Goal: Task Accomplishment & Management: Complete application form

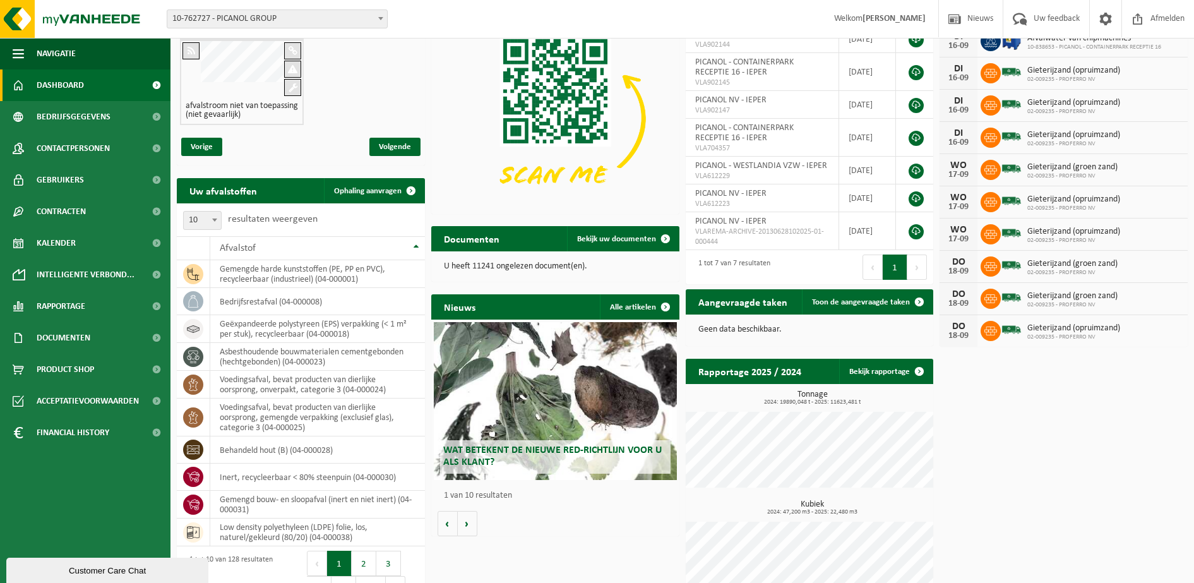
scroll to position [138, 0]
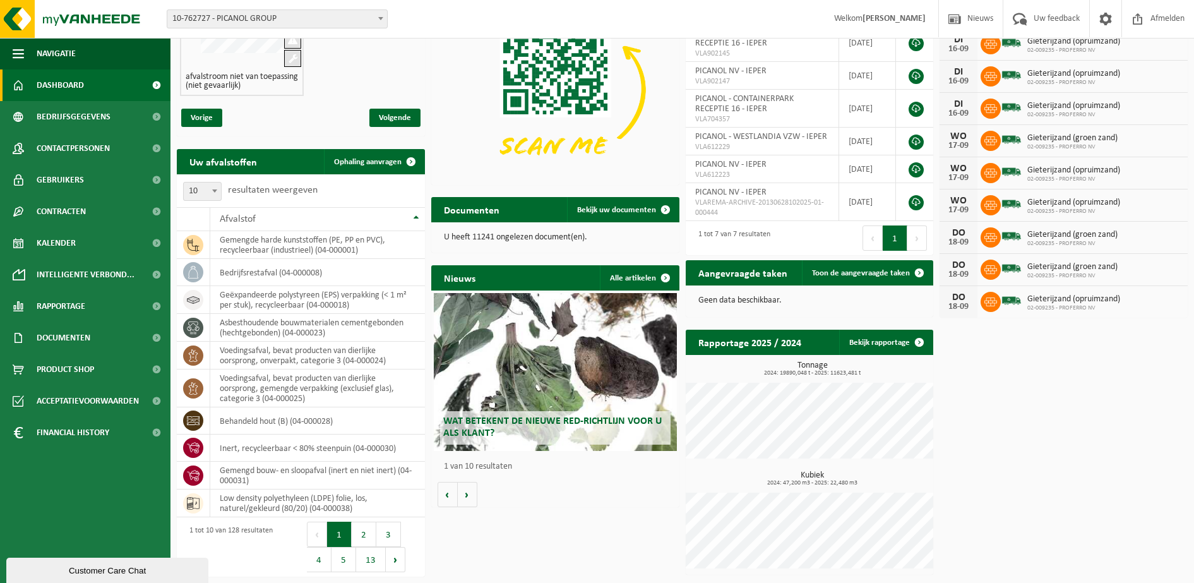
click at [512, 412] on h2 "Wat betekent de nieuwe RED-richtlijn voor u als klant?" at bounding box center [555, 427] width 231 height 33
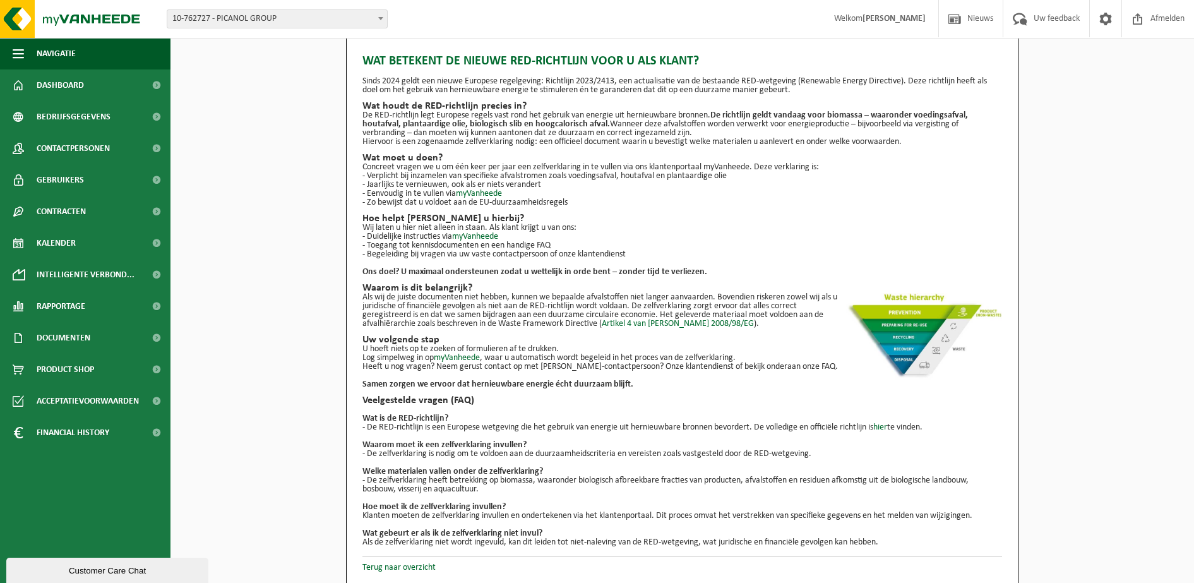
scroll to position [15, 0]
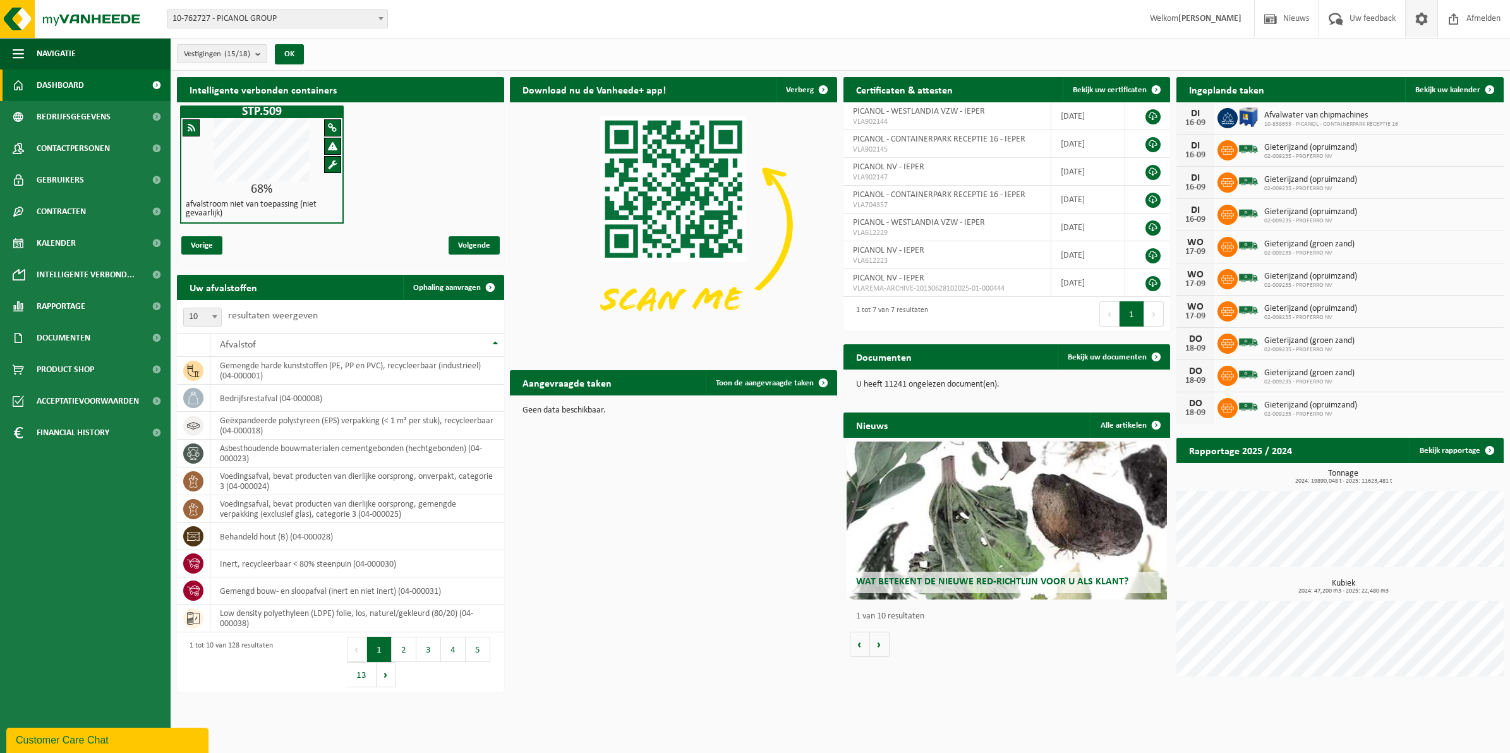
click at [1206, 16] on span at bounding box center [1421, 18] width 19 height 37
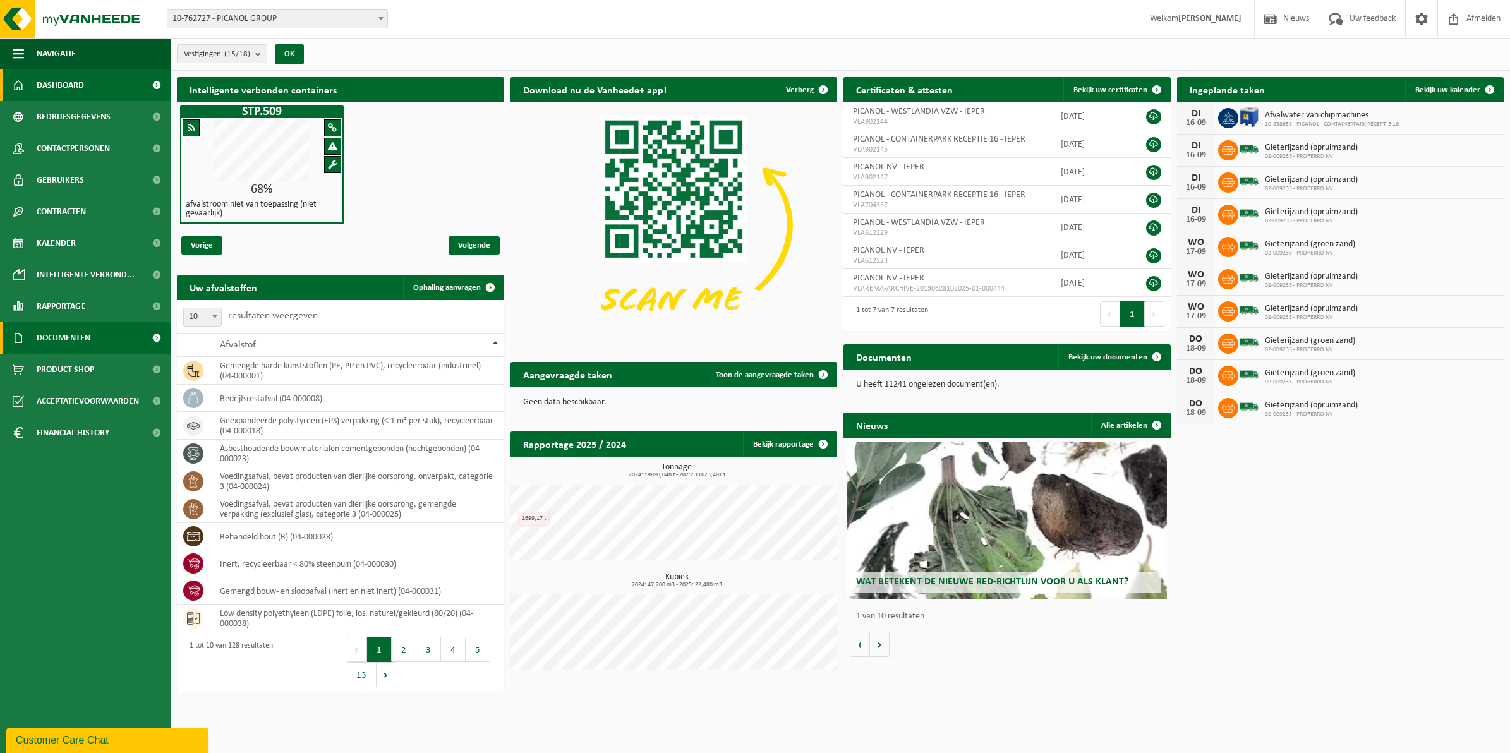
click at [66, 332] on span "Documenten" at bounding box center [64, 338] width 54 height 32
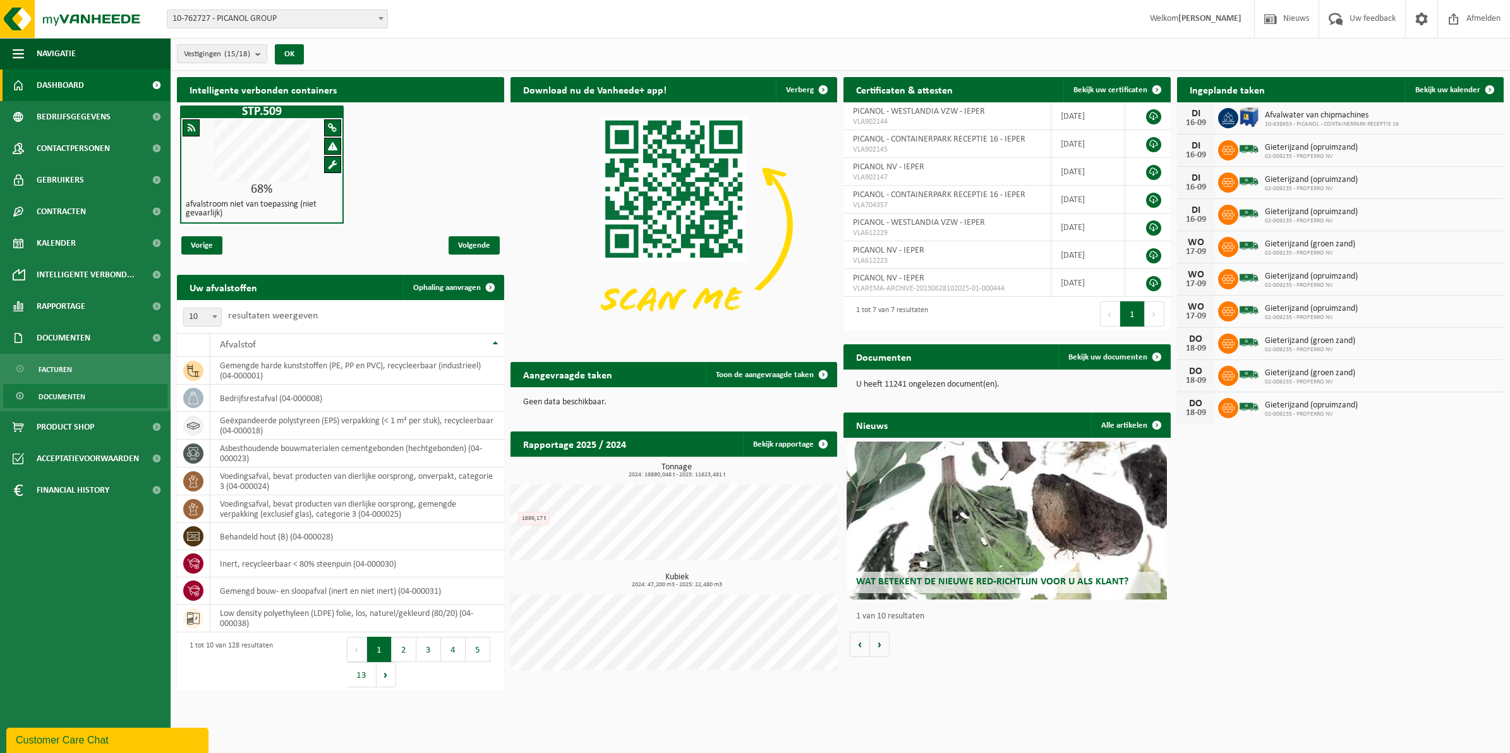
click at [78, 389] on span "Documenten" at bounding box center [62, 397] width 47 height 24
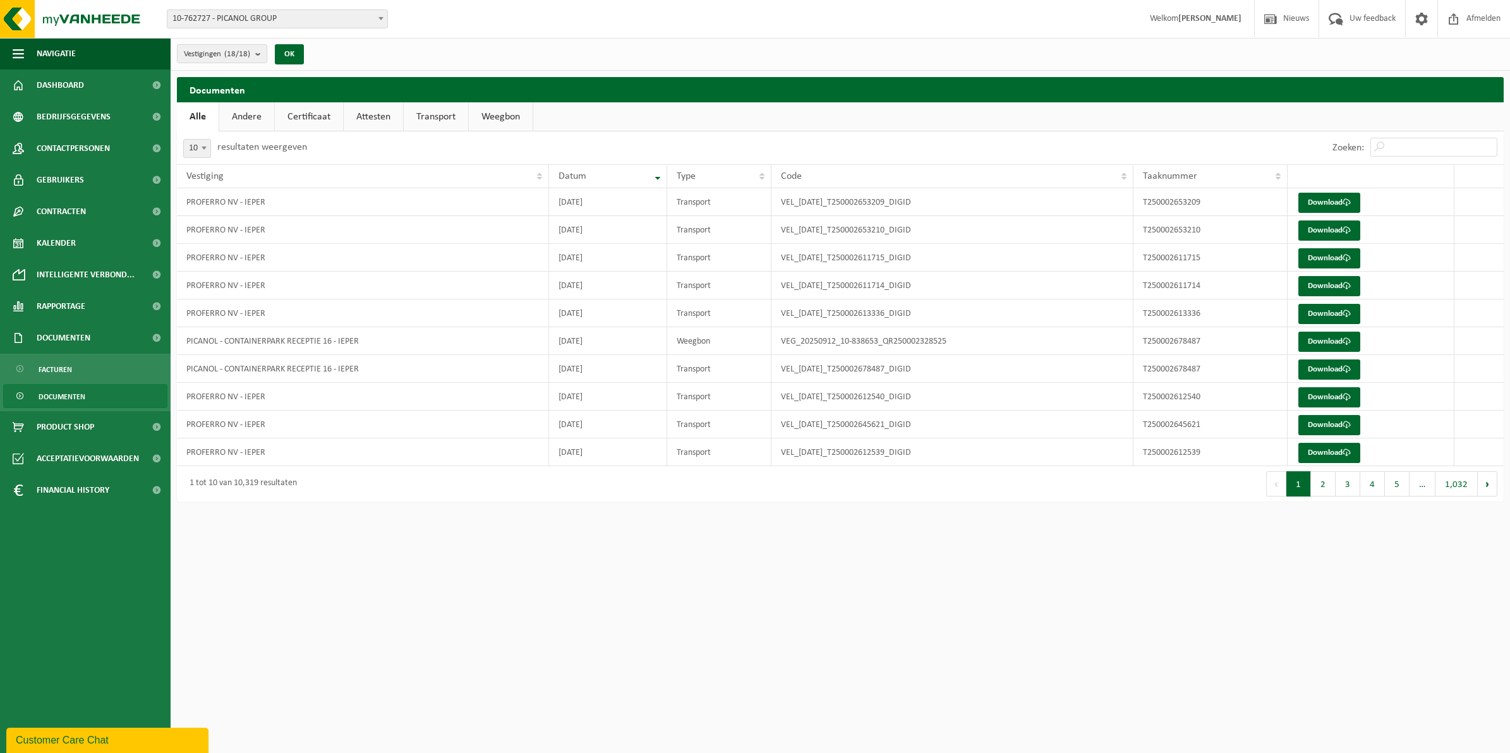
click at [244, 114] on link "Andere" at bounding box center [246, 116] width 55 height 29
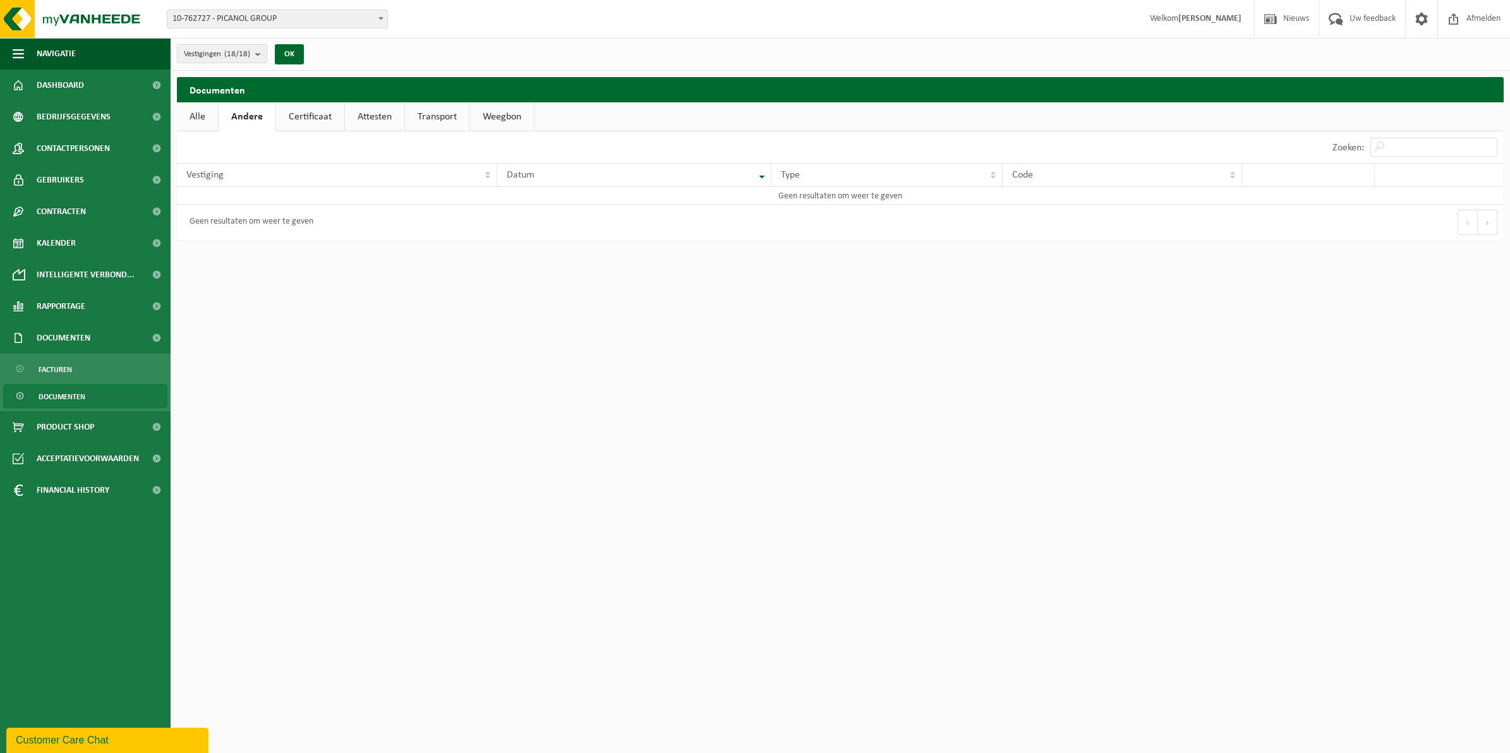
click at [299, 117] on link "Certificaat" at bounding box center [310, 116] width 68 height 29
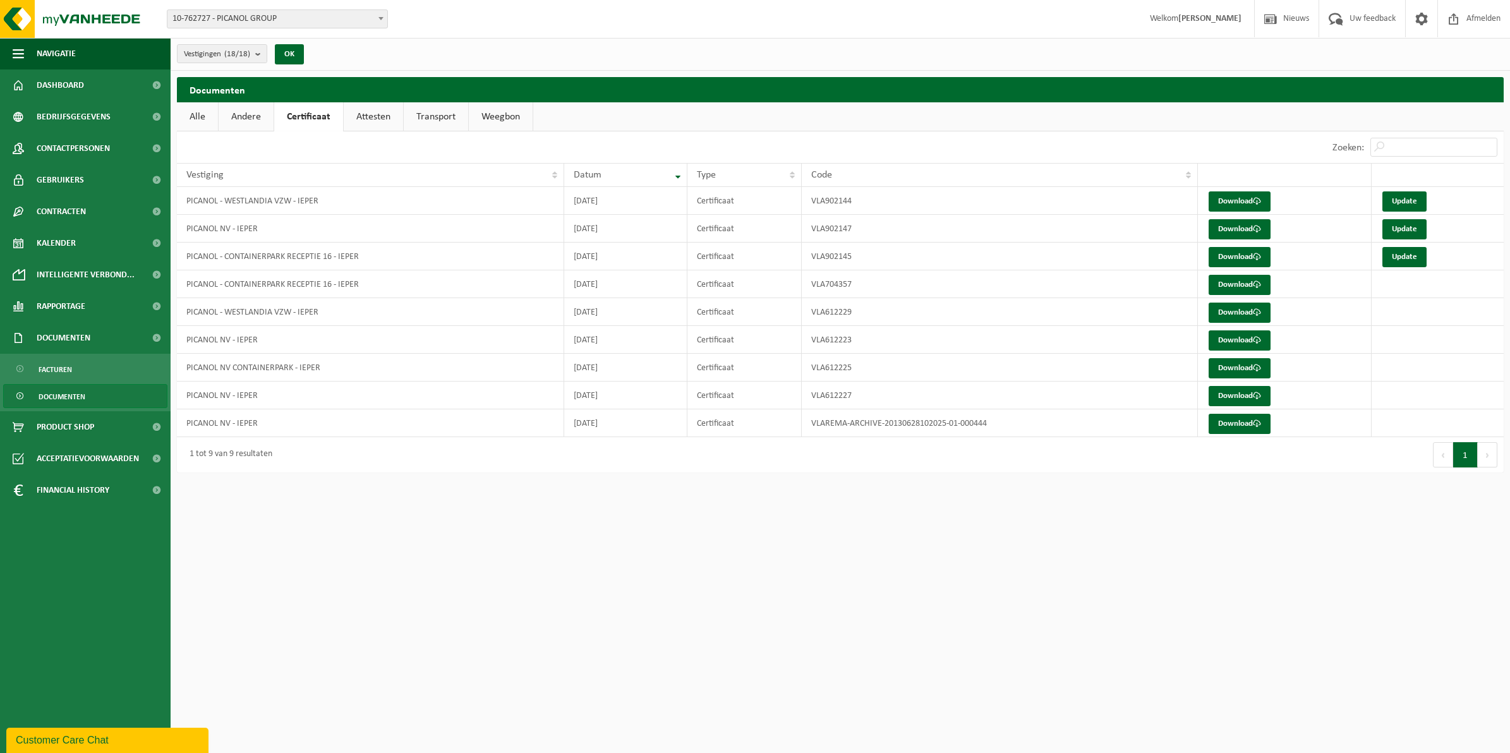
click at [374, 115] on link "Attesten" at bounding box center [373, 116] width 59 height 29
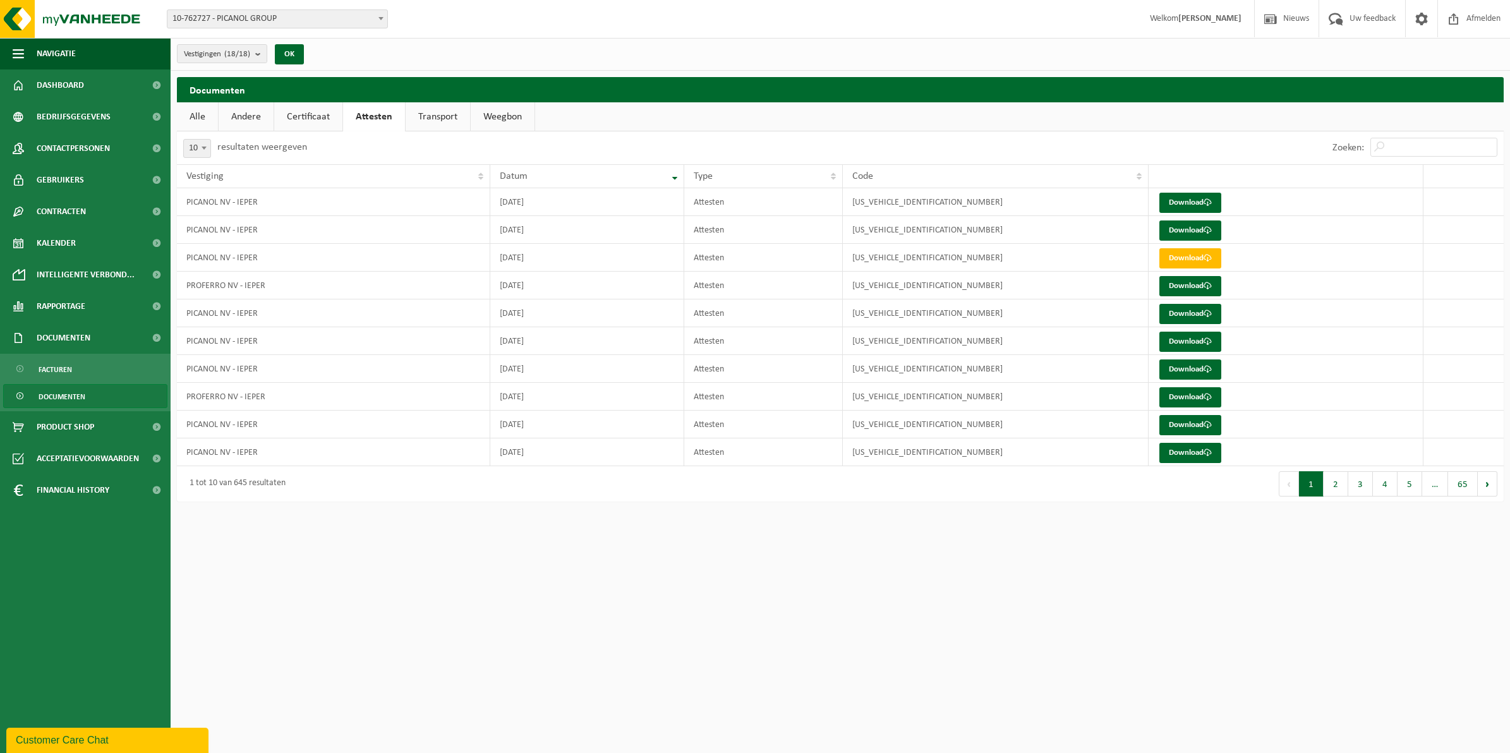
click at [201, 117] on link "Alle" at bounding box center [197, 116] width 41 height 29
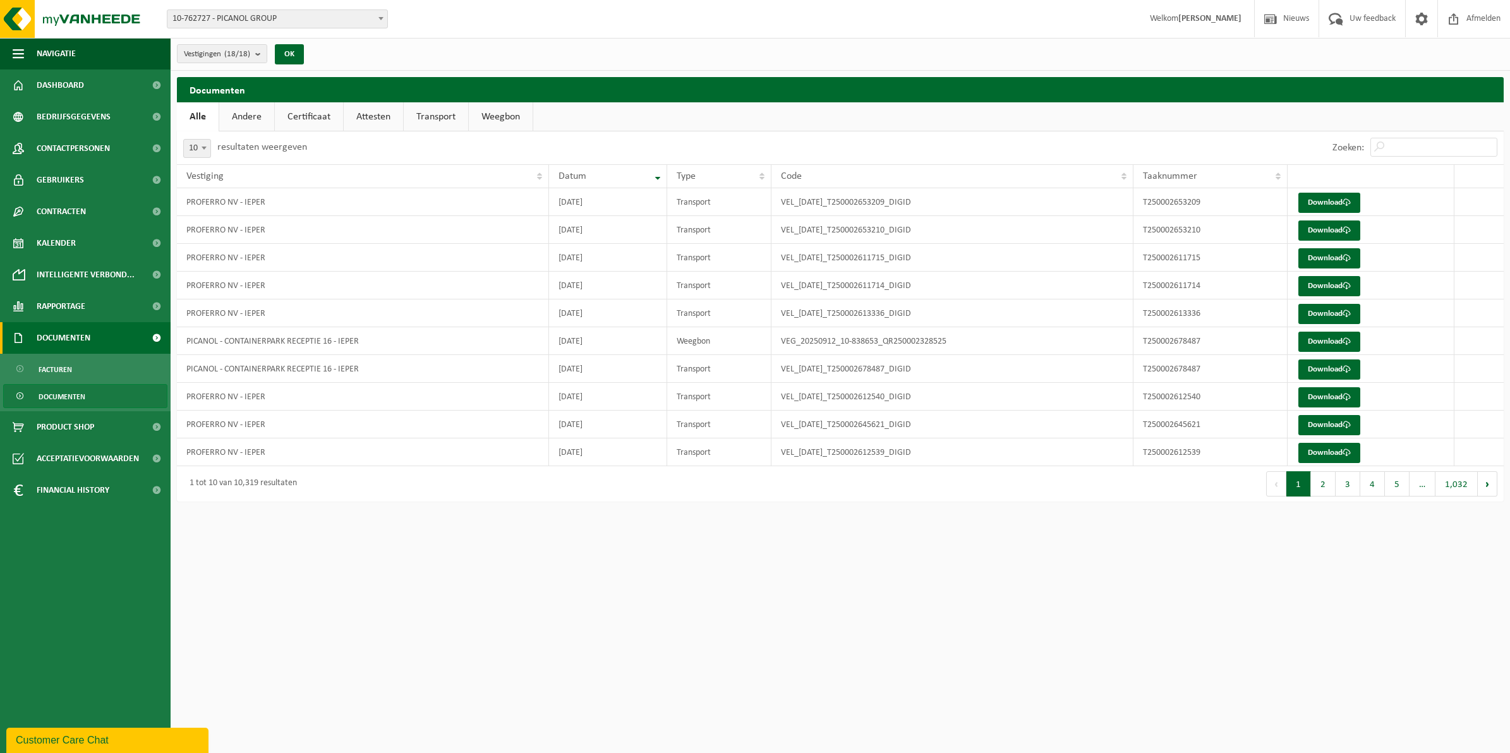
click at [86, 332] on span "Documenten" at bounding box center [64, 338] width 54 height 32
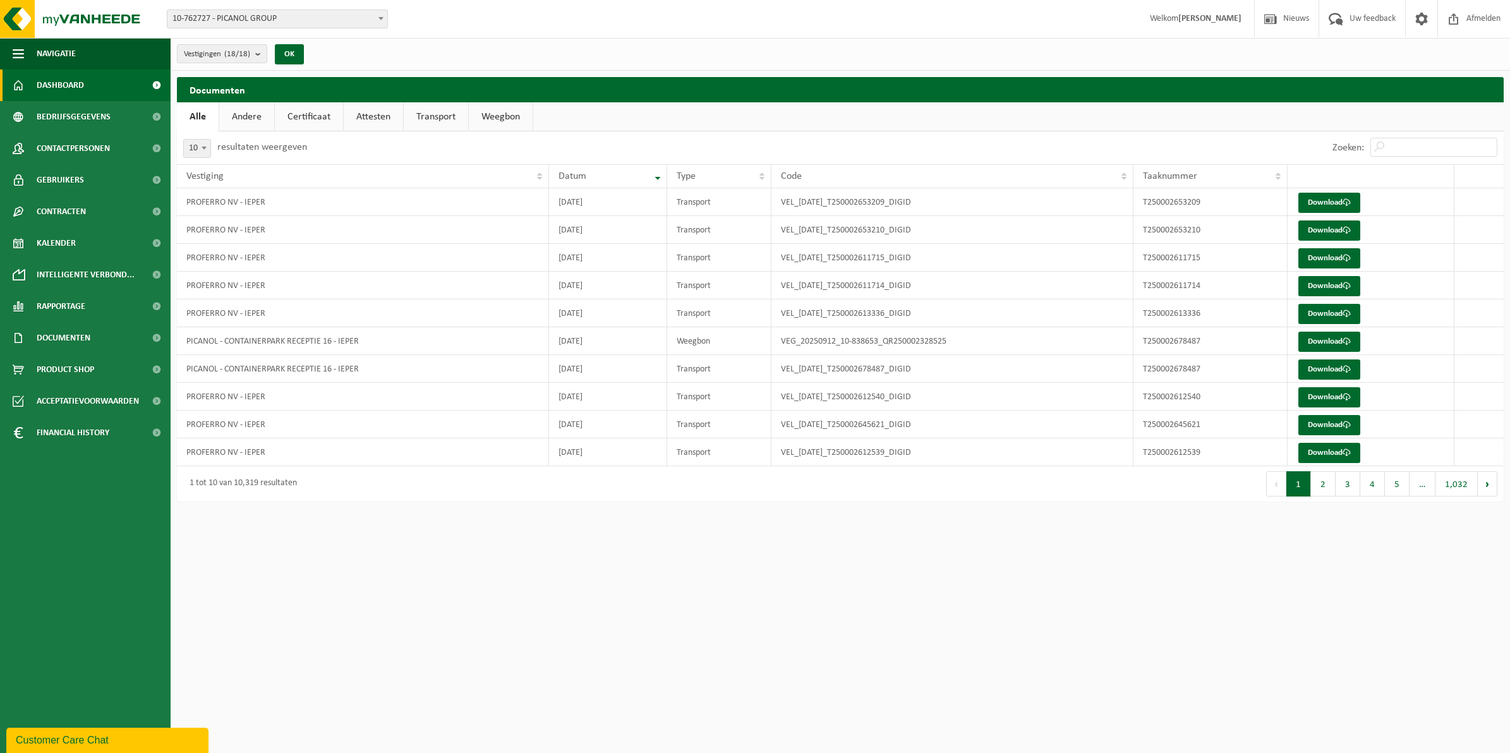
click at [80, 79] on span "Dashboard" at bounding box center [60, 85] width 47 height 32
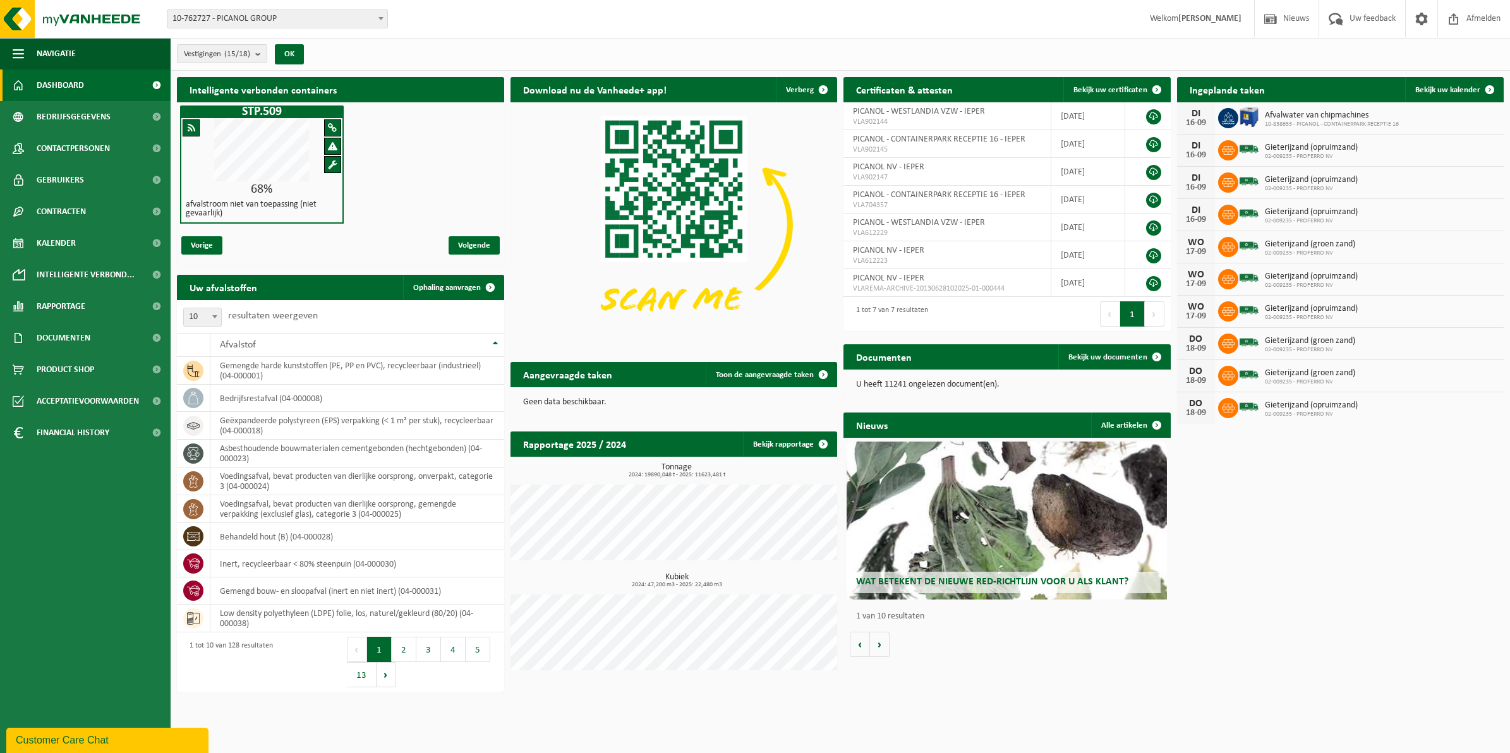
click at [188, 128] on span at bounding box center [192, 127] width 8 height 9
click at [325, 128] on div at bounding box center [332, 127] width 17 height 17
click at [327, 141] on div at bounding box center [332, 146] width 17 height 17
click at [330, 157] on div at bounding box center [332, 164] width 17 height 17
click at [418, 219] on div "STP.509 68% afvalstroom niet van toepassing (niet gevaarlijk)" at bounding box center [340, 164] width 327 height 124
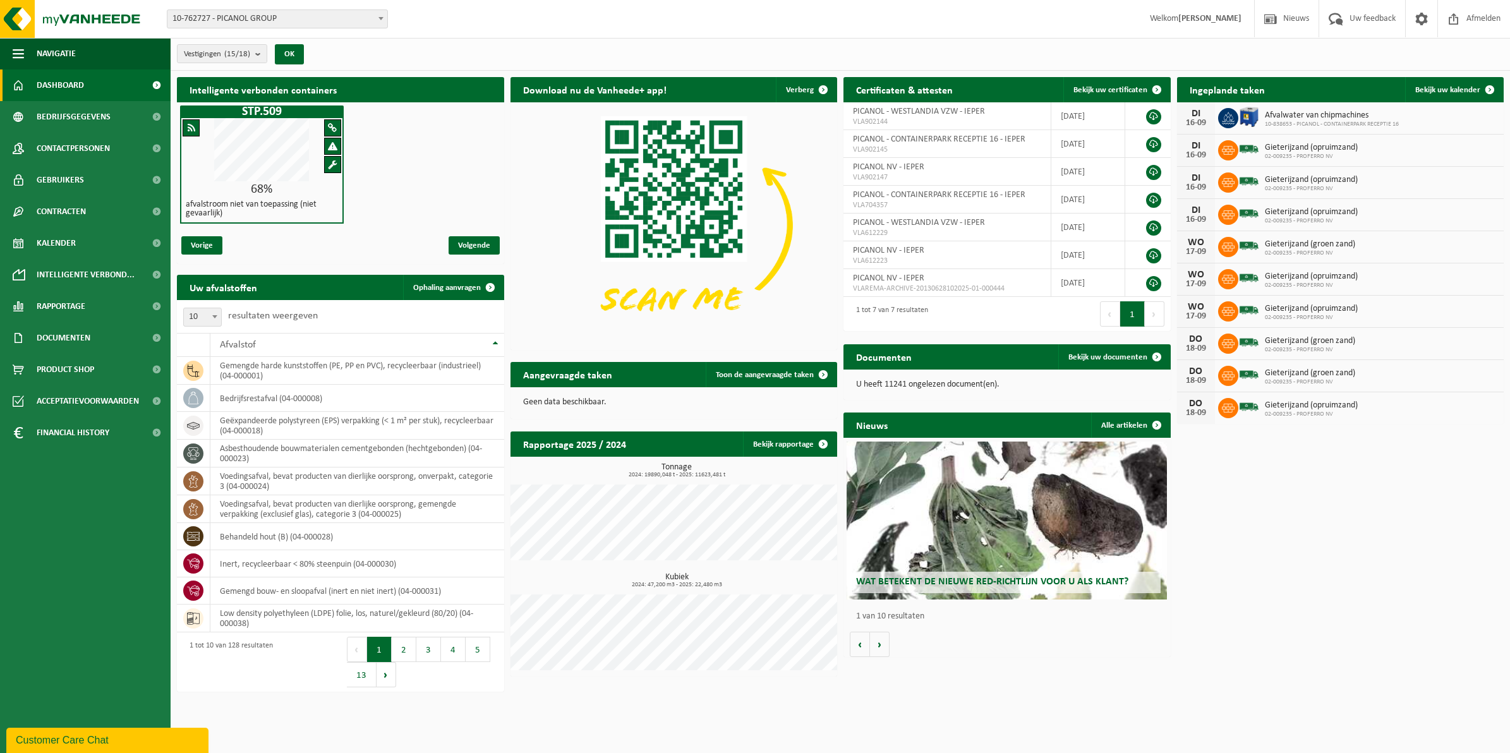
click at [405, 160] on div "STP.509 68% afvalstroom niet van toepassing (niet gevaarlijk)" at bounding box center [340, 164] width 327 height 124
click at [406, 98] on h2 "Intelligente verbonden containers" at bounding box center [340, 89] width 327 height 25
click at [406, 100] on h2 "Intelligente verbonden containers" at bounding box center [340, 89] width 327 height 25
click at [415, 149] on div "STP.509 68% afvalstroom niet van toepassing (niet gevaarlijk)" at bounding box center [340, 164] width 327 height 124
click at [733, 90] on div "Download nu de Vanheede+ app! Verberg" at bounding box center [673, 89] width 327 height 25
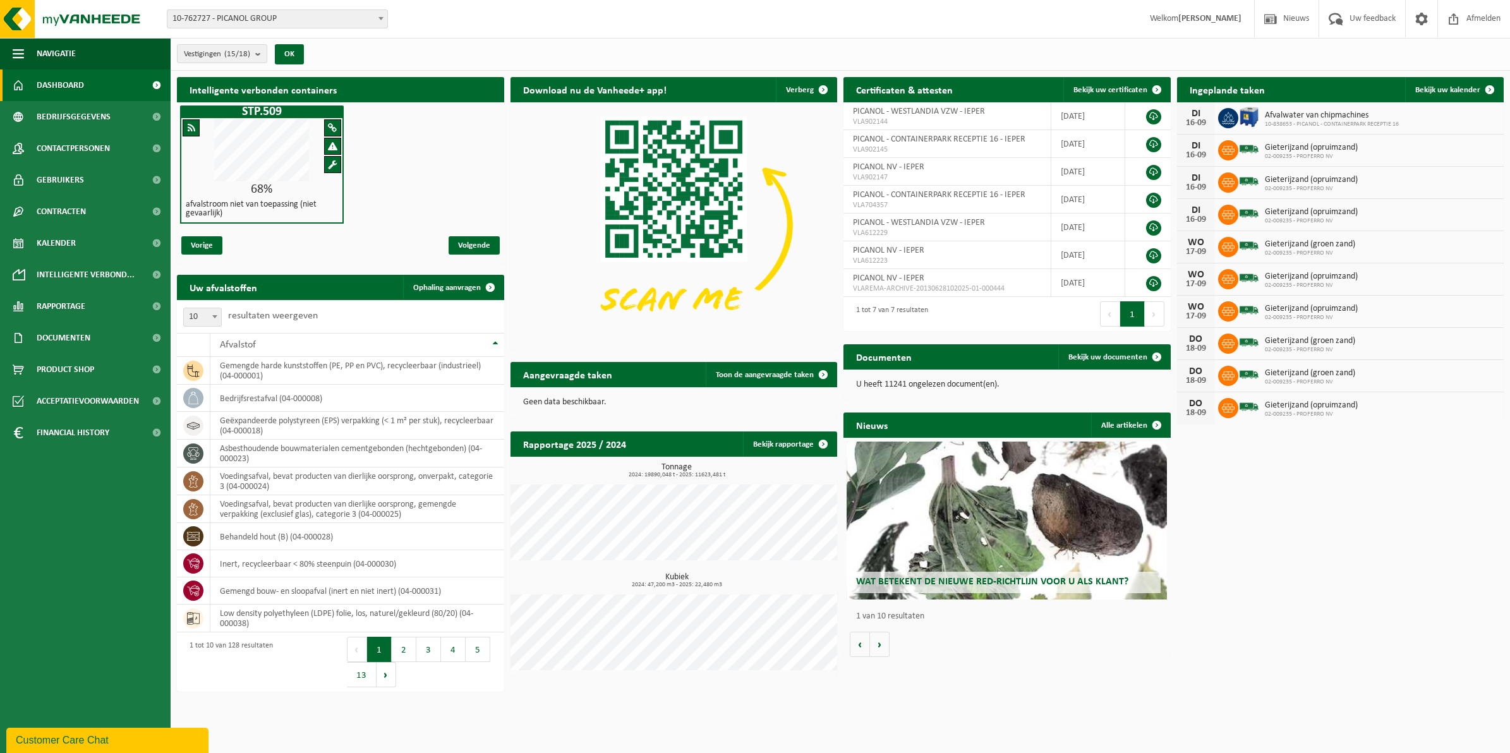
click at [966, 570] on div "Wat betekent de nieuwe RED-richtlijn voor u als klant?" at bounding box center [1006, 521] width 320 height 158
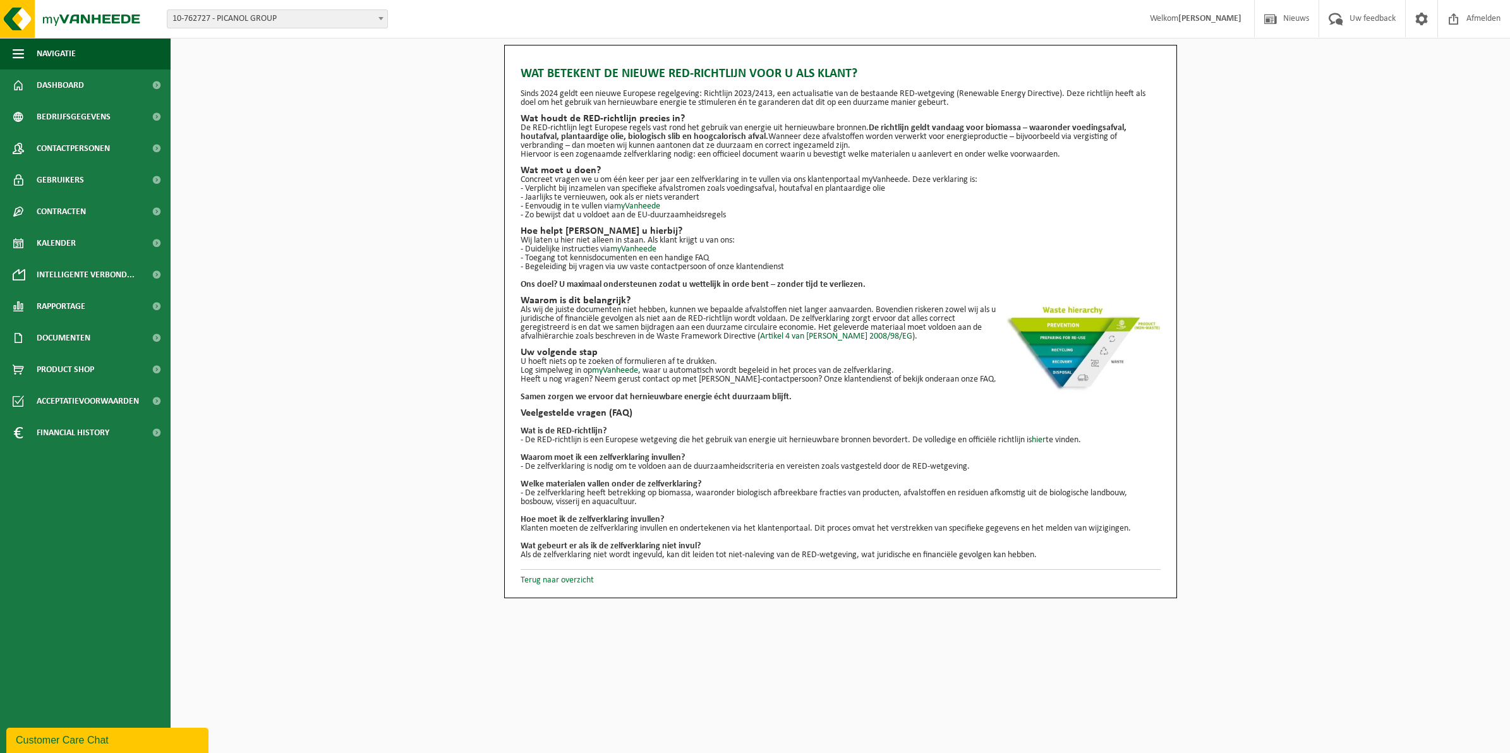
click at [563, 578] on link "Terug naar overzicht" at bounding box center [556, 579] width 73 height 9
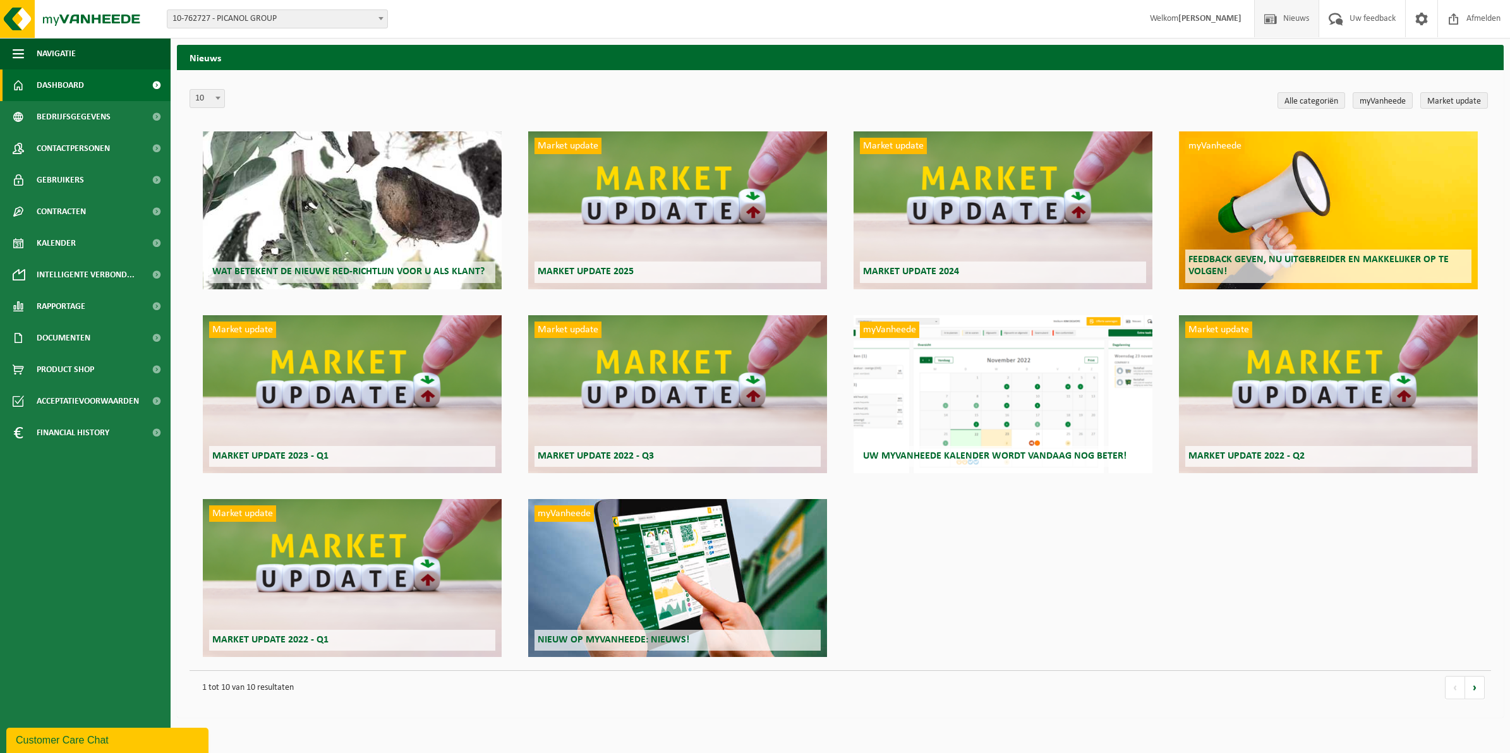
click at [68, 78] on span "Dashboard" at bounding box center [60, 85] width 47 height 32
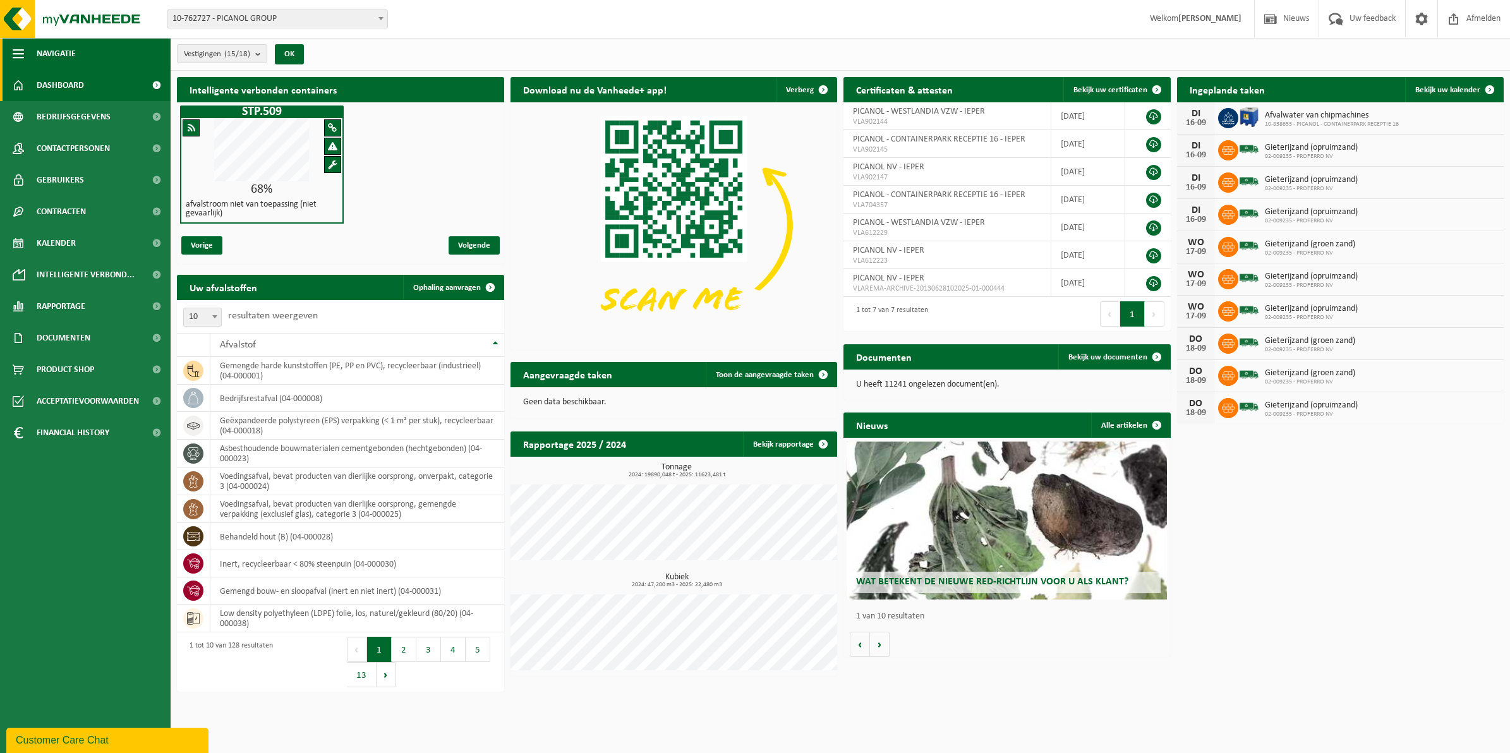
click at [63, 45] on span "Navigatie" at bounding box center [56, 54] width 39 height 32
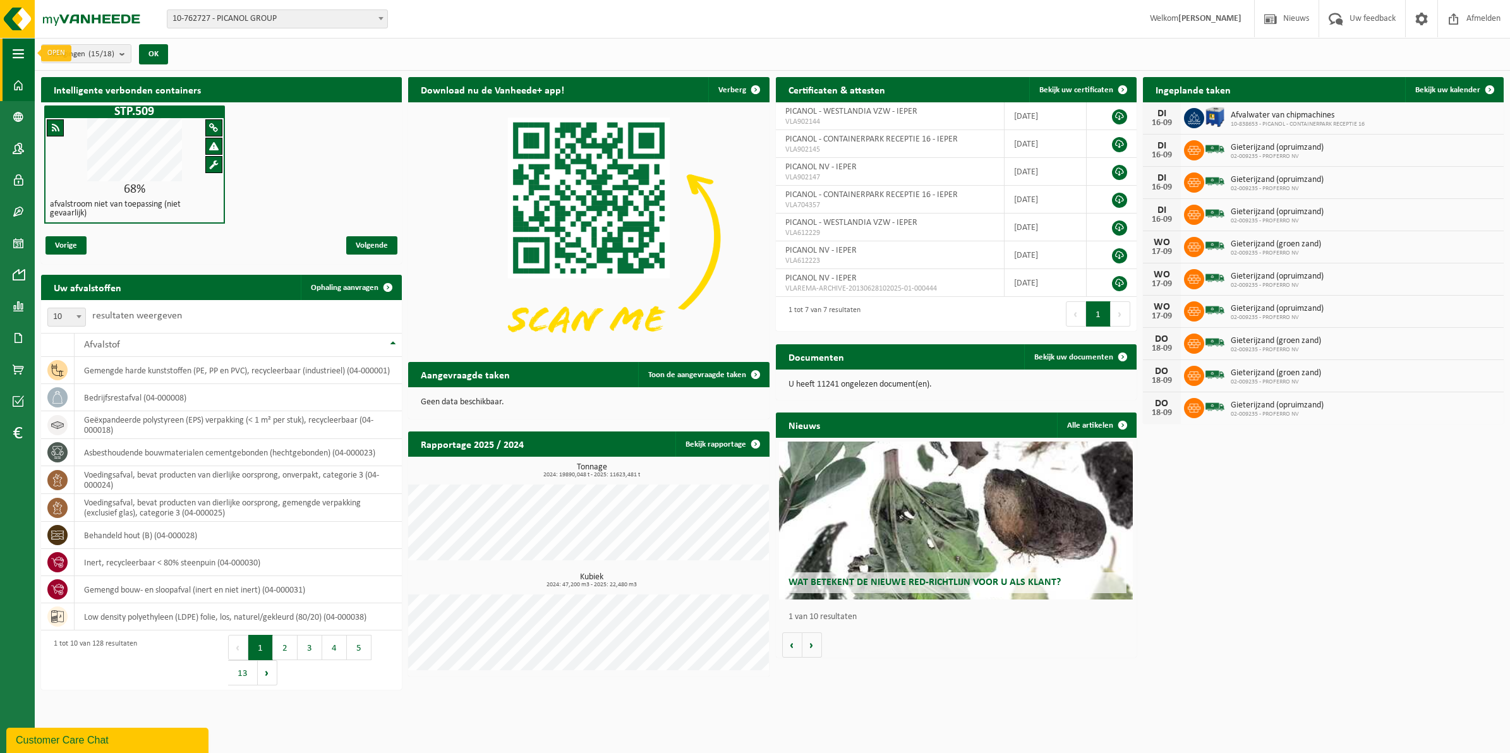
click at [14, 47] on span "button" at bounding box center [18, 54] width 11 height 32
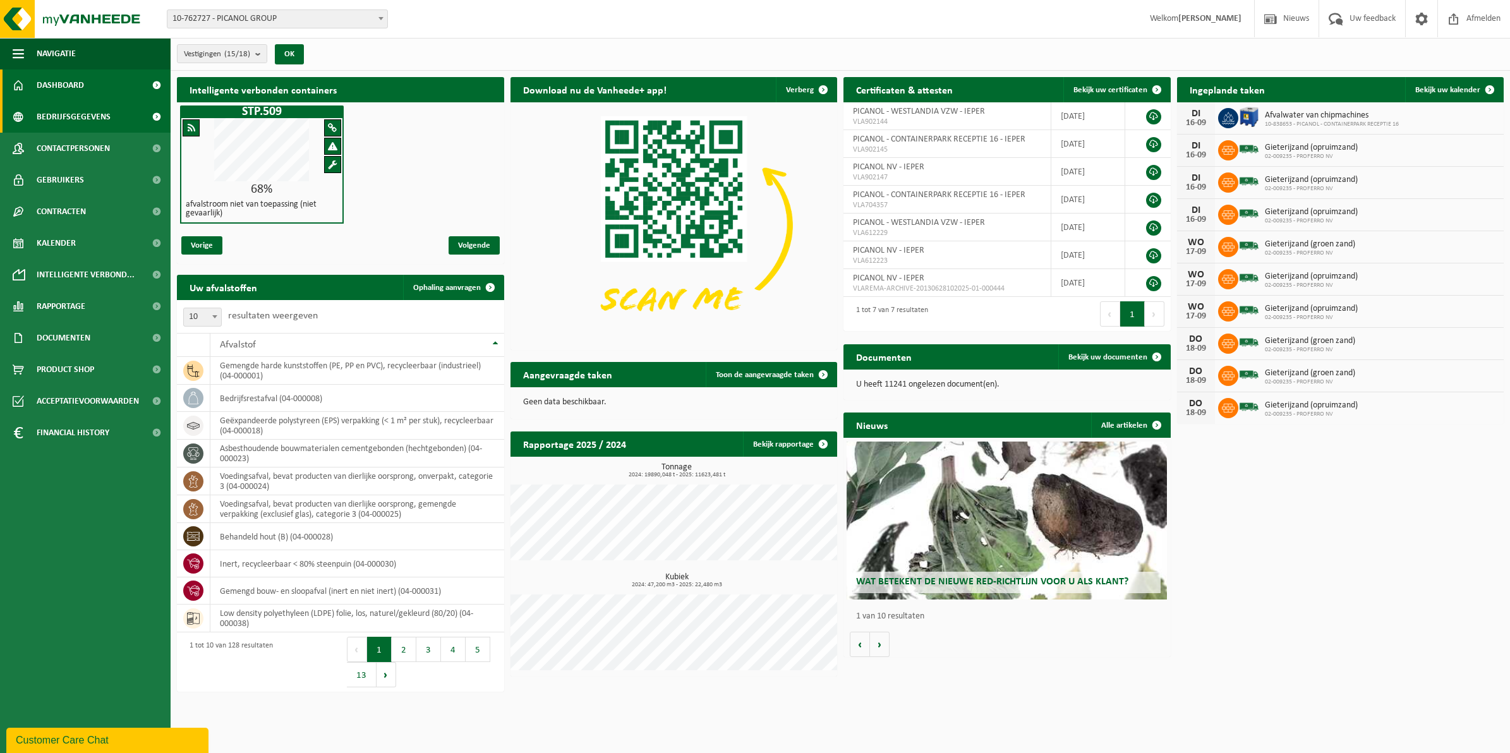
click at [78, 112] on span "Bedrijfsgegevens" at bounding box center [74, 117] width 74 height 32
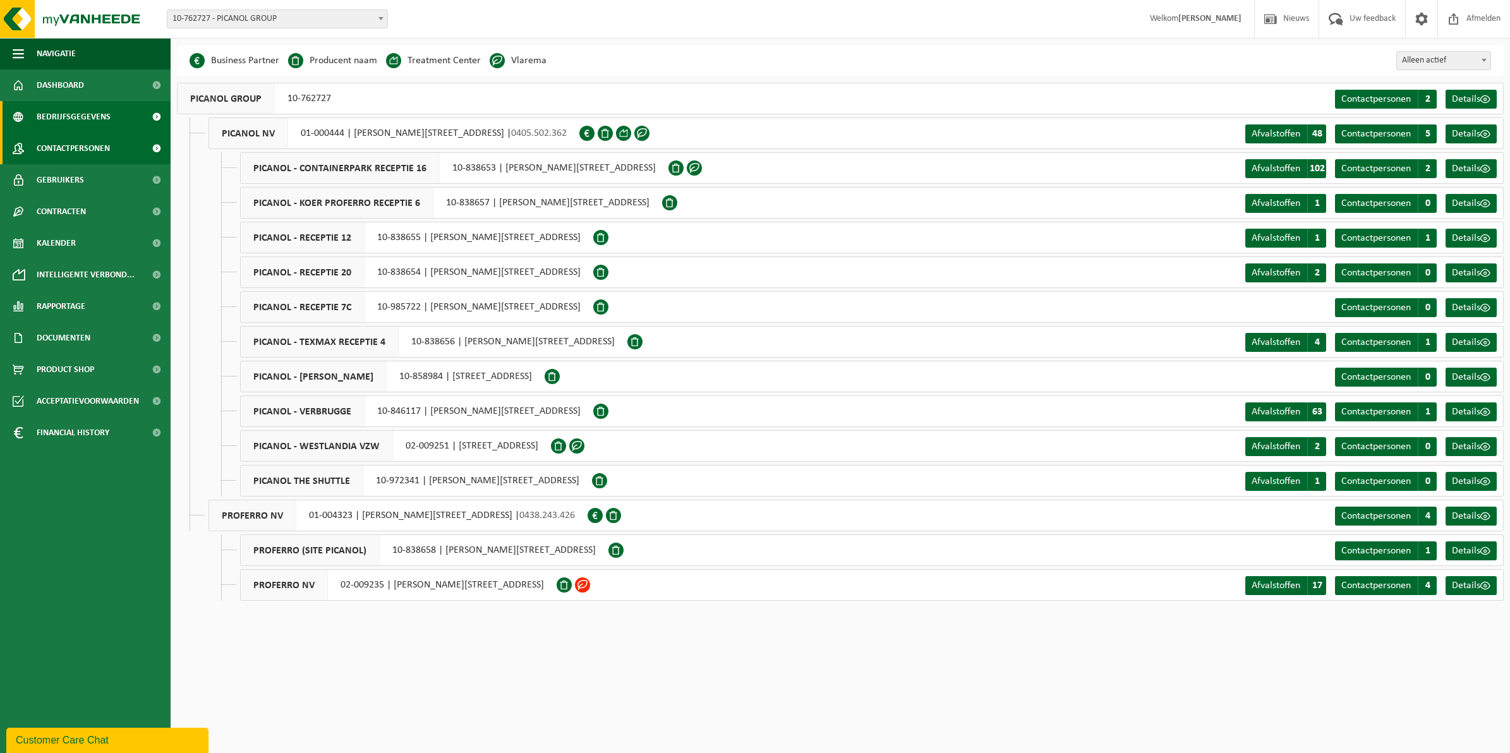
click at [76, 143] on span "Contactpersonen" at bounding box center [73, 149] width 73 height 32
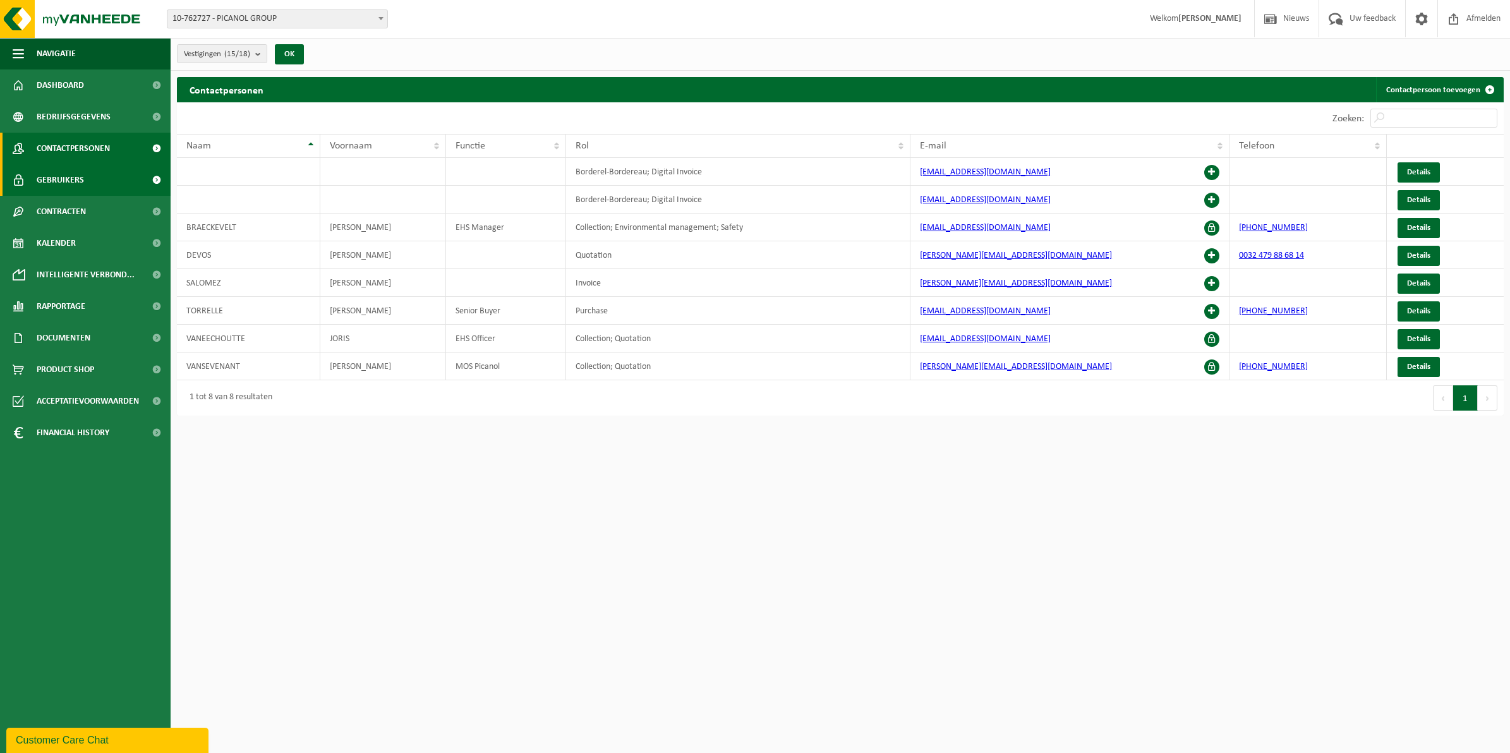
click at [67, 181] on span "Gebruikers" at bounding box center [60, 180] width 47 height 32
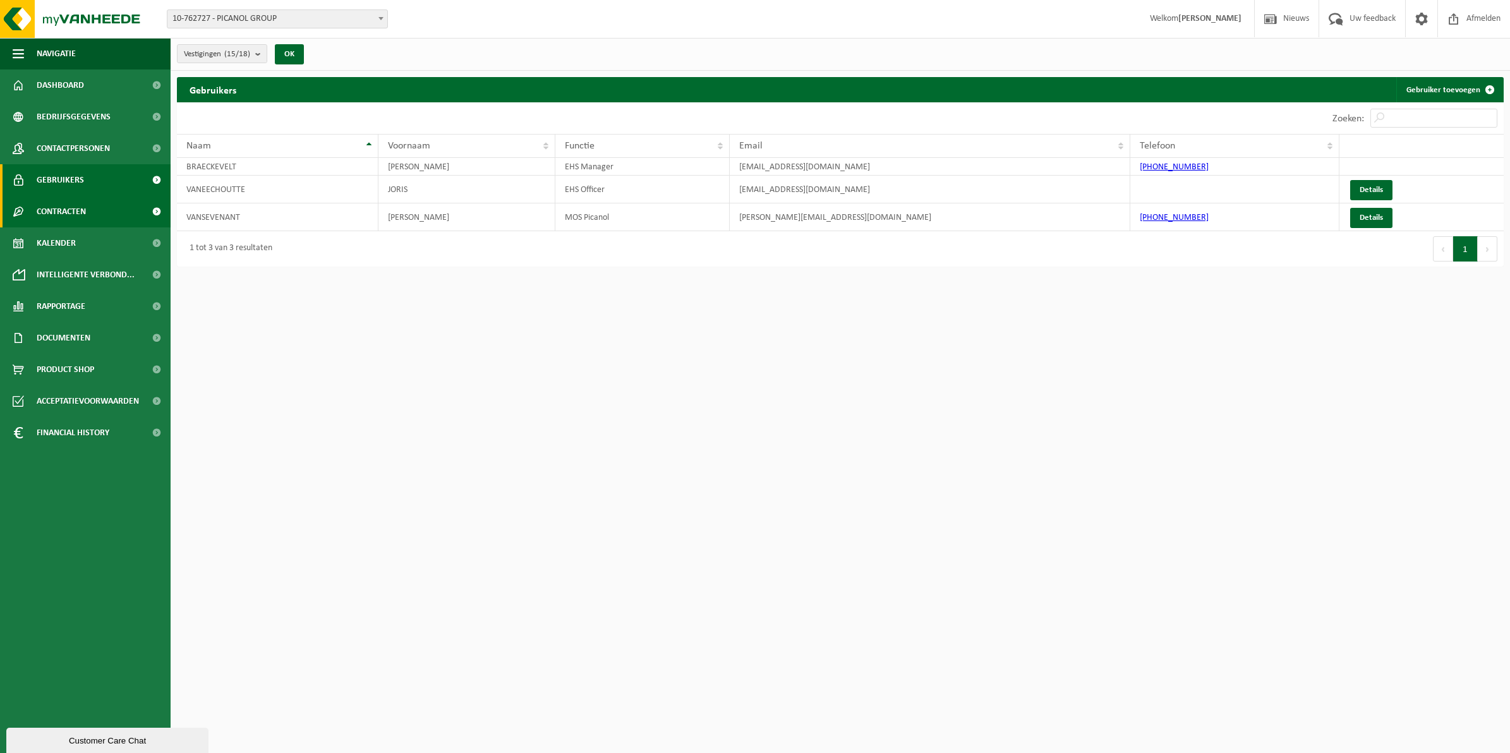
click at [87, 207] on link "Contracten" at bounding box center [85, 212] width 171 height 32
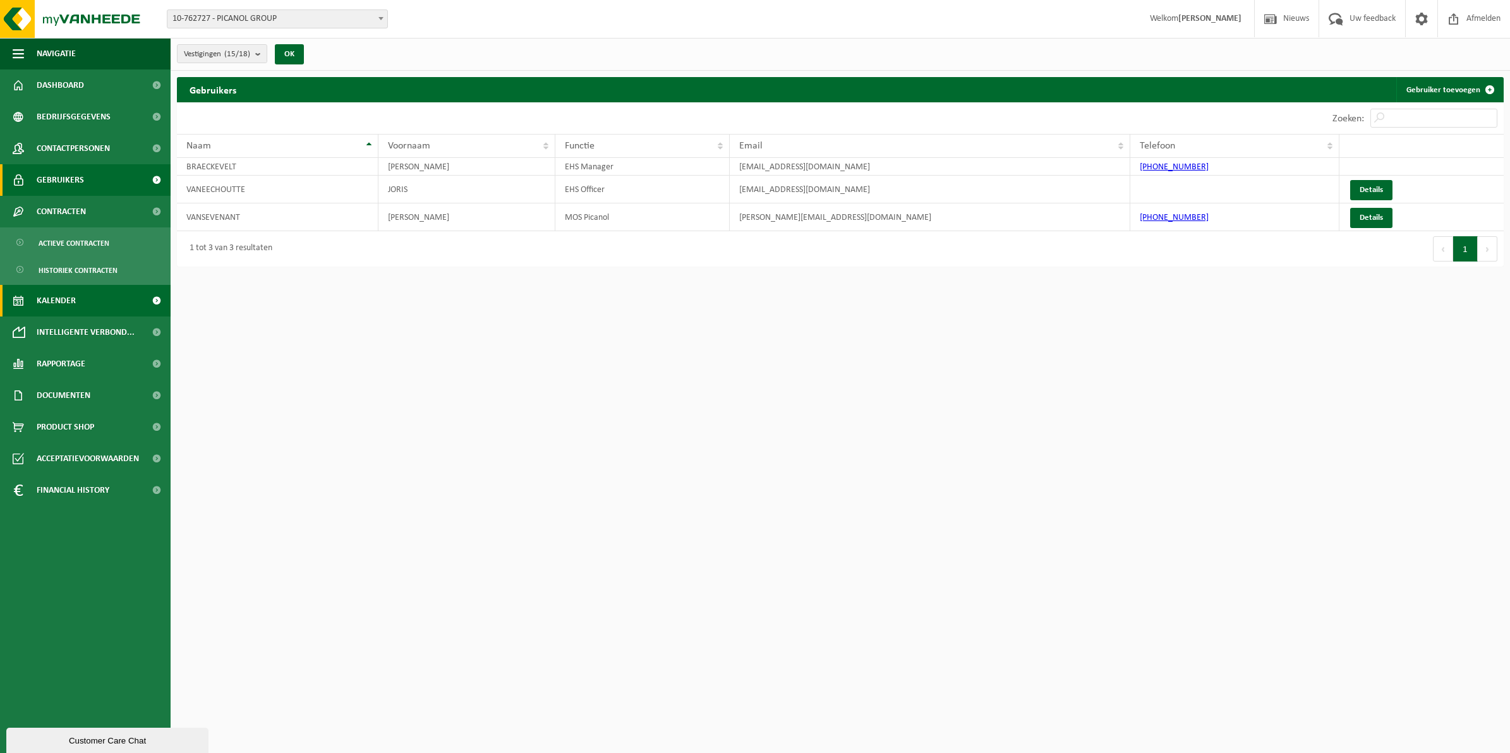
click at [81, 296] on link "Kalender" at bounding box center [85, 301] width 171 height 32
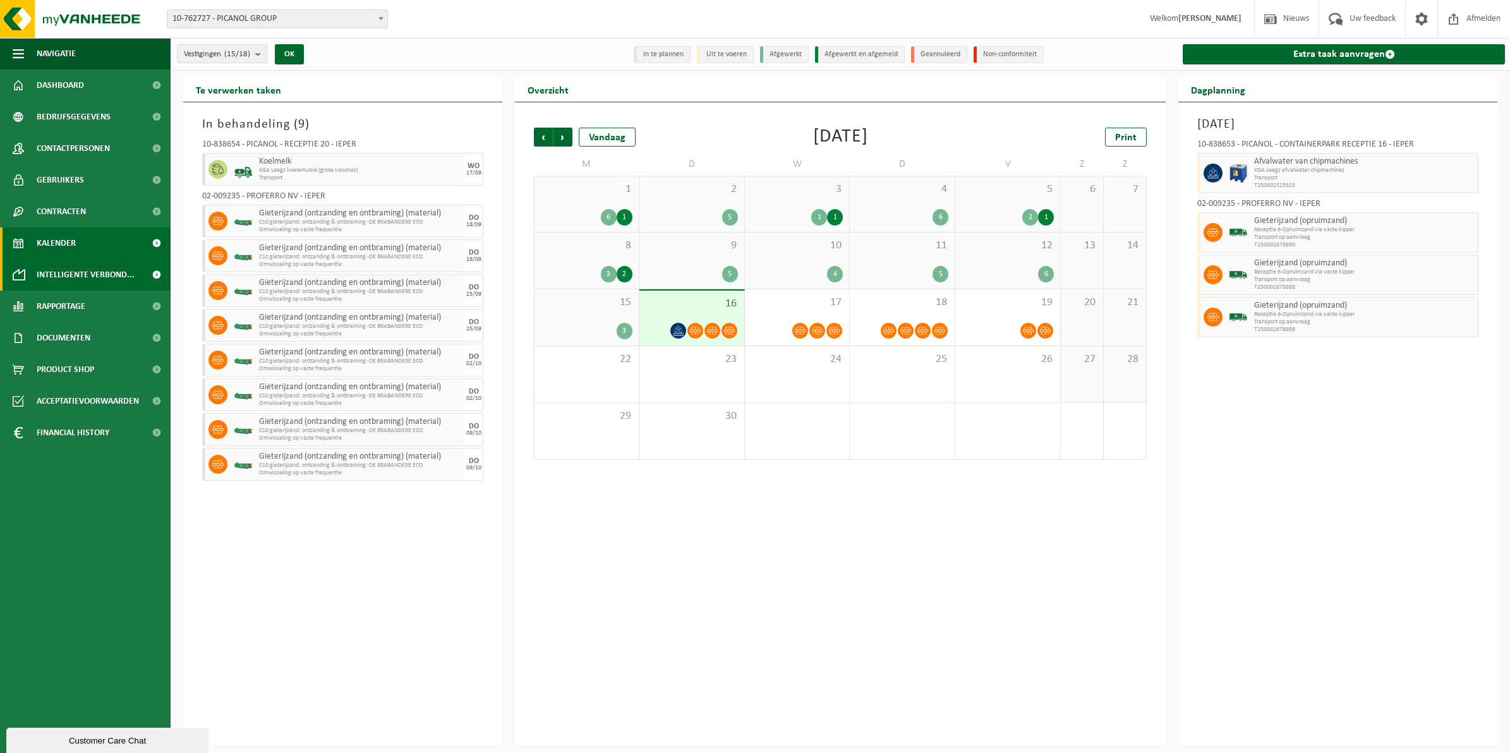
click at [67, 274] on span "Intelligente verbond..." at bounding box center [86, 275] width 98 height 32
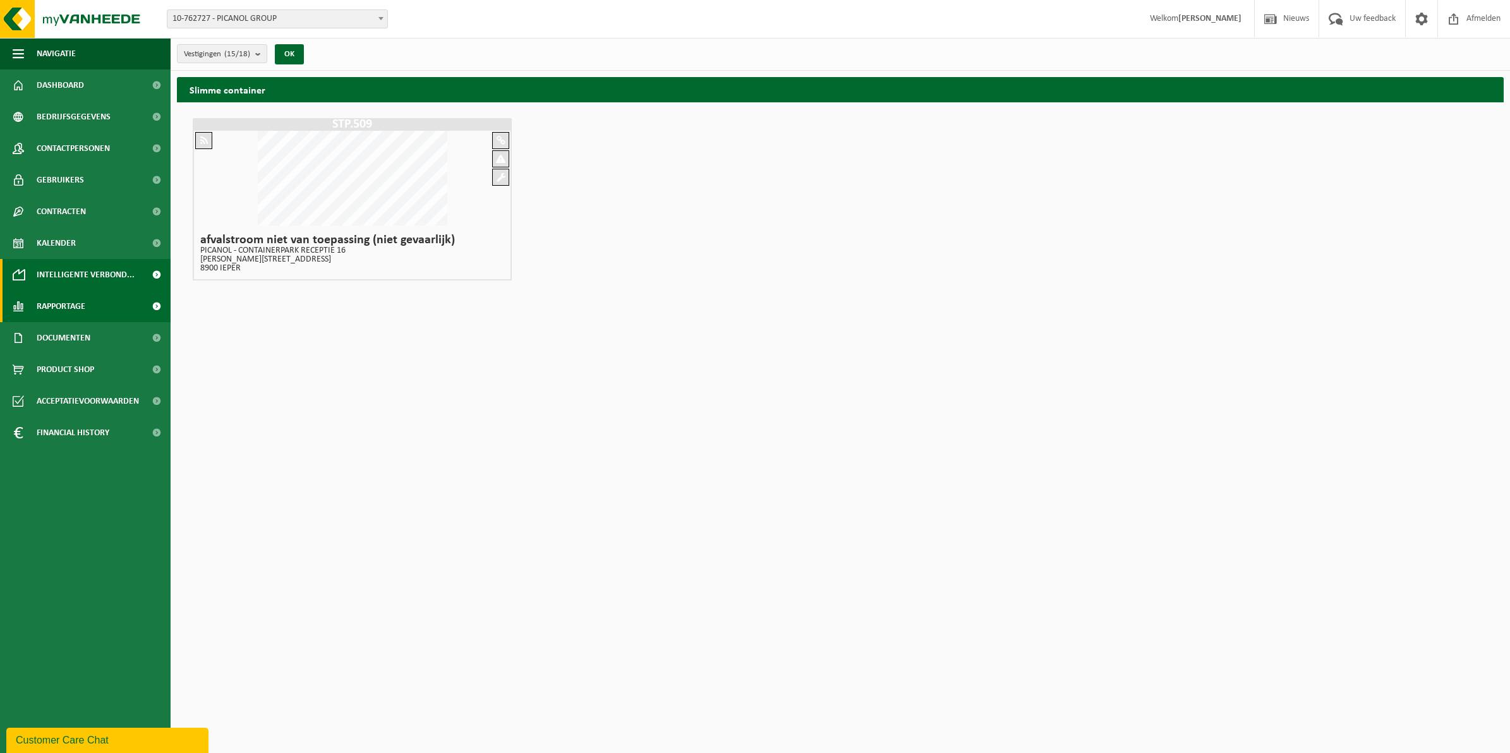
click at [64, 308] on span "Rapportage" at bounding box center [61, 307] width 49 height 32
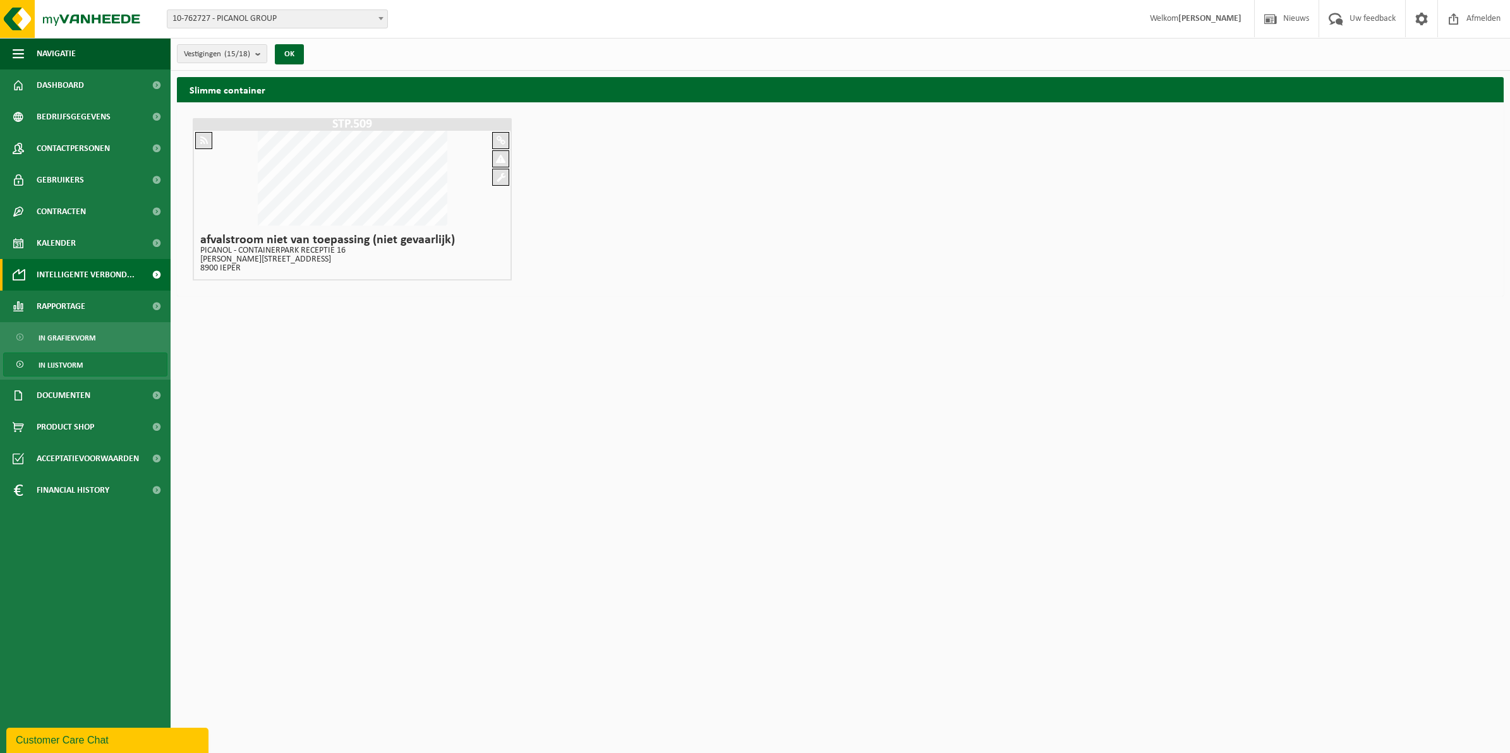
click at [73, 358] on span "In lijstvorm" at bounding box center [61, 365] width 44 height 24
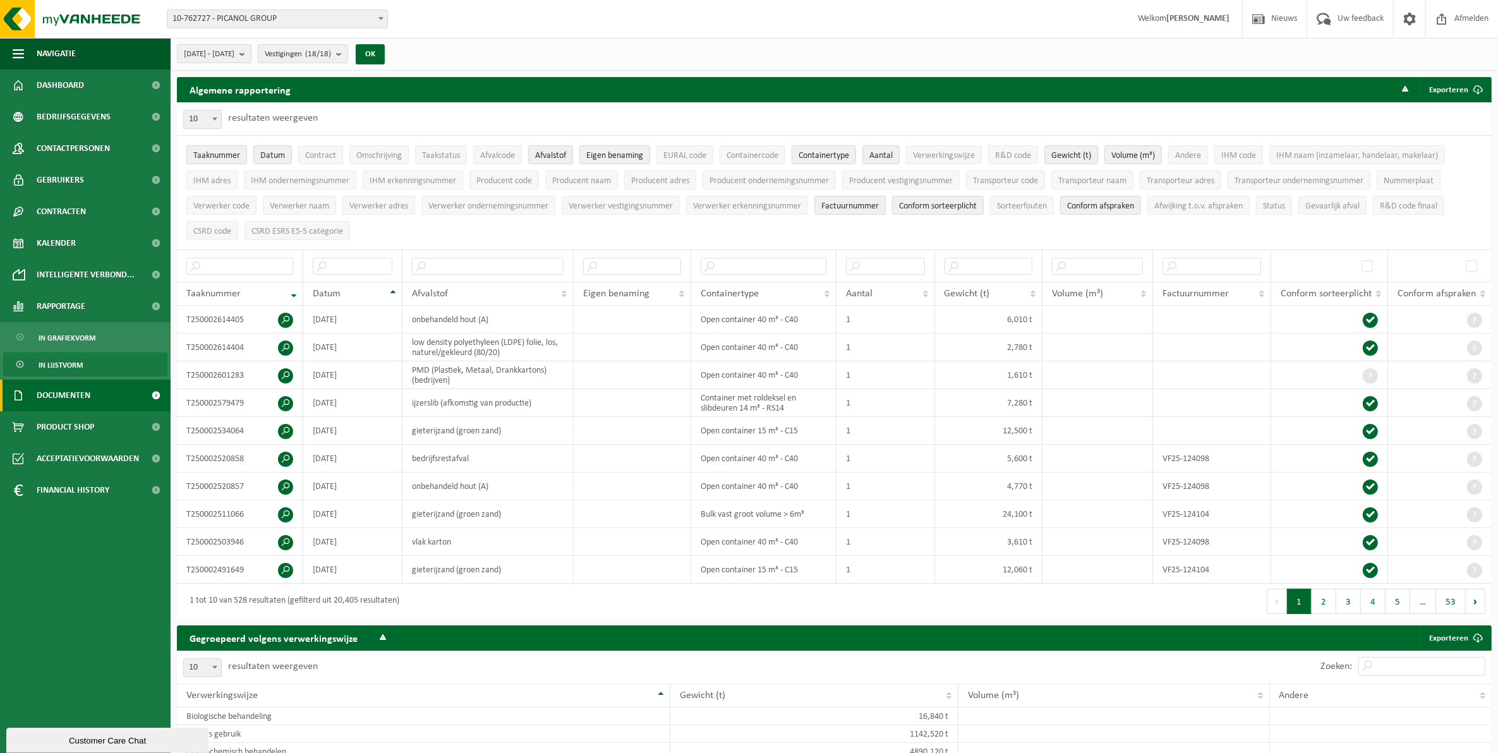
click at [83, 390] on span "Documenten" at bounding box center [64, 396] width 54 height 32
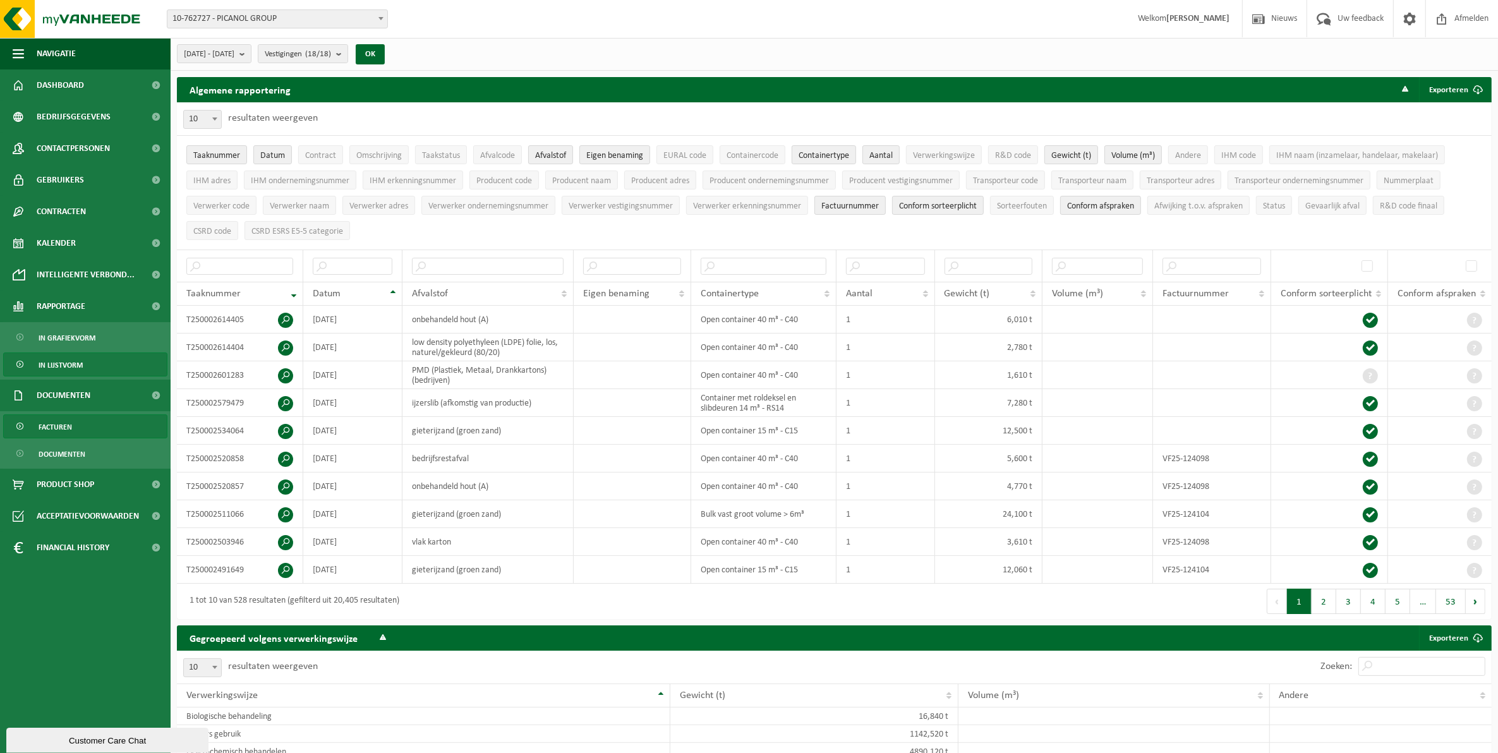
click at [64, 421] on span "Facturen" at bounding box center [55, 427] width 33 height 24
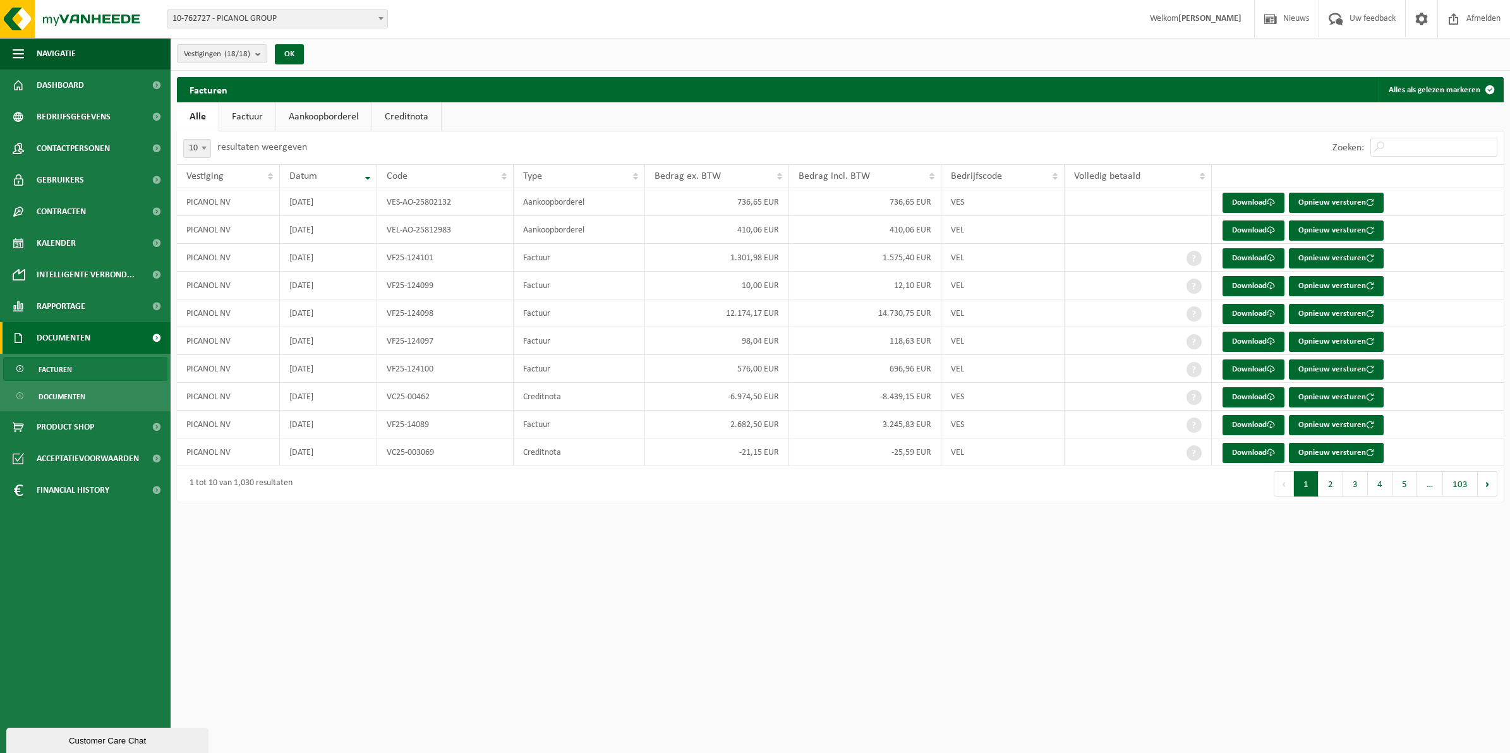
click at [407, 120] on link "Creditnota" at bounding box center [406, 116] width 69 height 29
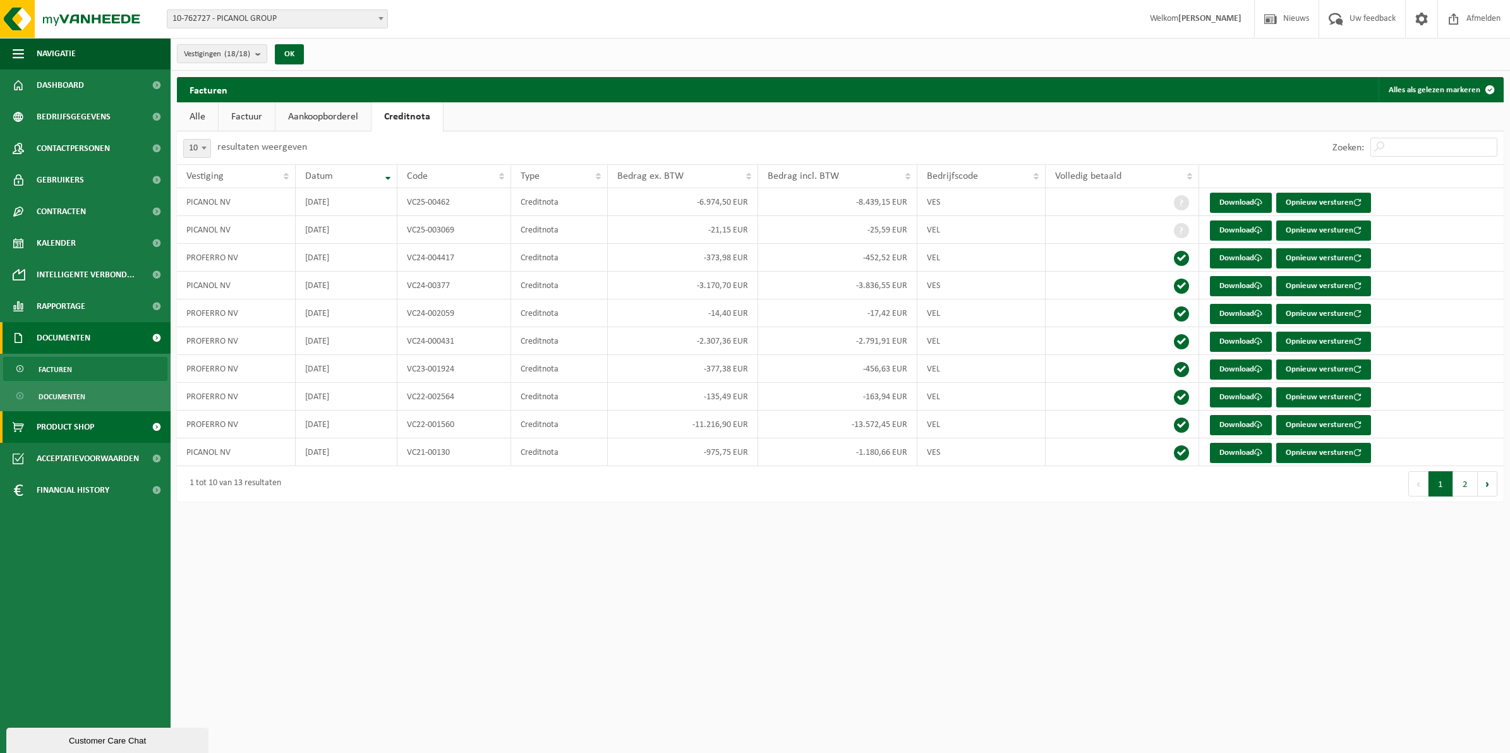
click at [68, 428] on span "Product Shop" at bounding box center [65, 427] width 57 height 32
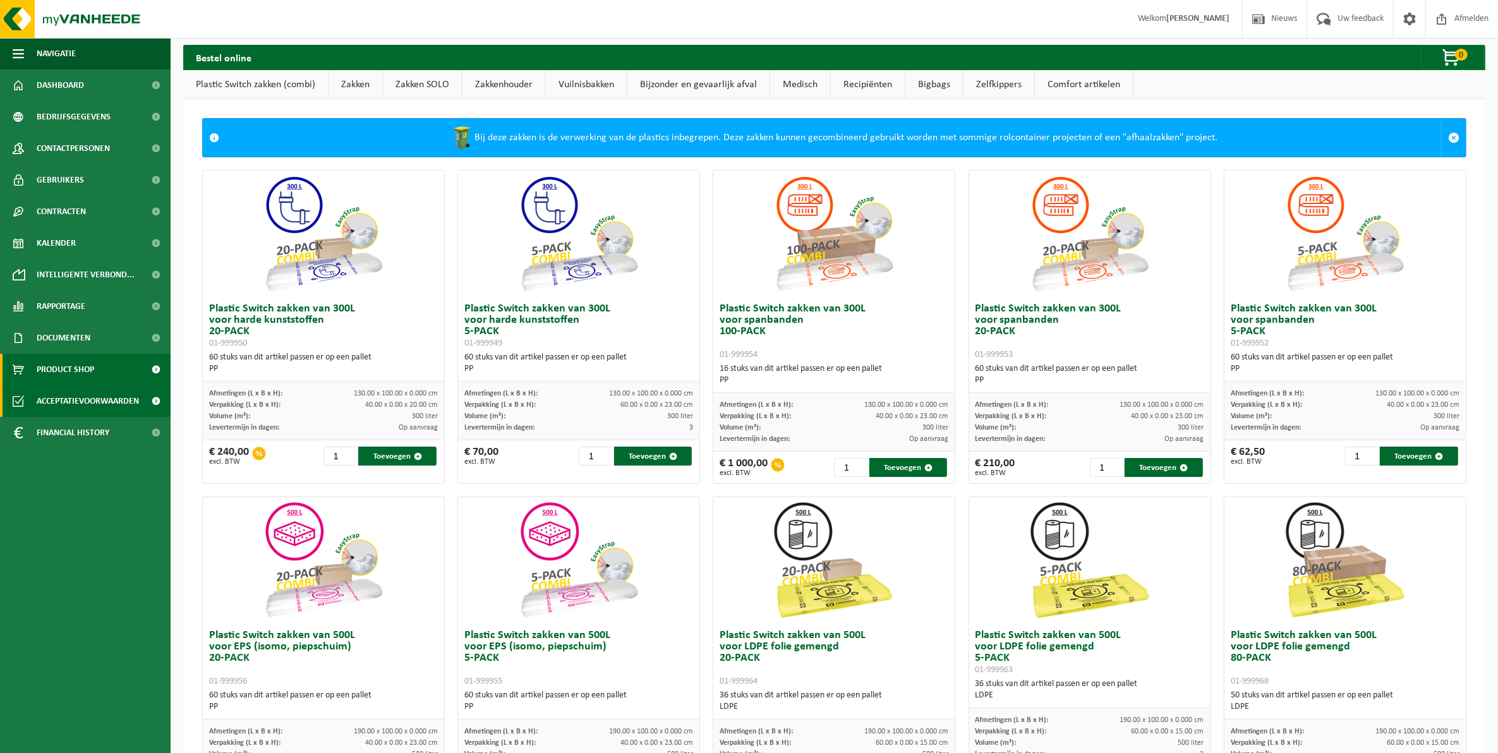
click at [68, 400] on span "Acceptatievoorwaarden" at bounding box center [88, 401] width 102 height 32
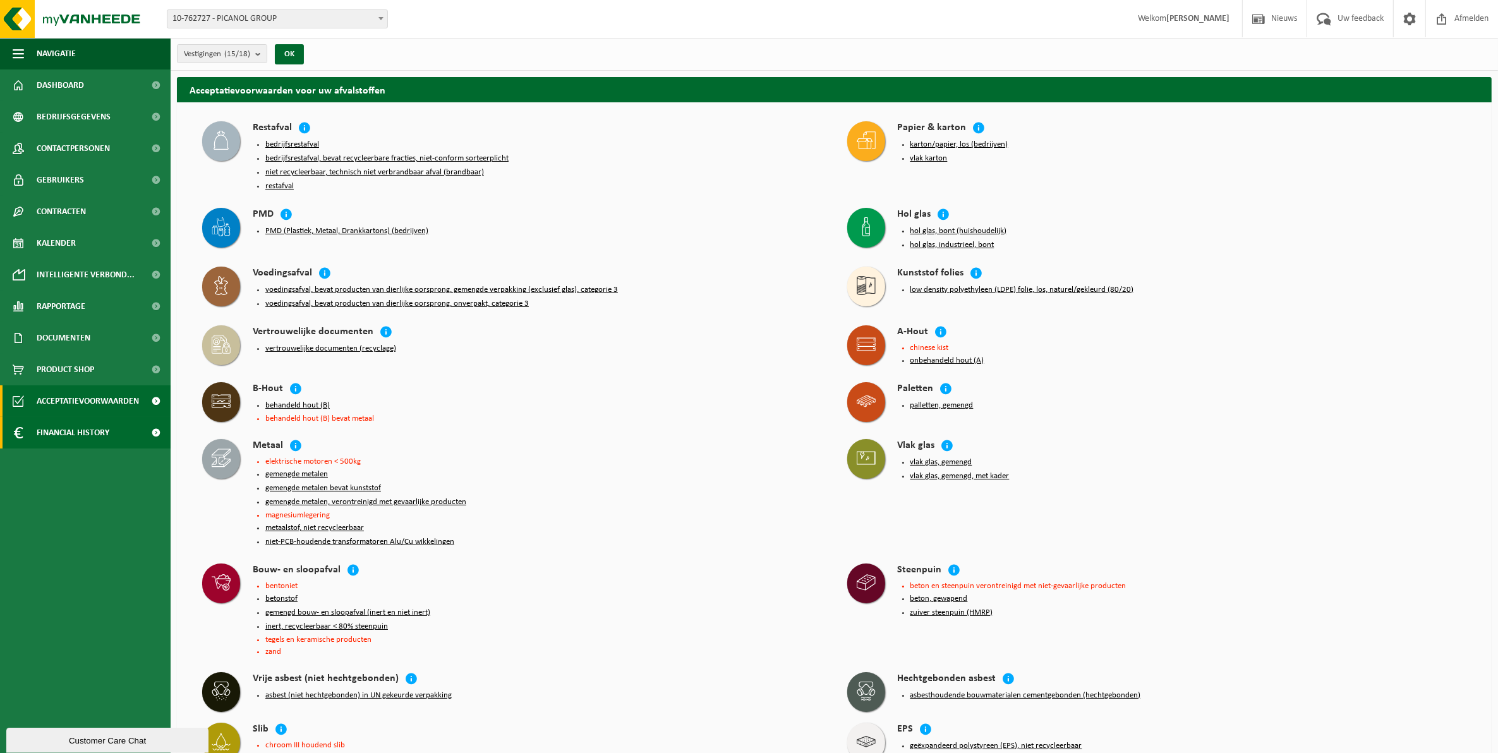
click at [77, 423] on span "Financial History" at bounding box center [73, 433] width 73 height 32
click at [82, 490] on link "In lijstvorm" at bounding box center [85, 491] width 164 height 24
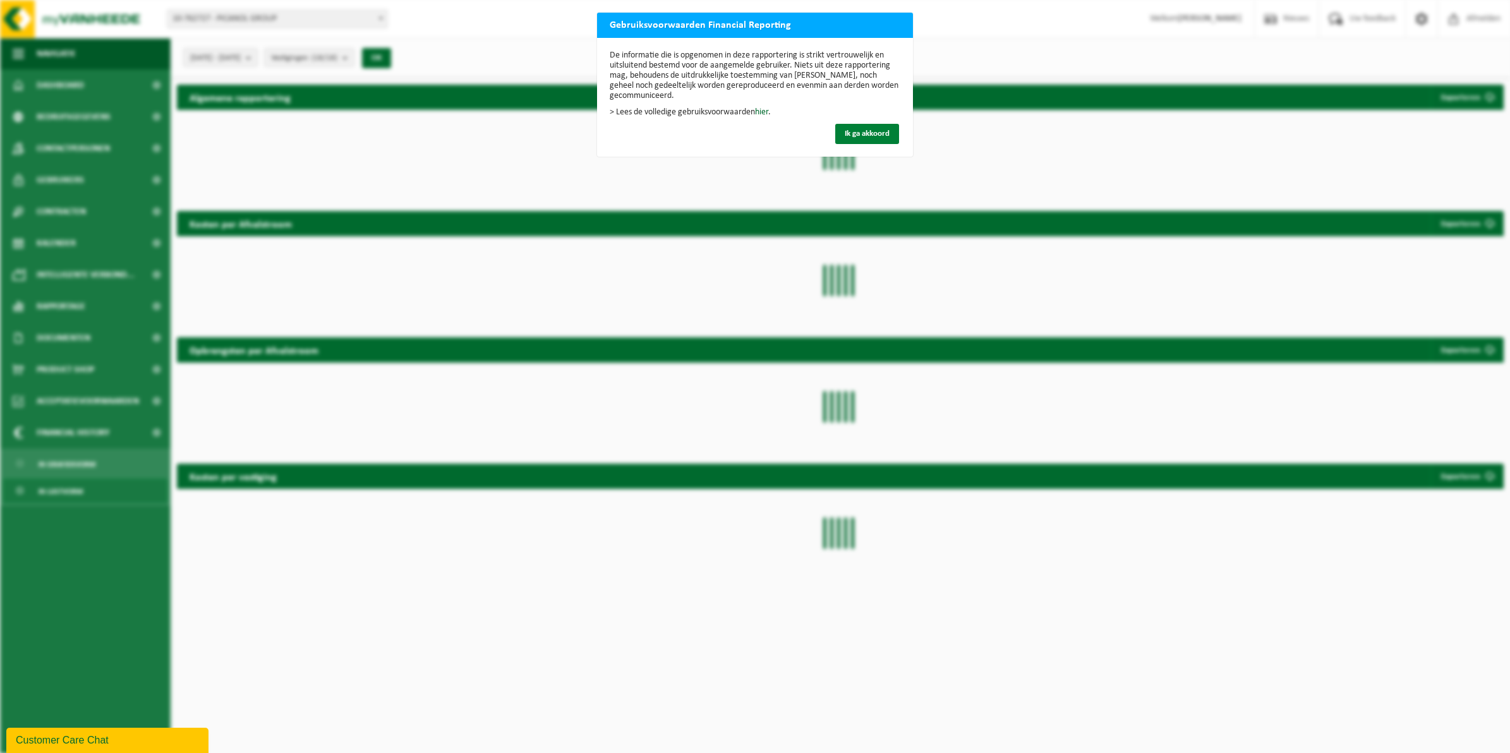
click at [850, 137] on span "Ik ga akkoord" at bounding box center [867, 133] width 45 height 8
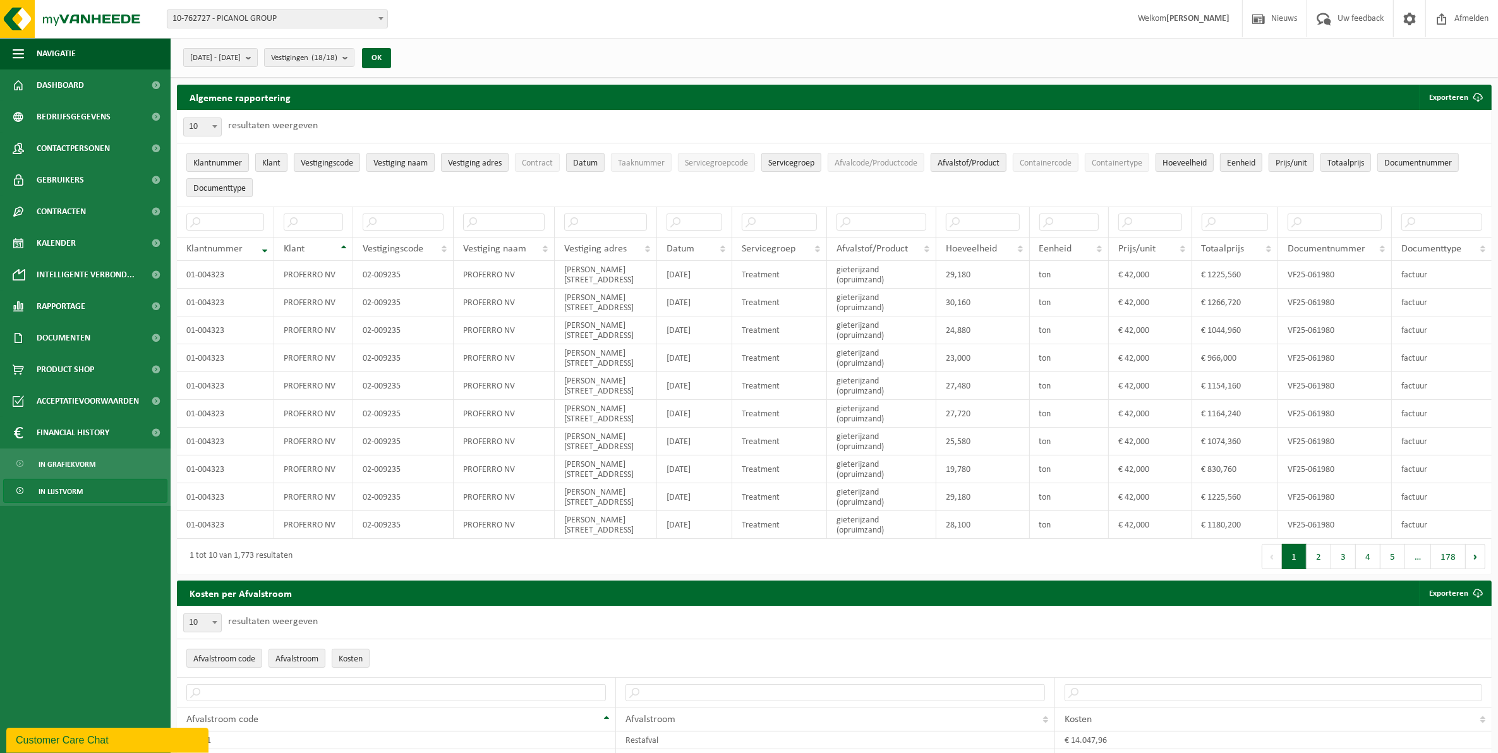
click at [1177, 18] on strong "[PERSON_NAME]" at bounding box center [1197, 18] width 63 height 9
click at [1281, 16] on span "Nieuws" at bounding box center [1284, 18] width 32 height 37
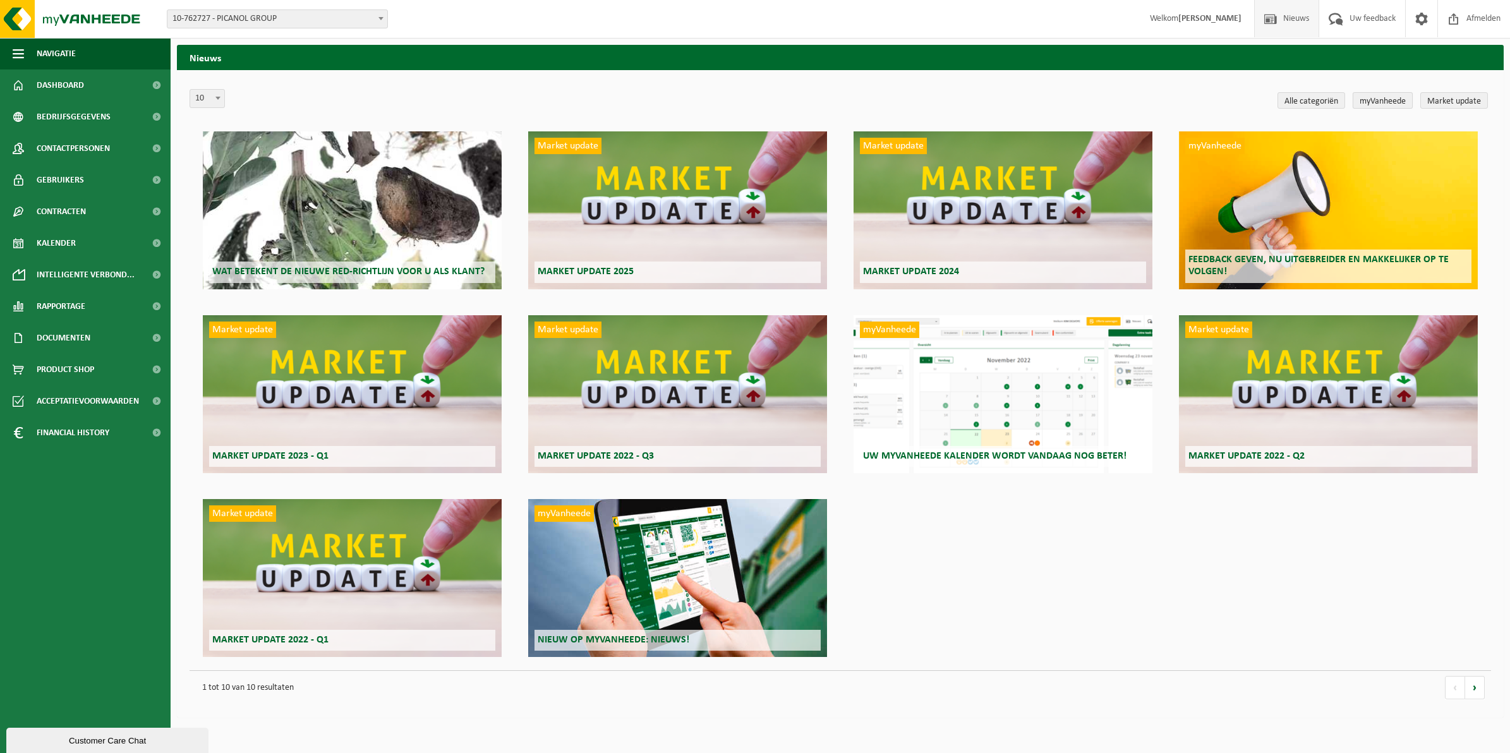
click at [1390, 102] on link "myVanheede" at bounding box center [1382, 100] width 60 height 16
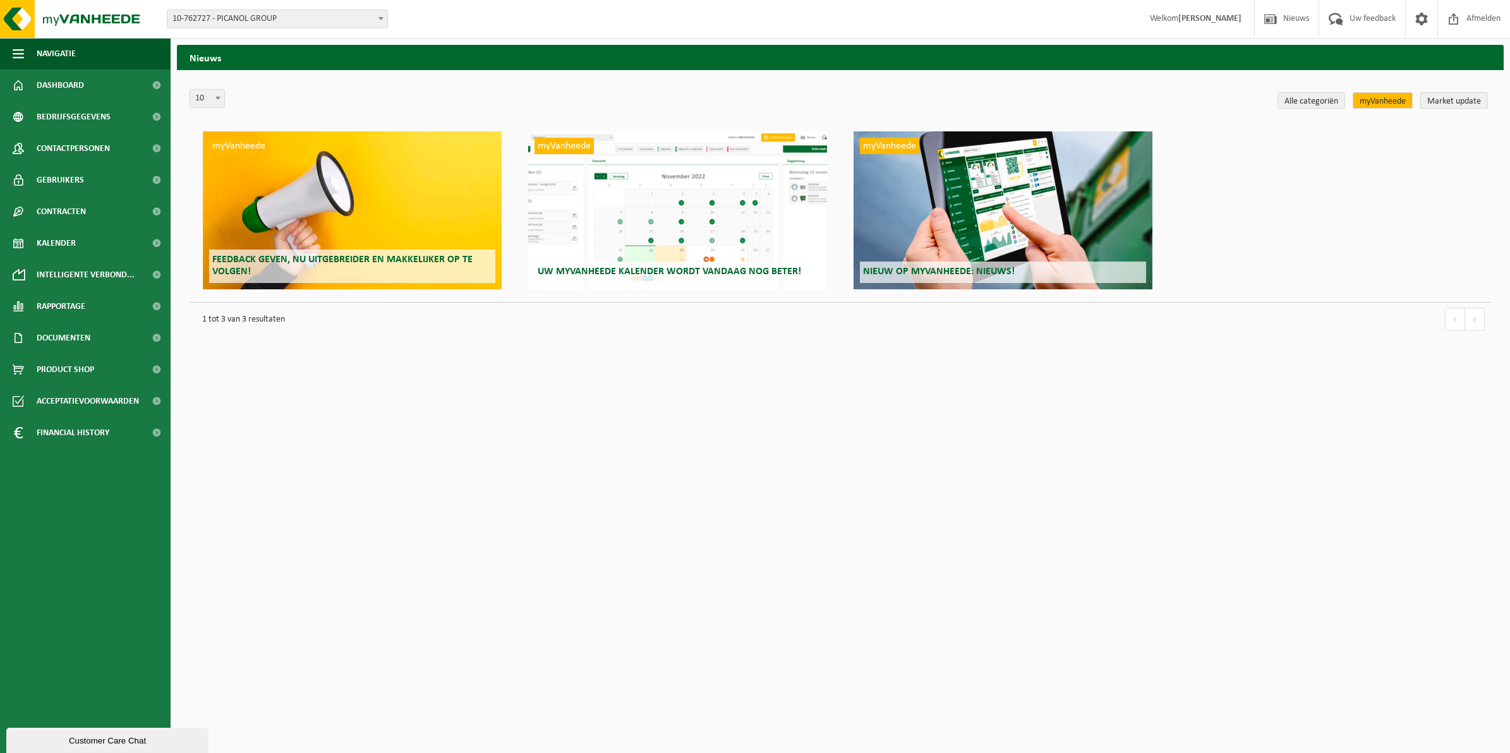
click at [1455, 99] on link "Market update" at bounding box center [1454, 100] width 68 height 16
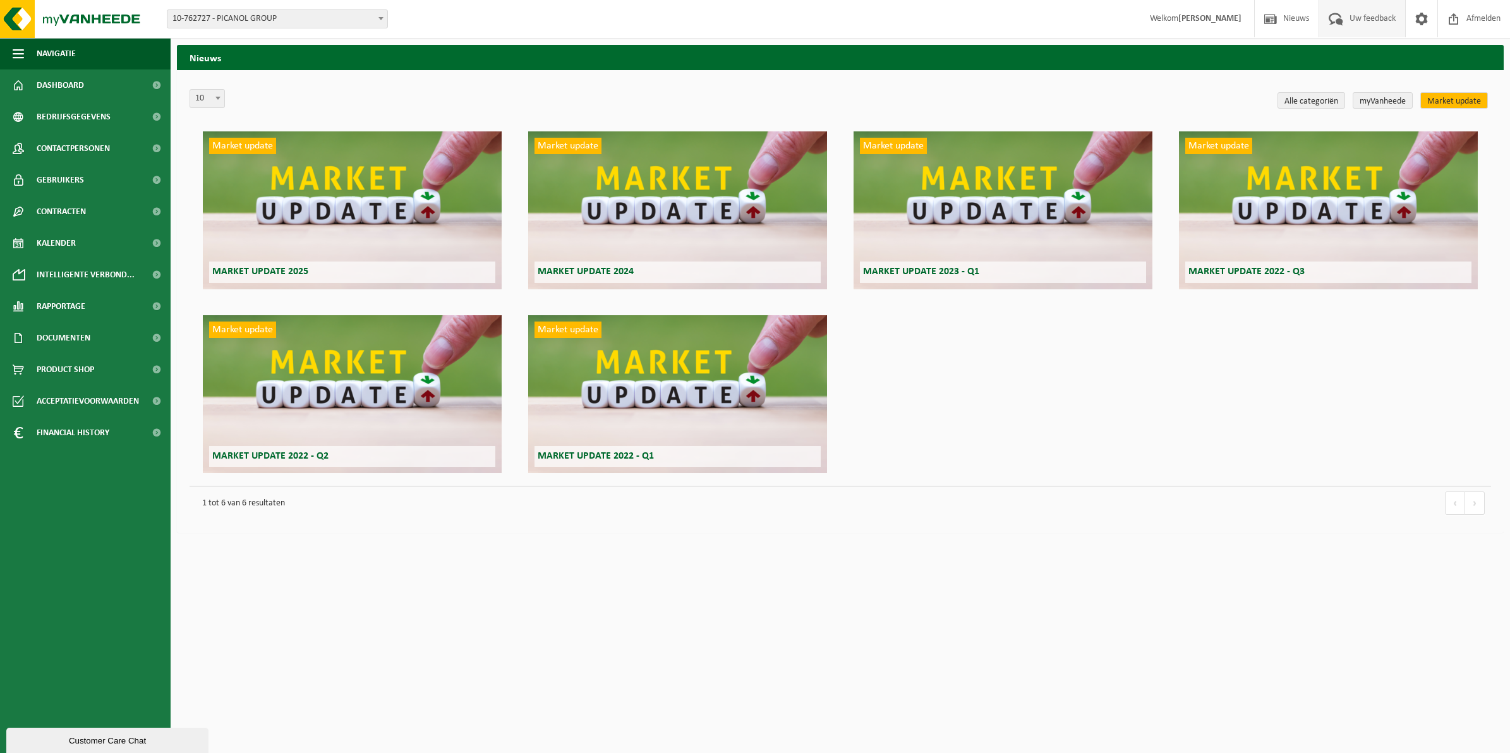
click at [1368, 13] on span "Uw feedback" at bounding box center [1372, 18] width 52 height 37
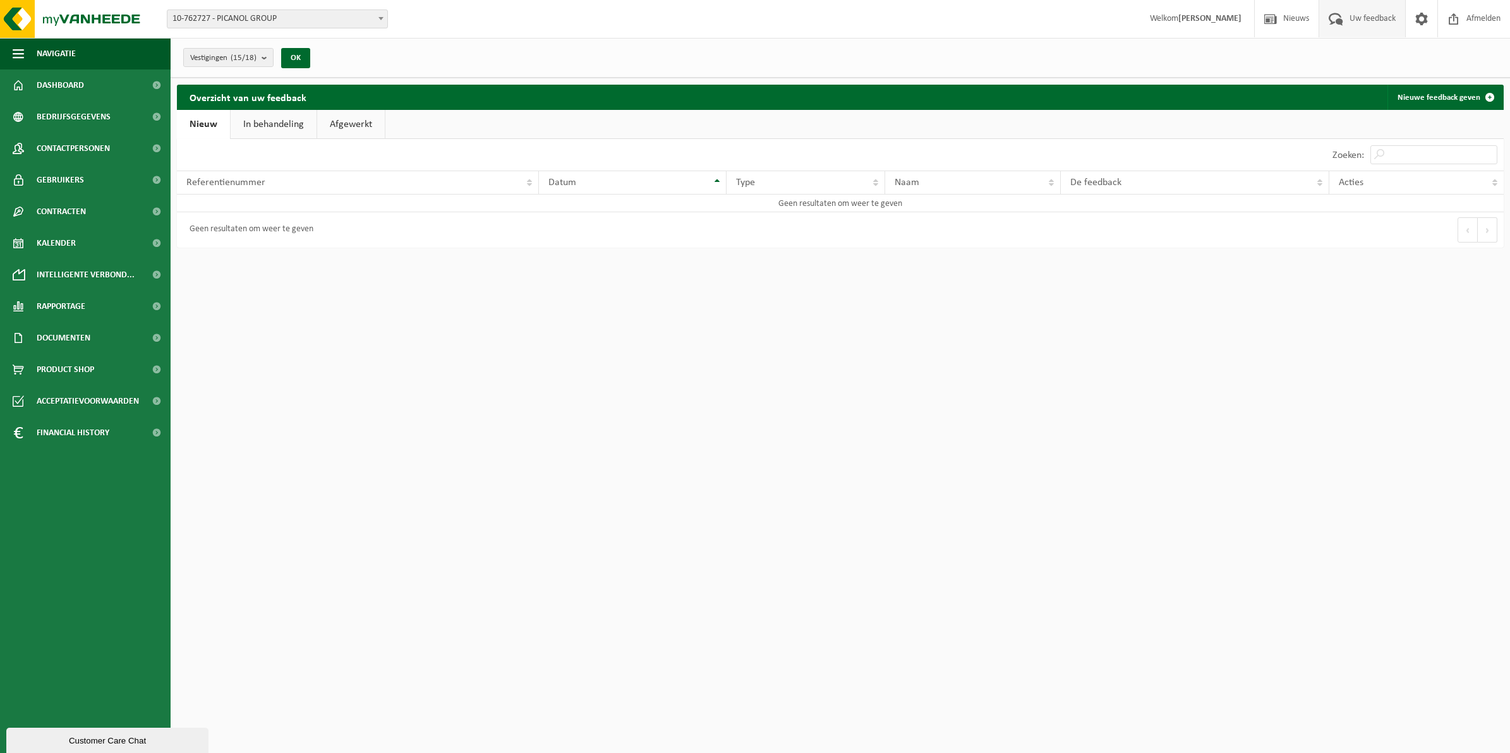
click at [276, 121] on link "In behandeling" at bounding box center [274, 124] width 86 height 29
click at [276, 121] on link "In behandeling" at bounding box center [274, 124] width 90 height 29
click at [59, 83] on span "Dashboard" at bounding box center [60, 85] width 47 height 32
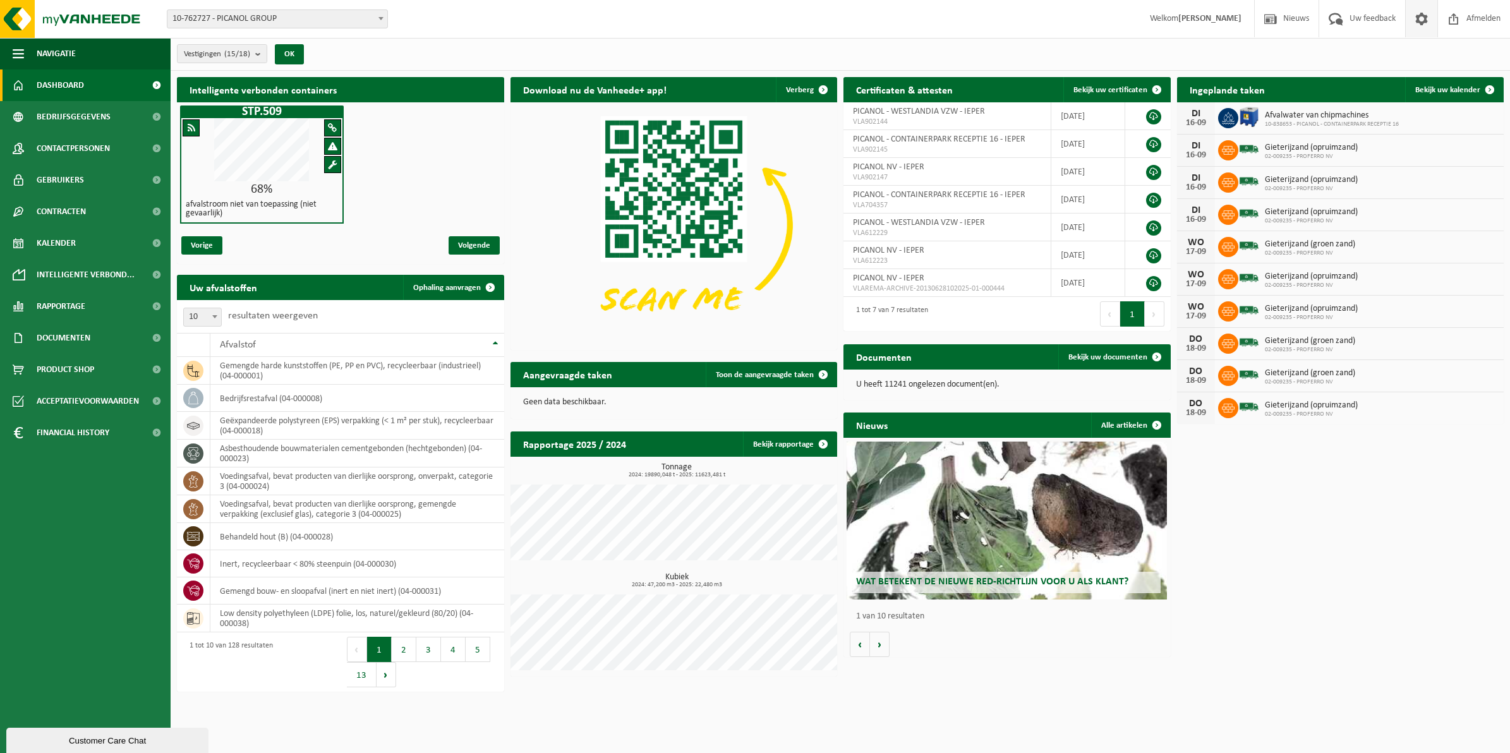
click at [1423, 17] on span at bounding box center [1421, 18] width 19 height 37
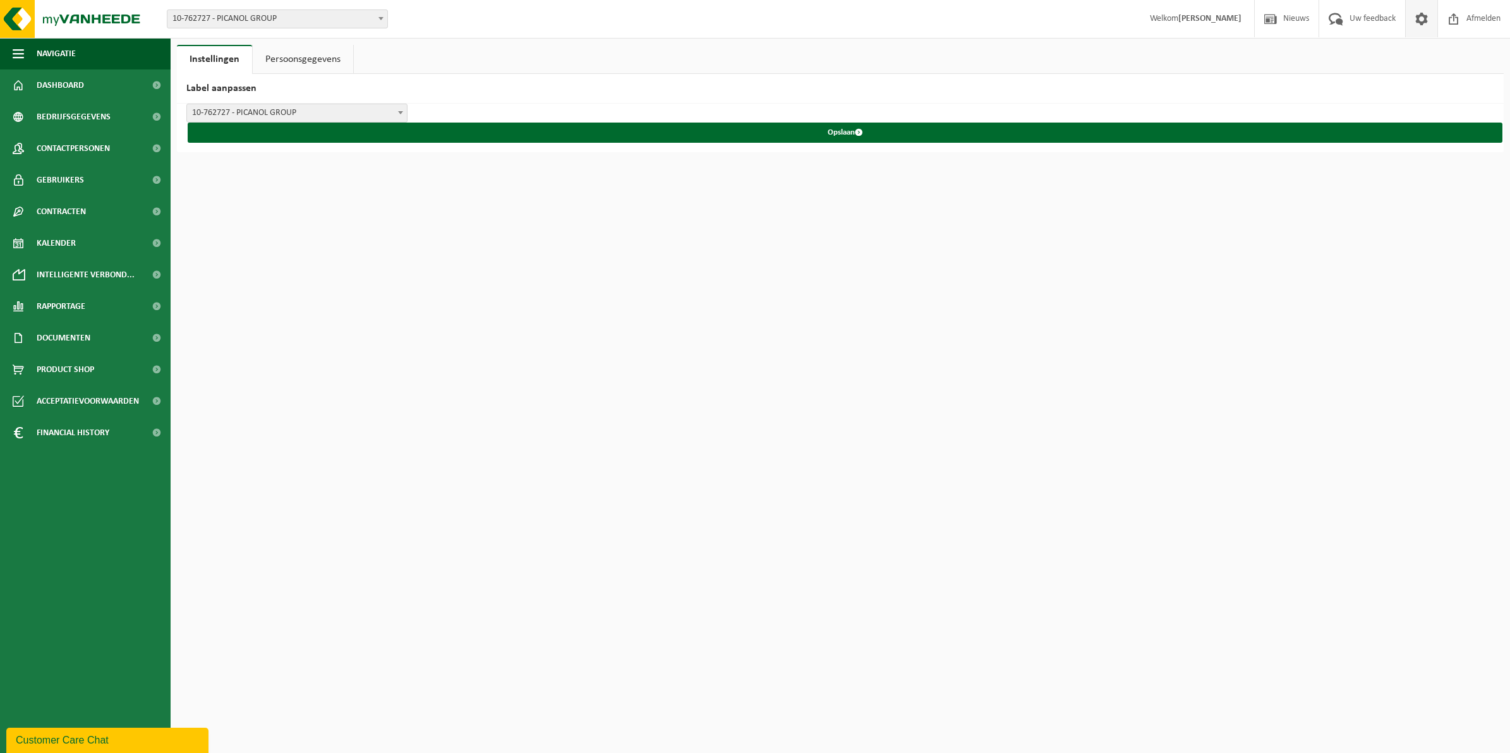
click at [1423, 17] on span at bounding box center [1421, 18] width 19 height 37
click at [382, 19] on b at bounding box center [380, 18] width 5 height 3
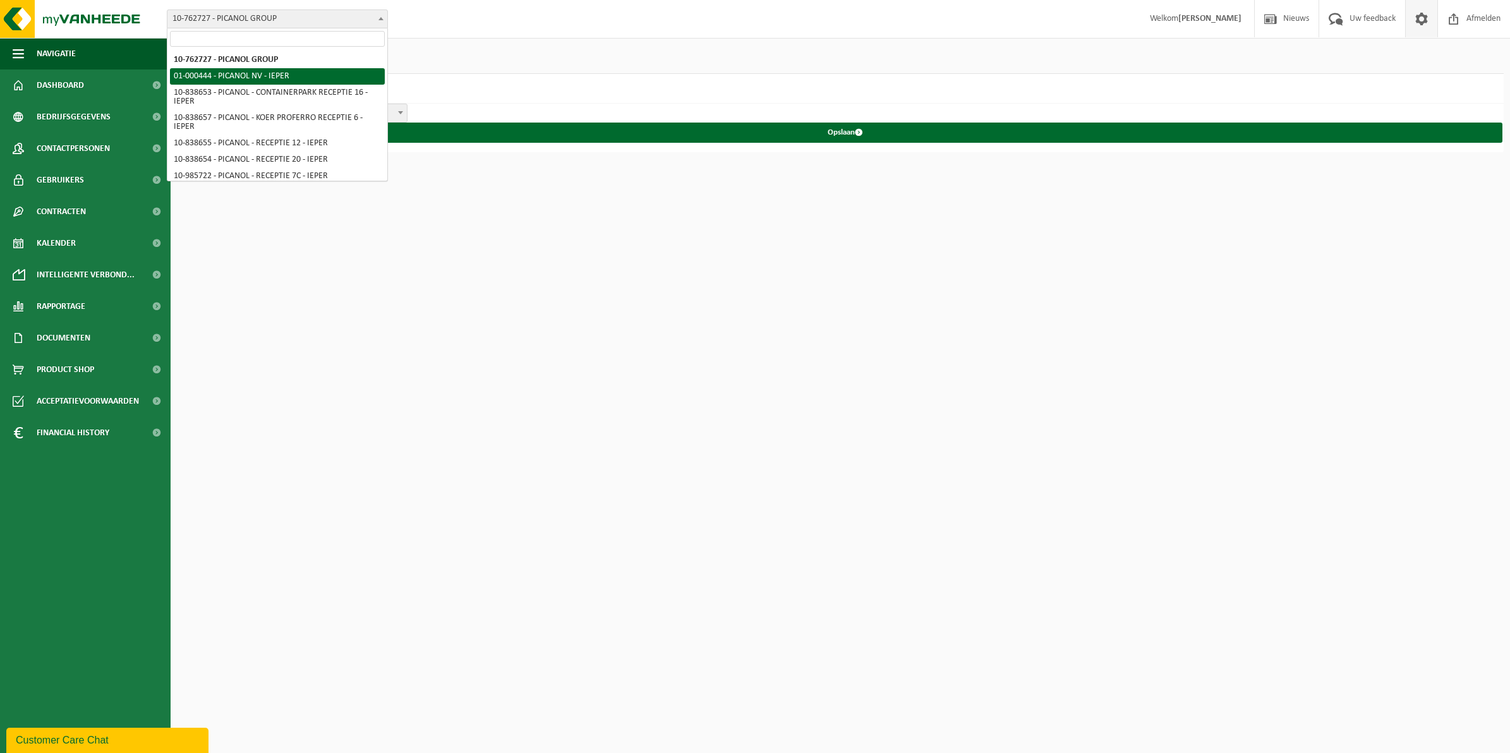
select select "52"
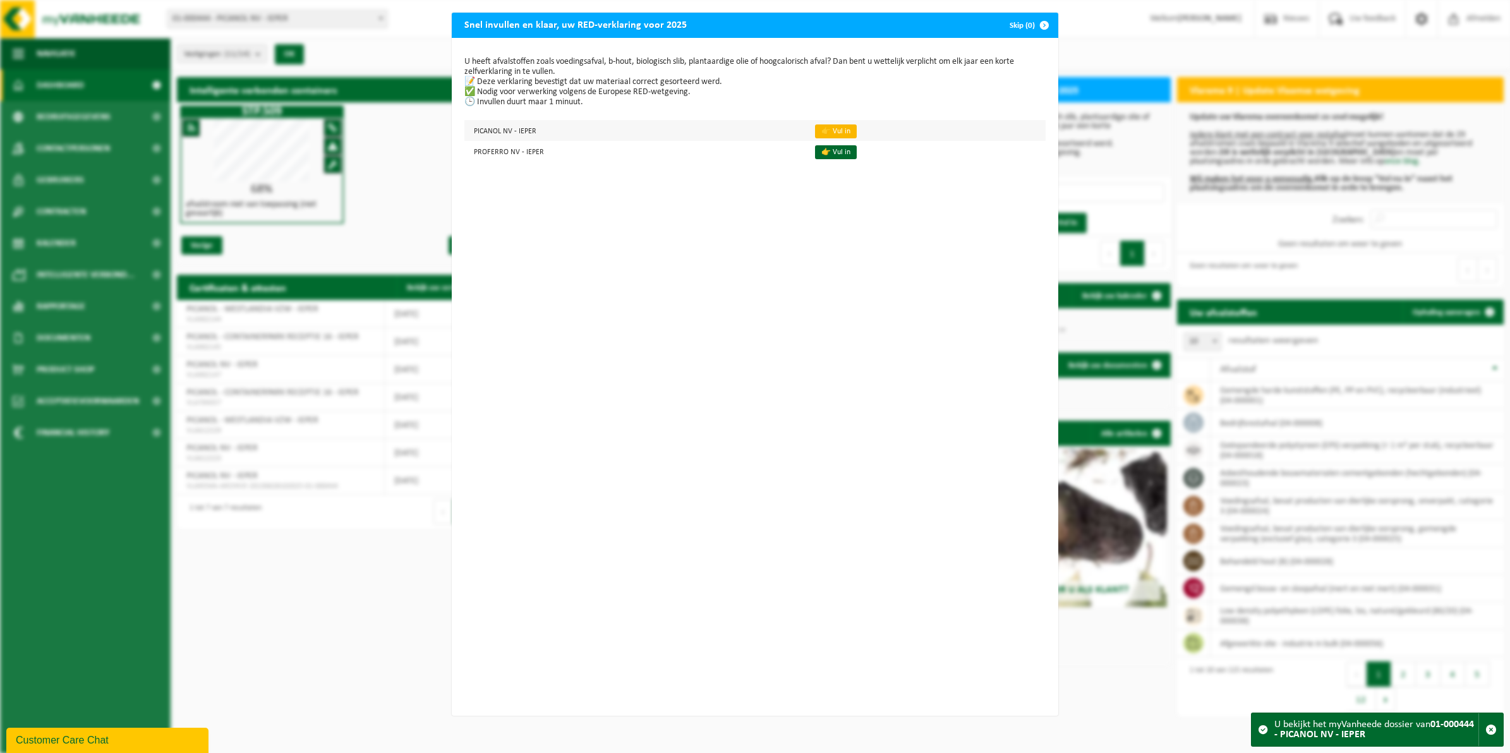
click at [825, 127] on link "👉 Vul in" at bounding box center [836, 131] width 42 height 14
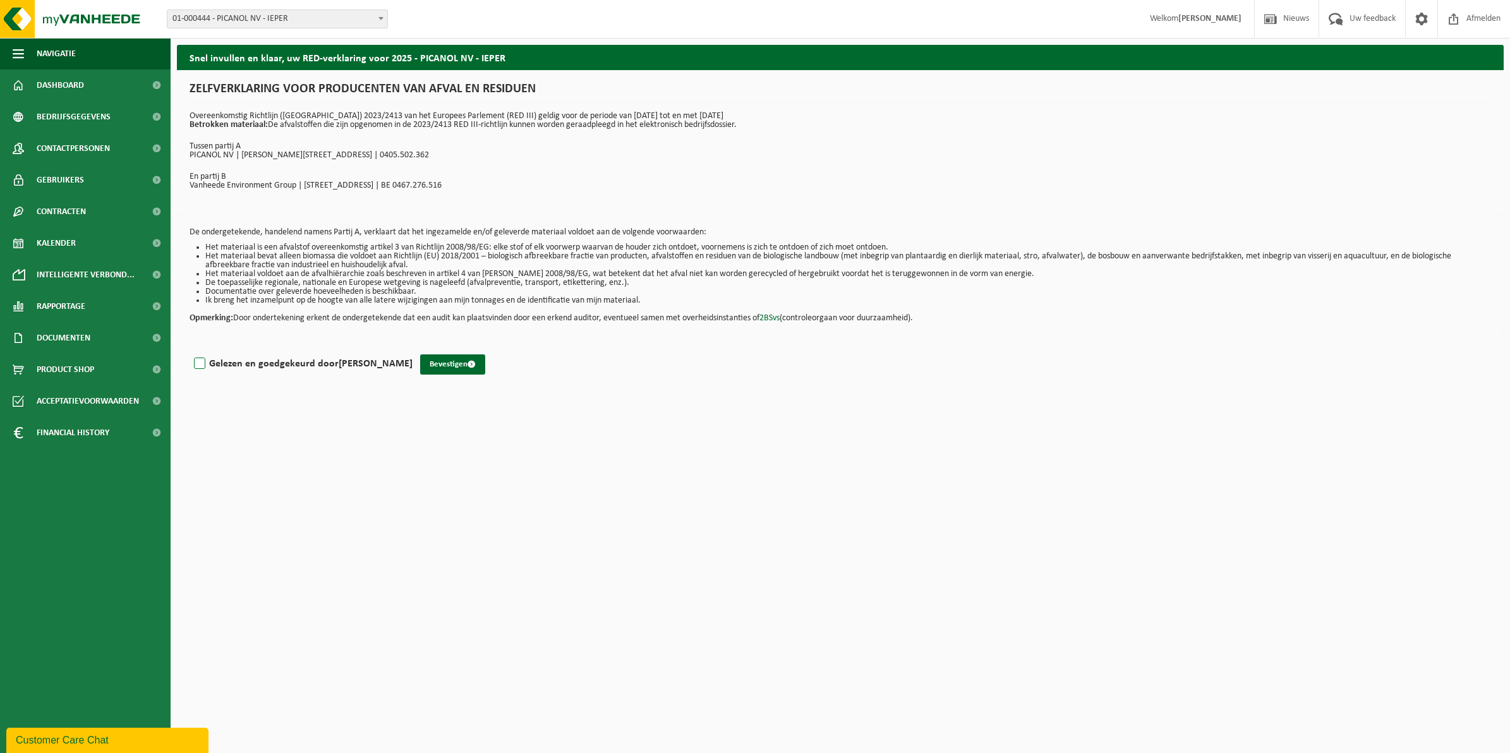
click at [203, 364] on label "Gelezen en goedgekeurd door [PERSON_NAME]" at bounding box center [301, 363] width 221 height 19
click at [412, 348] on input "Gelezen en goedgekeurd door [PERSON_NAME]" at bounding box center [412, 347] width 1 height 1
checkbox input "true"
click at [466, 357] on button "Bevestigen" at bounding box center [452, 364] width 65 height 20
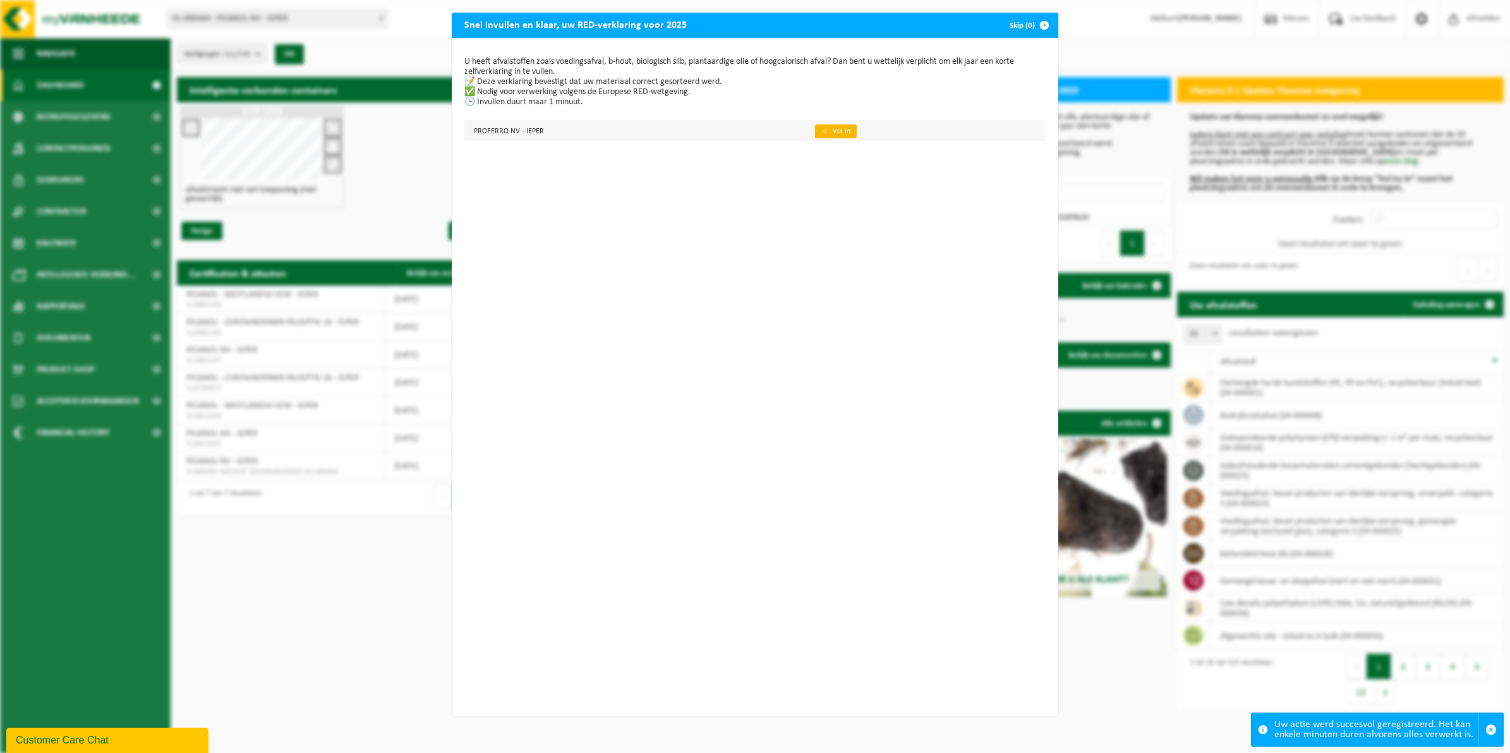
click at [815, 127] on link "👉 Vul in" at bounding box center [836, 131] width 42 height 14
click at [822, 131] on link "👉 Vul in" at bounding box center [836, 131] width 42 height 14
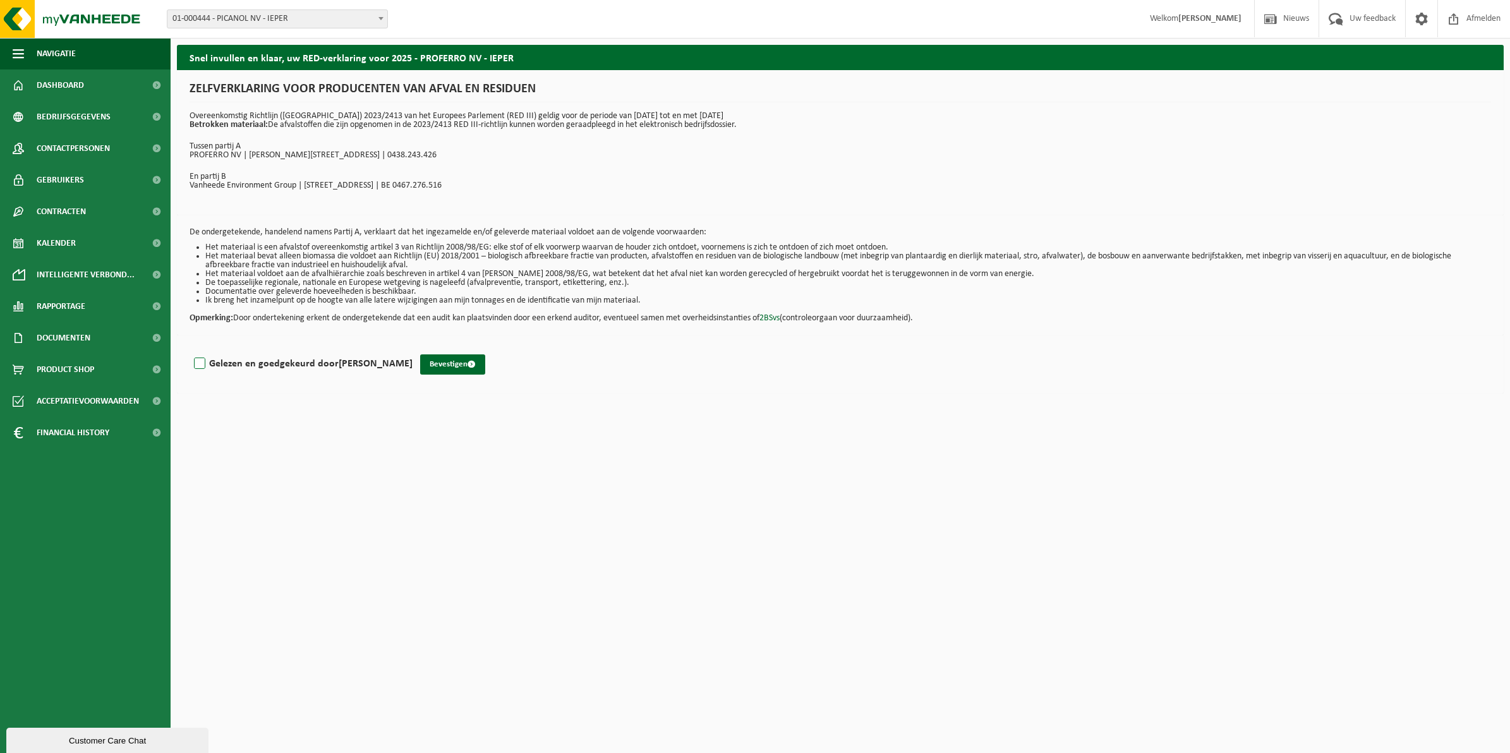
click at [200, 365] on label "Gelezen en goedgekeurd door PETER BRAECKEVELT" at bounding box center [301, 363] width 221 height 19
click at [412, 348] on input "Gelezen en goedgekeurd door PETER BRAECKEVELT" at bounding box center [412, 347] width 1 height 1
checkbox input "true"
click at [454, 360] on button "Bevestigen" at bounding box center [452, 364] width 65 height 20
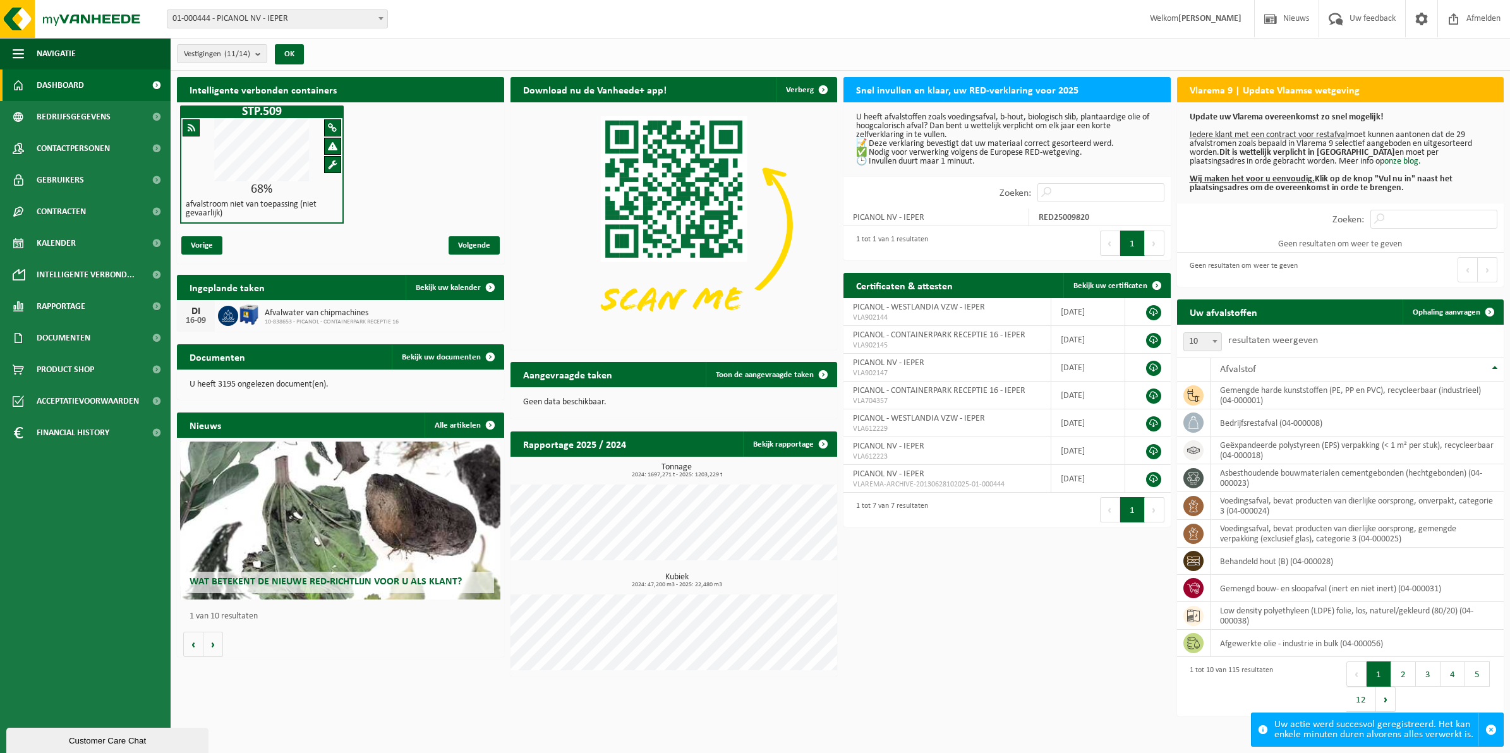
click at [382, 20] on b at bounding box center [380, 18] width 5 height 3
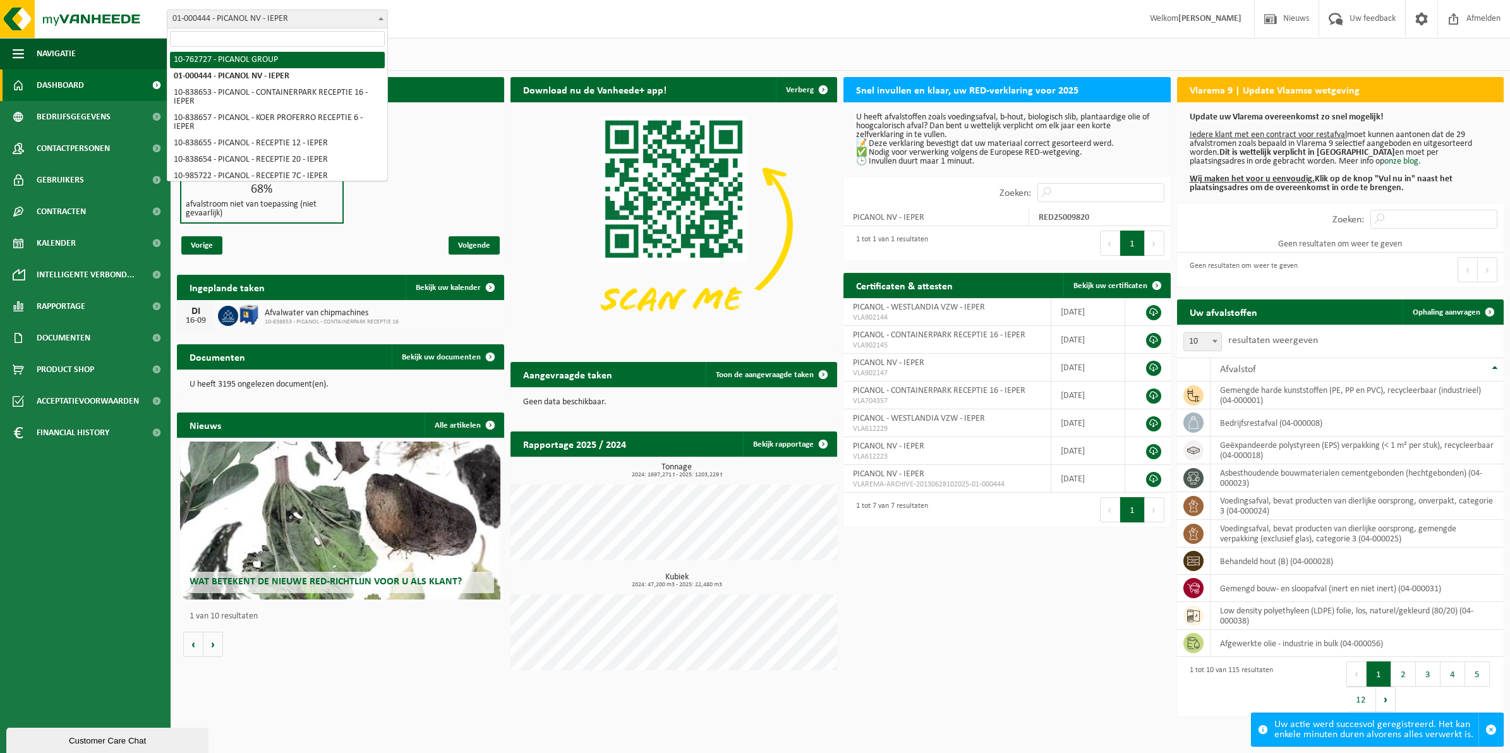
select select "11510"
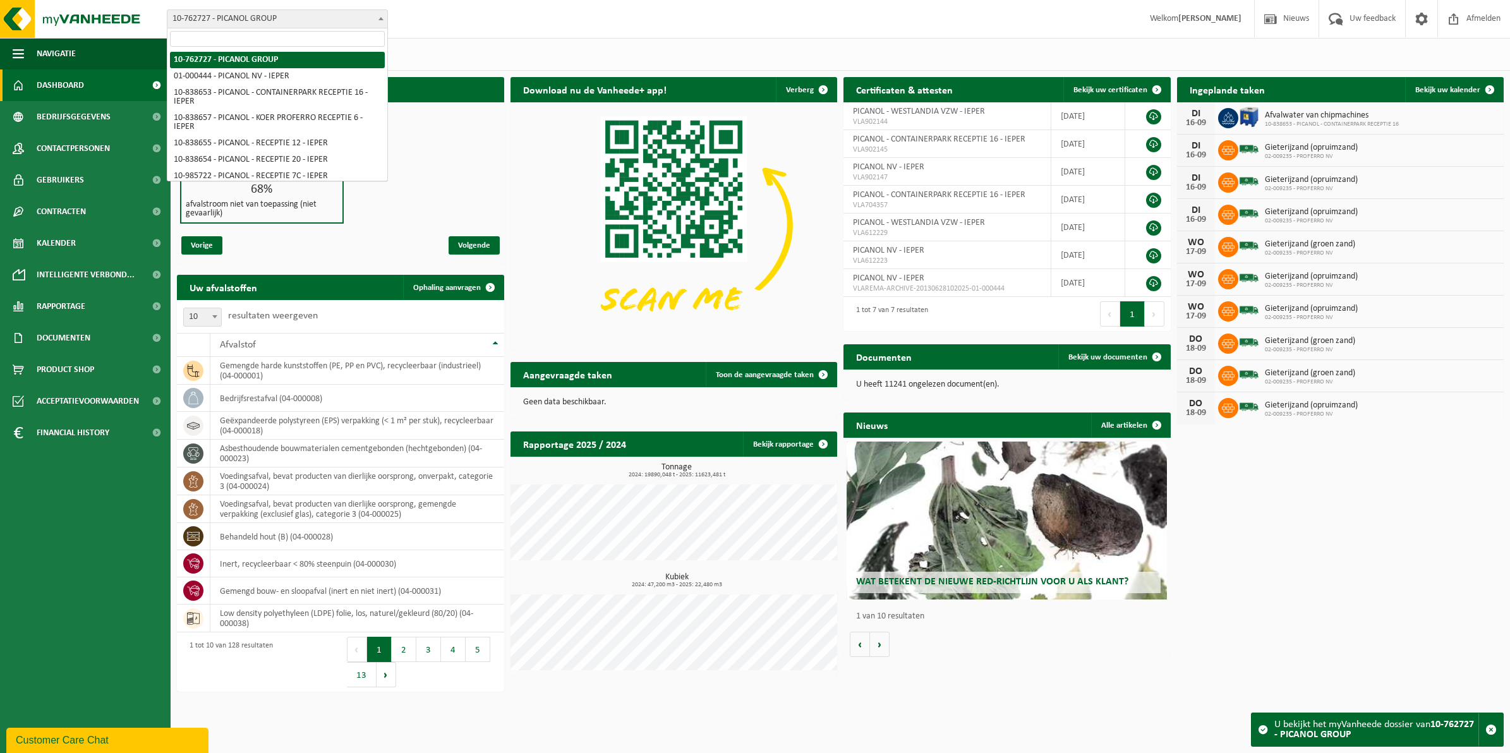
click at [378, 19] on b at bounding box center [380, 18] width 5 height 3
select select "52"
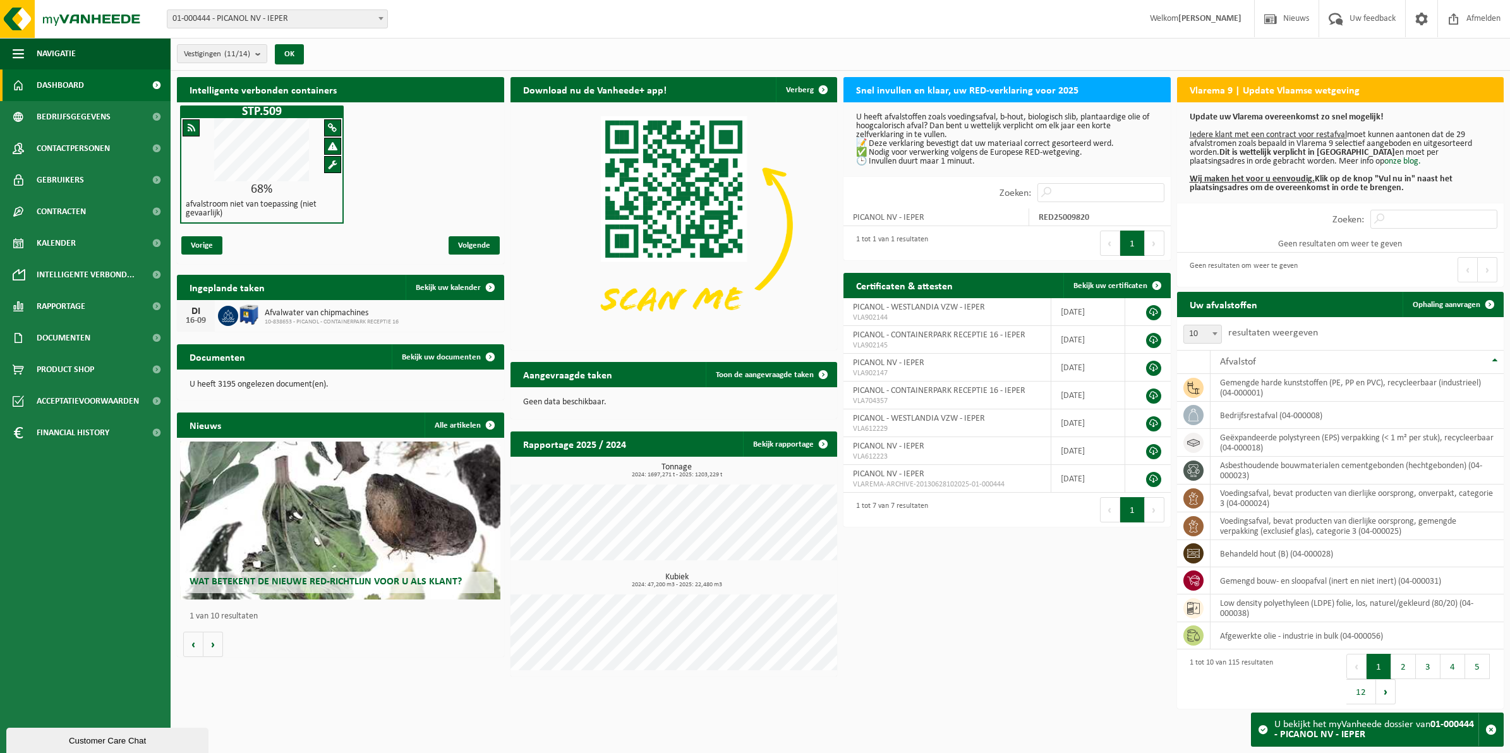
click at [879, 239] on div "1 tot 1 van 1 resultaten" at bounding box center [889, 243] width 78 height 28
drag, startPoint x: 879, startPoint y: 239, endPoint x: 955, endPoint y: 246, distance: 76.8
click at [957, 246] on div "1 tot 1 van 1 resultaten" at bounding box center [925, 243] width 164 height 34
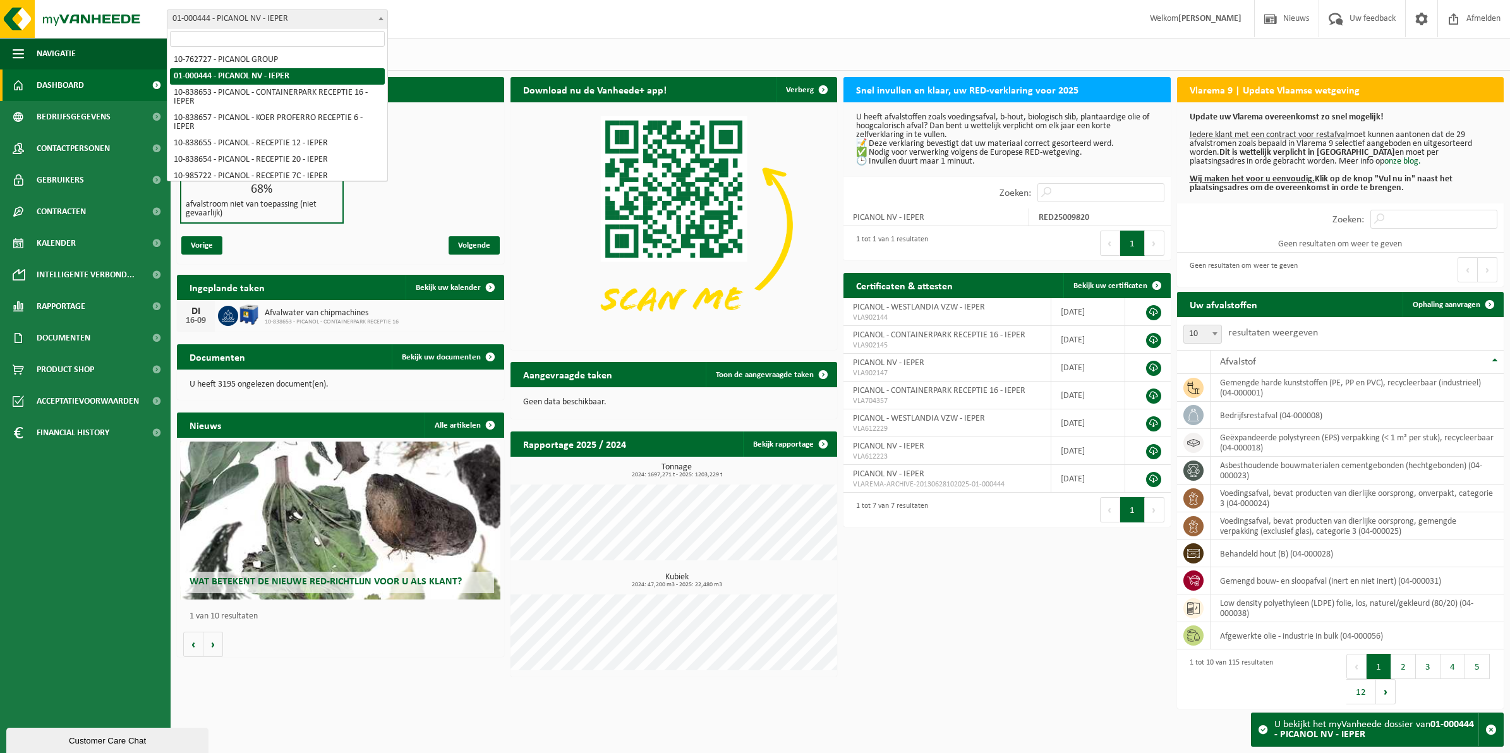
click at [381, 17] on b at bounding box center [380, 18] width 5 height 3
select select "91629"
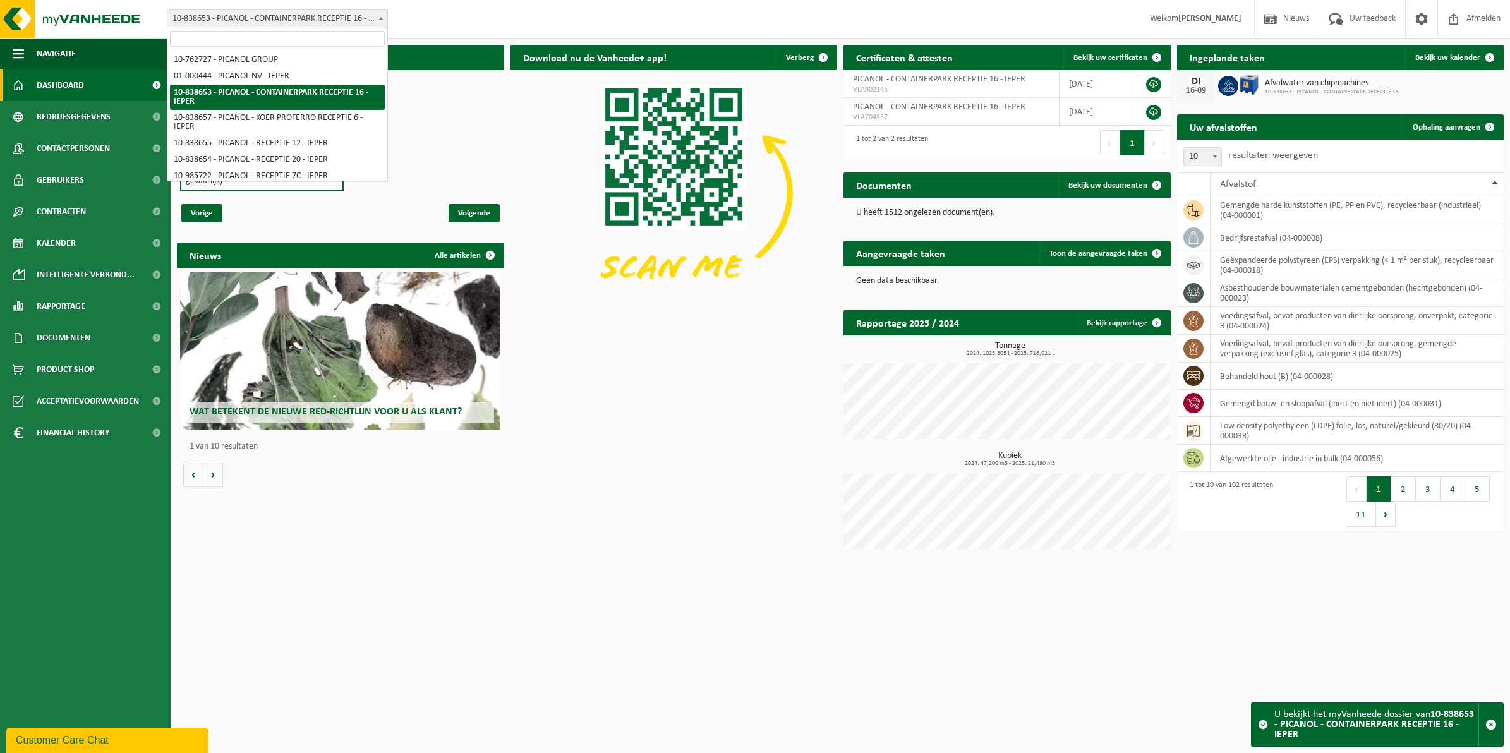
click at [377, 15] on span at bounding box center [381, 18] width 13 height 16
select select "93337"
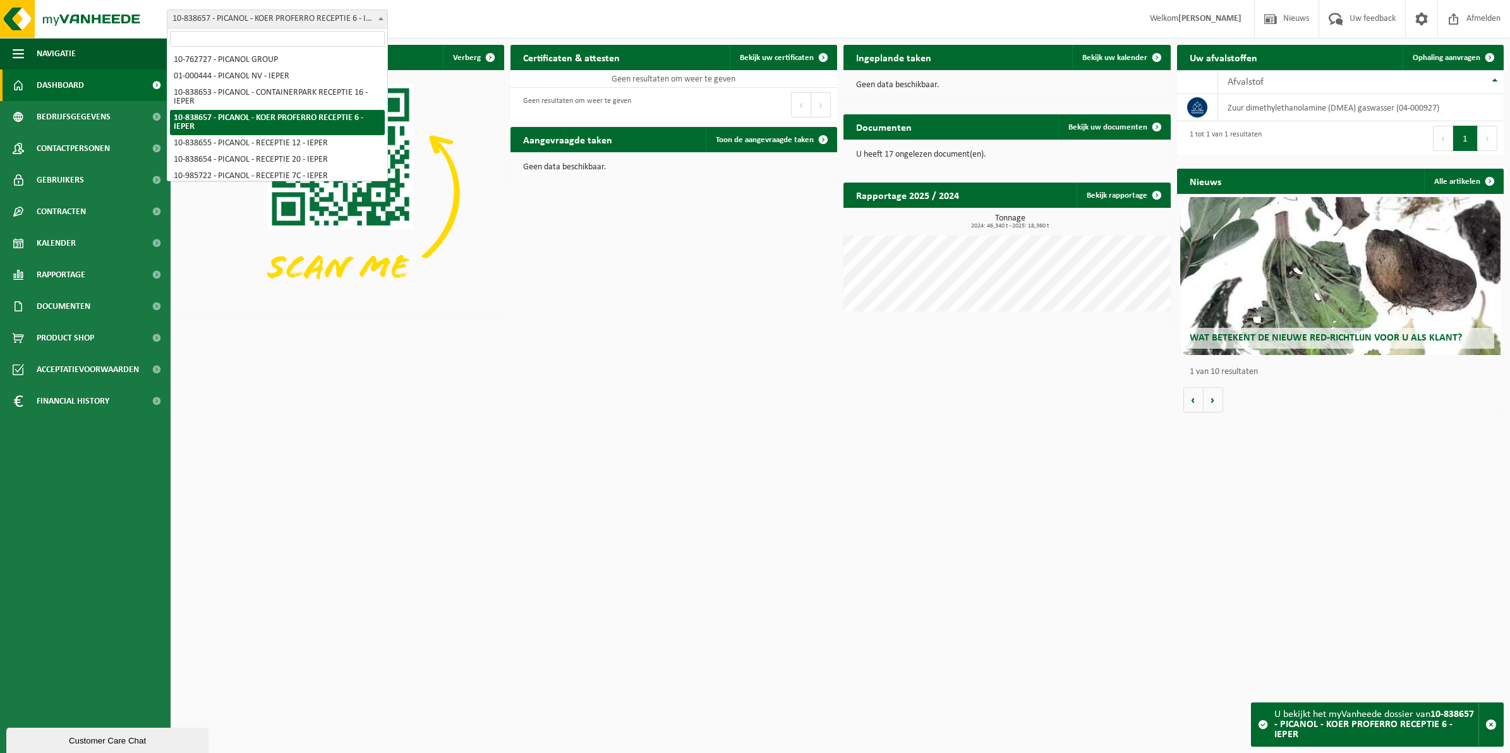
click at [382, 15] on span at bounding box center [381, 18] width 13 height 16
select select "93335"
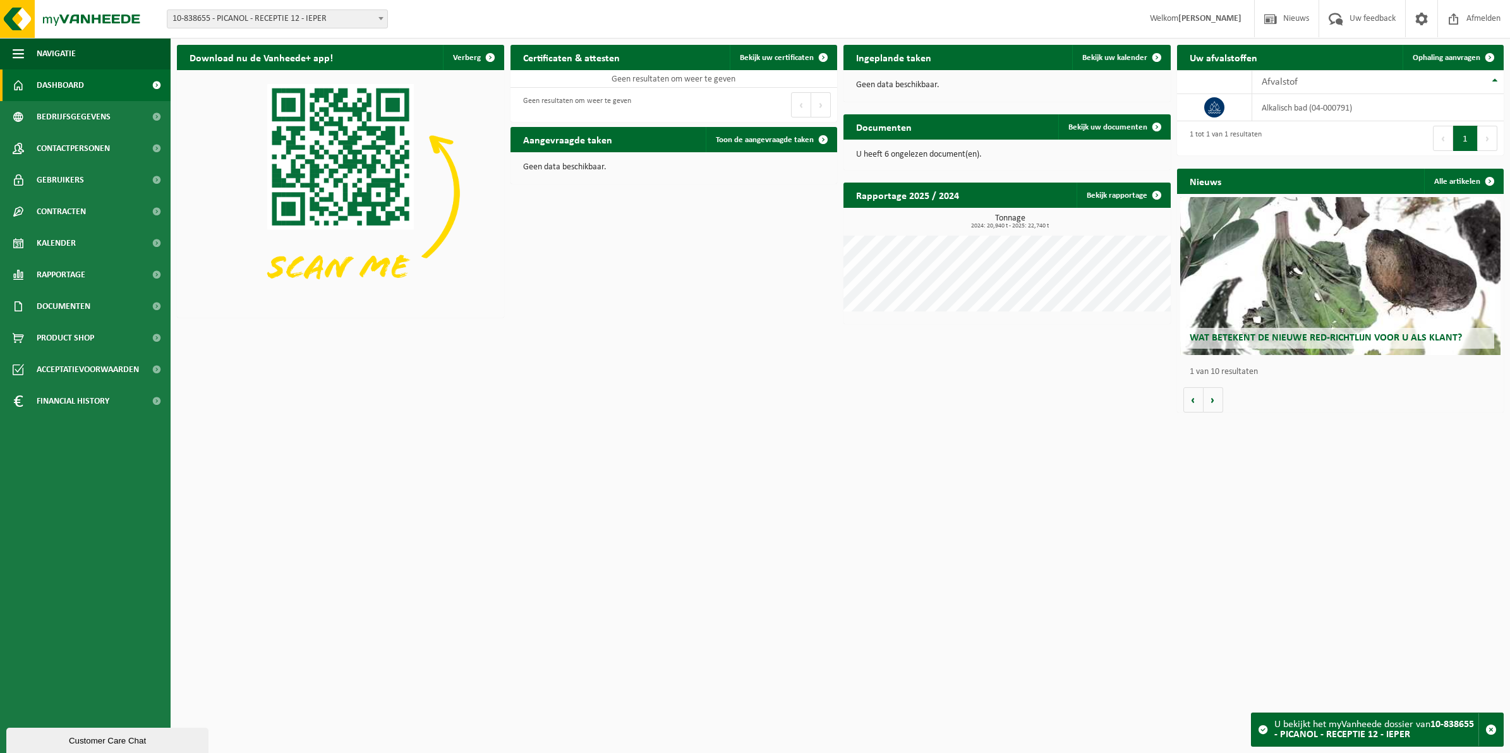
click at [383, 18] on span at bounding box center [381, 18] width 13 height 16
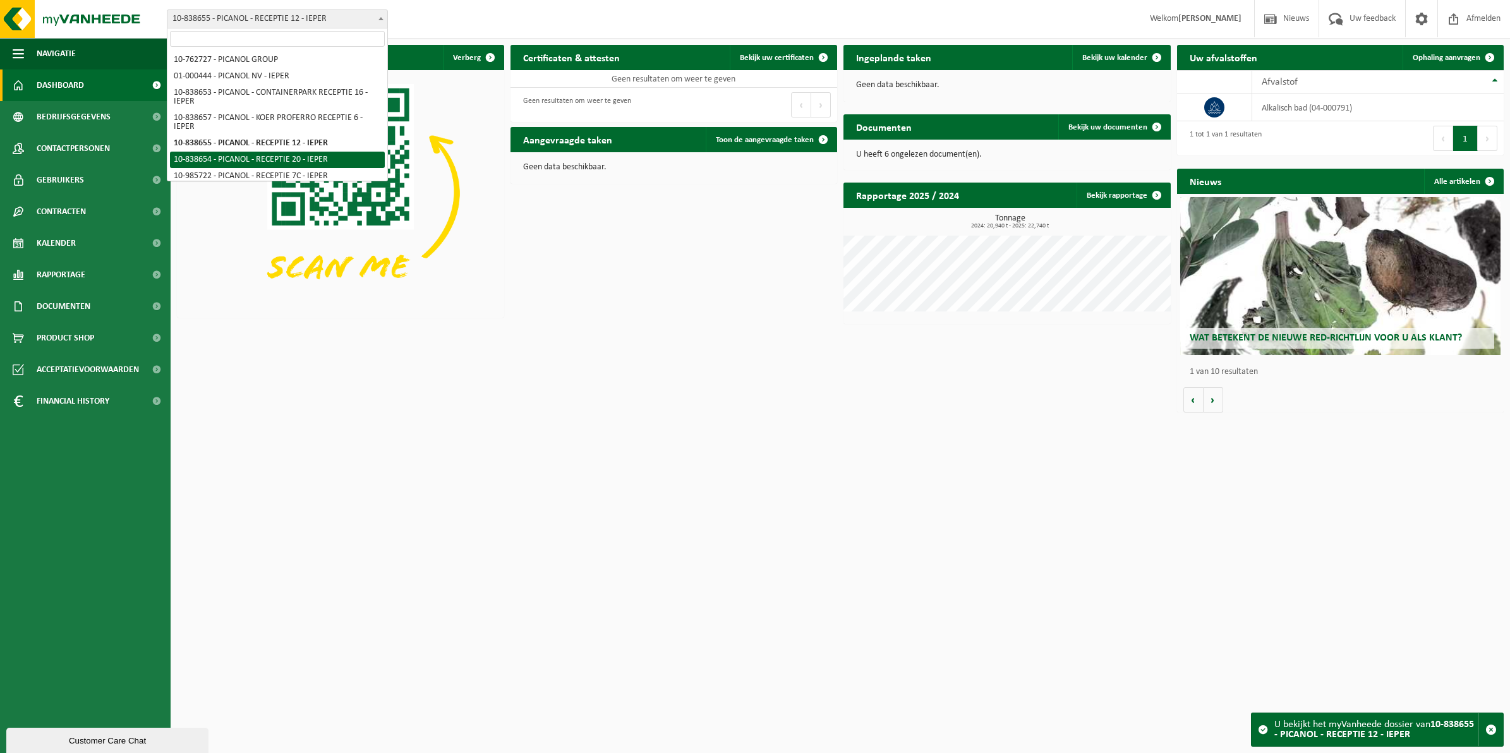
select select "93334"
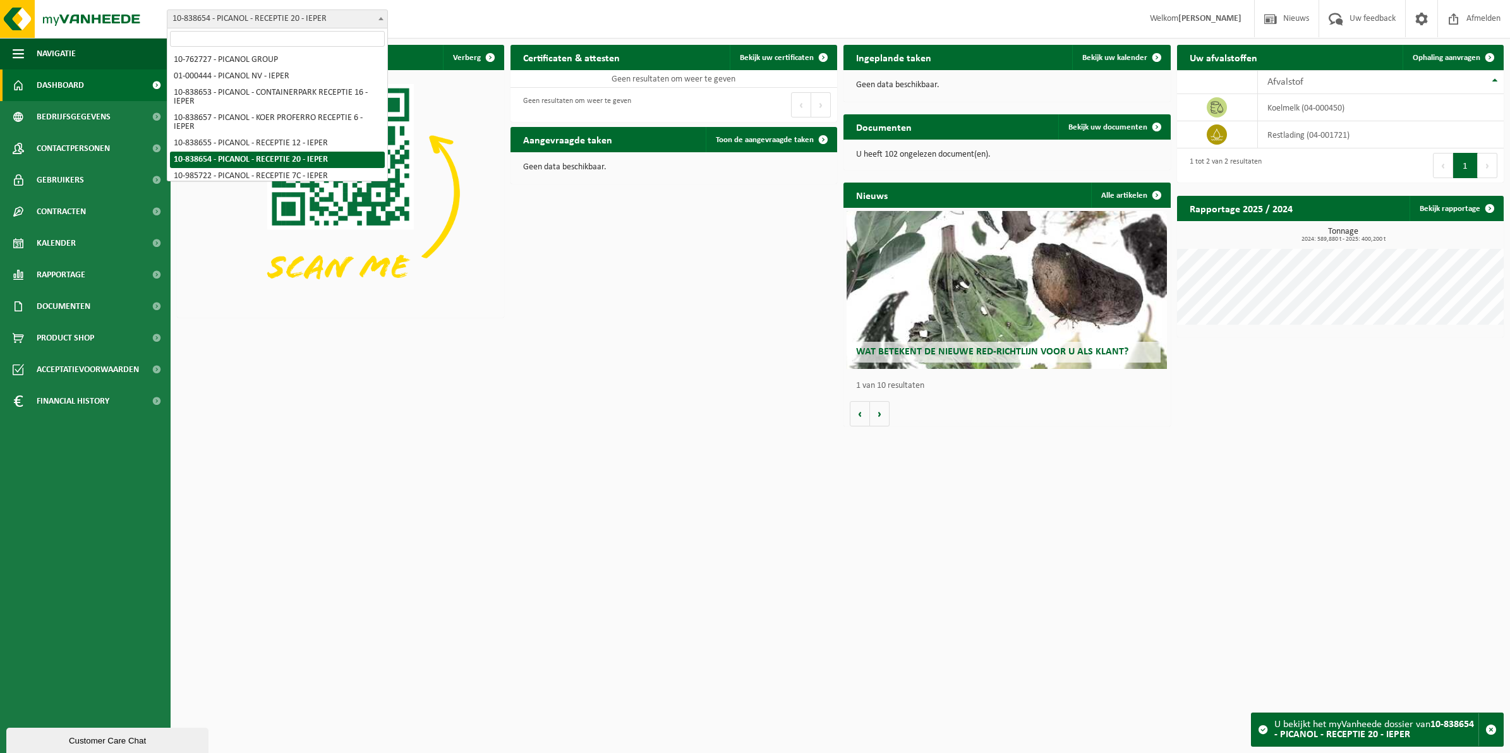
click at [384, 20] on span at bounding box center [381, 18] width 13 height 16
select select "165268"
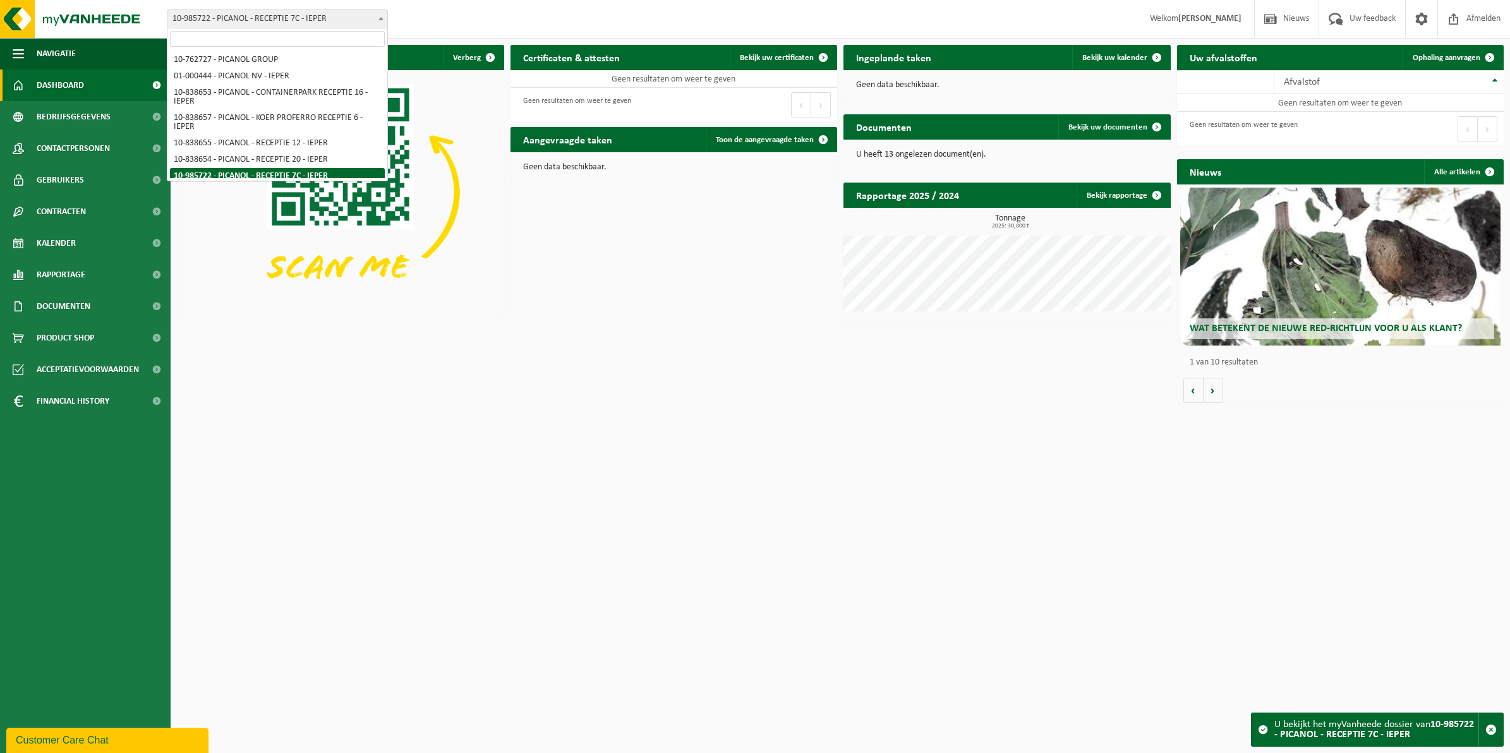
click at [379, 20] on b at bounding box center [380, 18] width 5 height 3
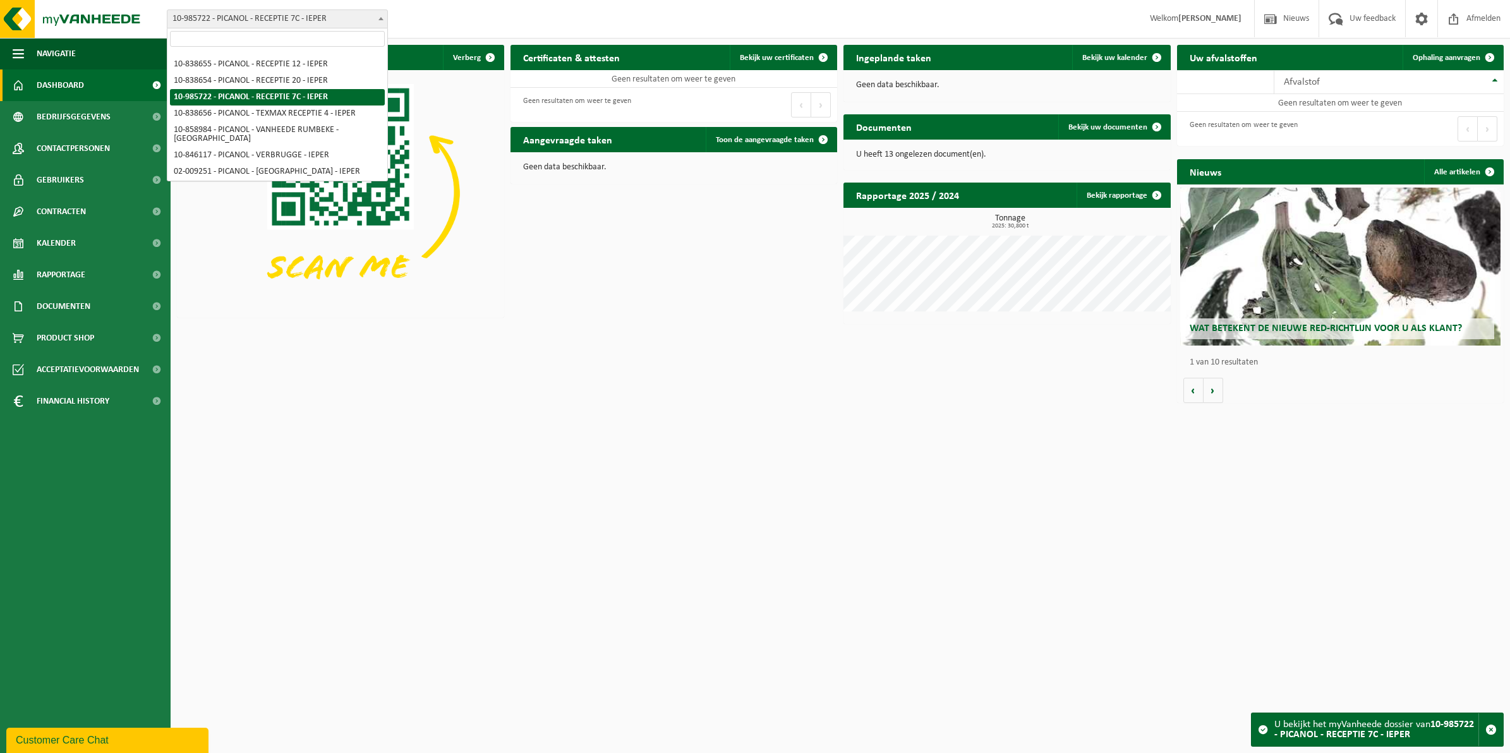
scroll to position [93, 0]
select select "93336"
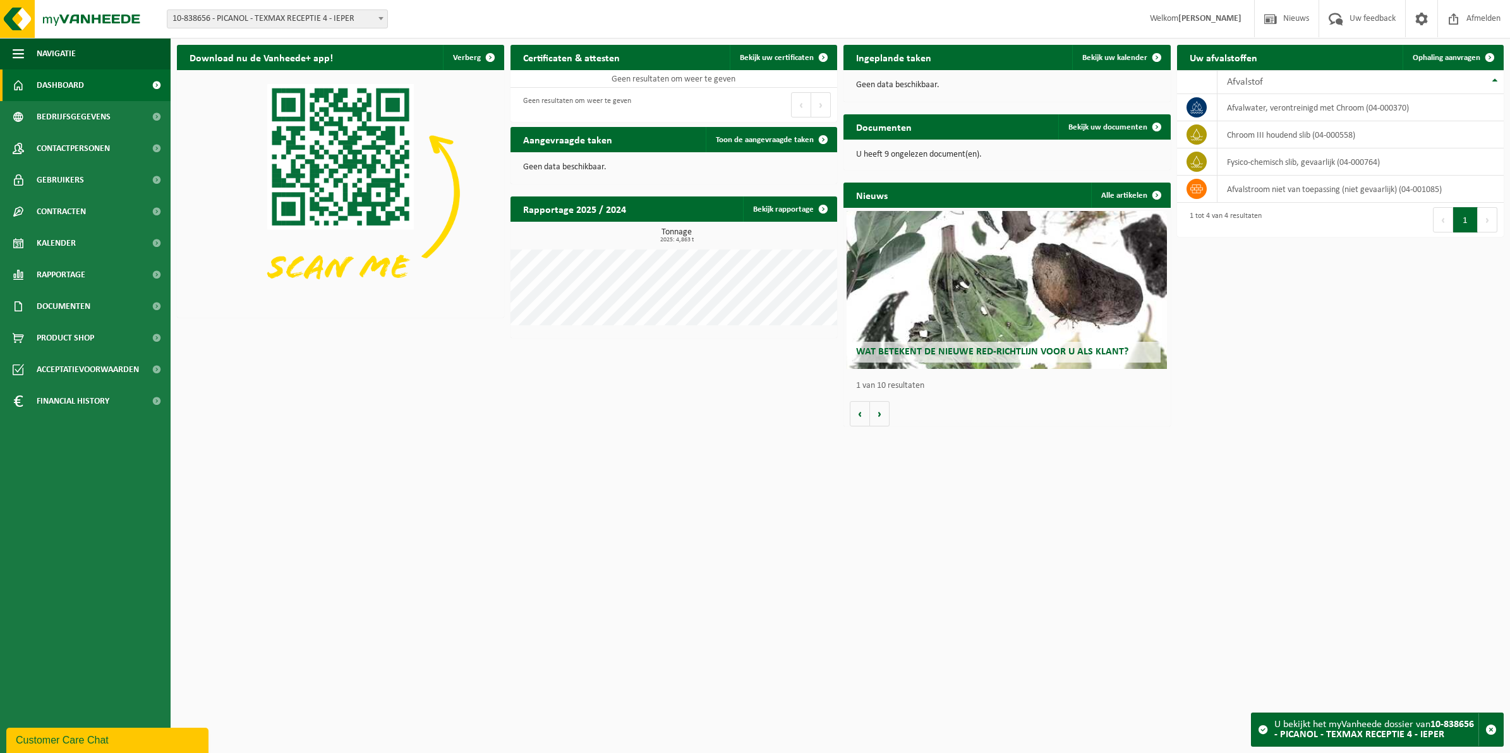
click at [379, 17] on b at bounding box center [380, 18] width 5 height 3
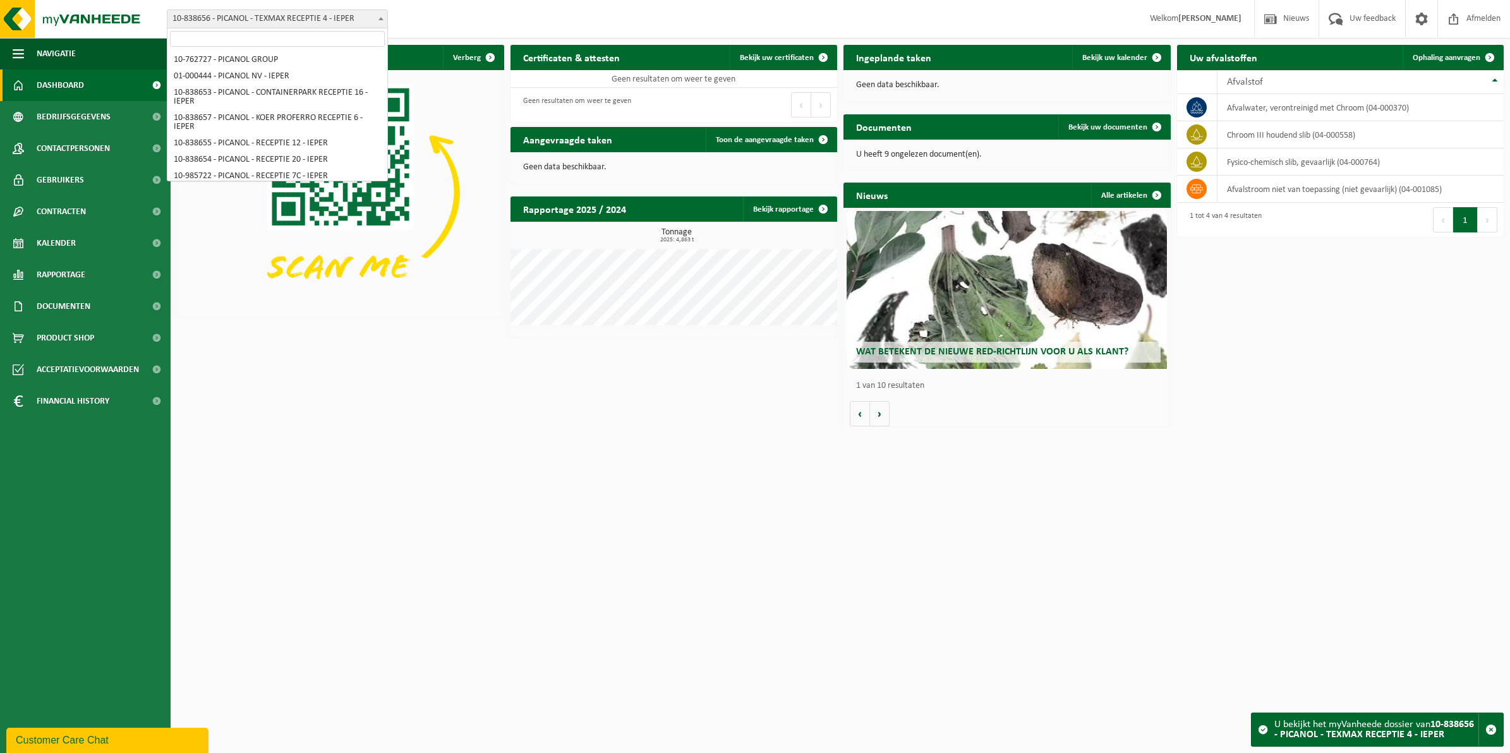
scroll to position [99, 0]
select select "99501"
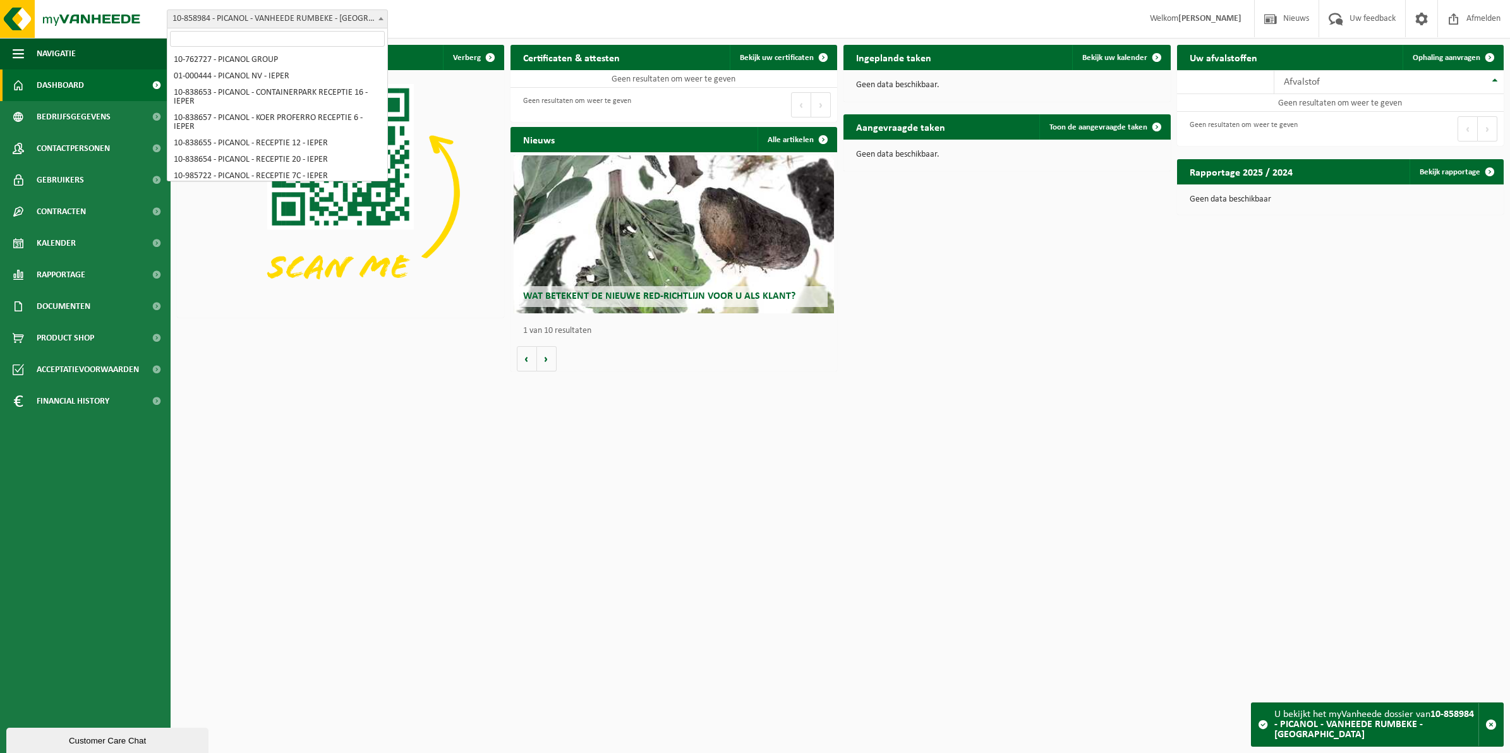
click at [382, 20] on b at bounding box center [380, 18] width 5 height 3
select select "94527"
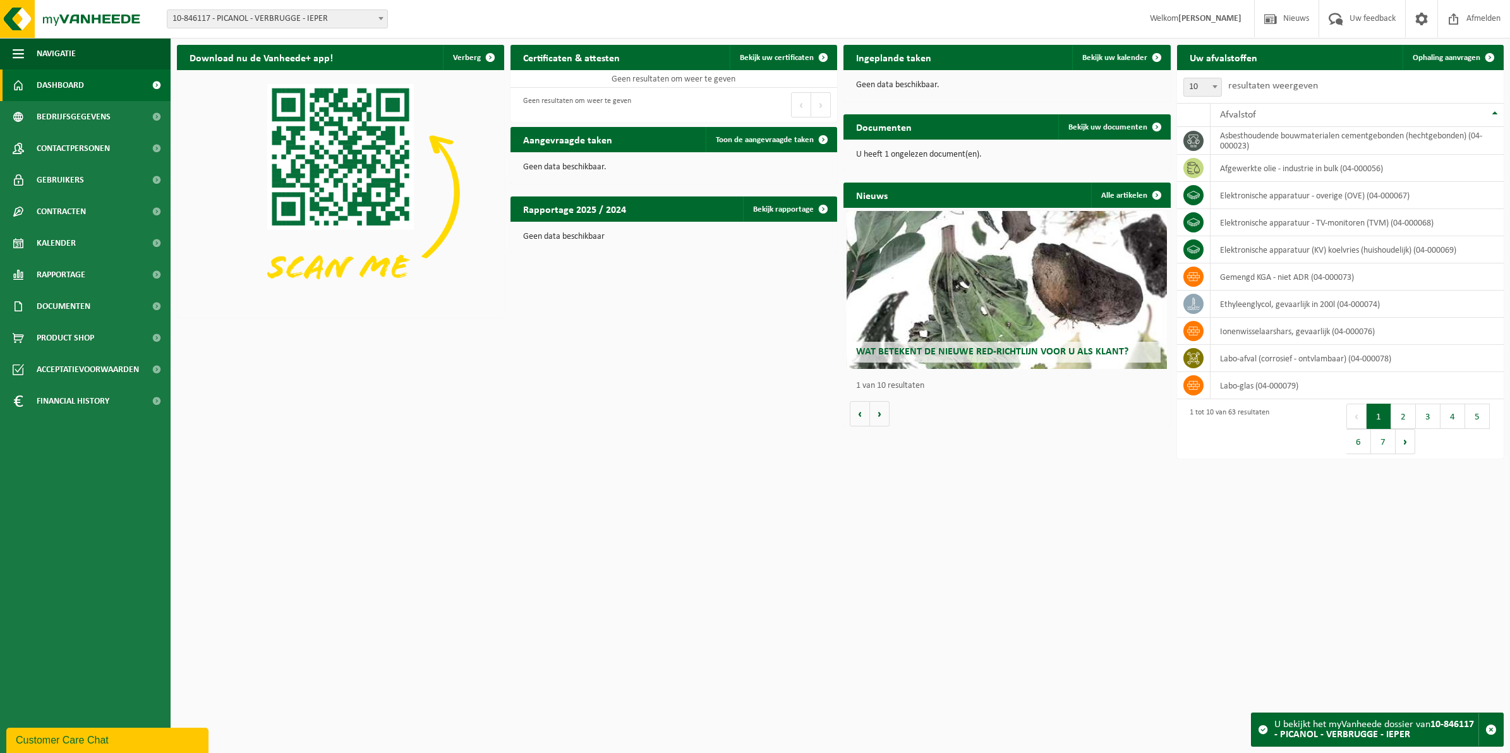
click at [380, 23] on span at bounding box center [381, 18] width 13 height 16
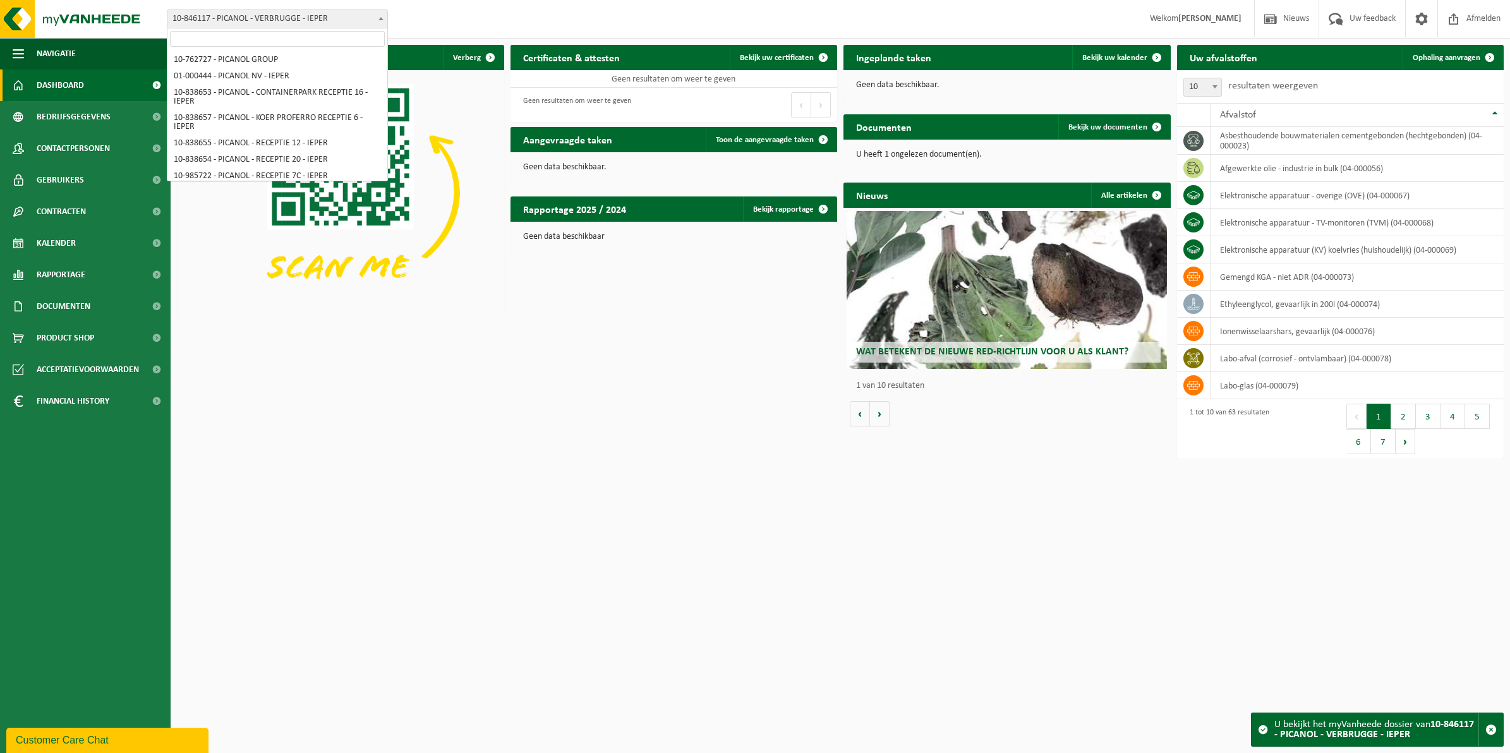
scroll to position [141, 0]
select select "1671"
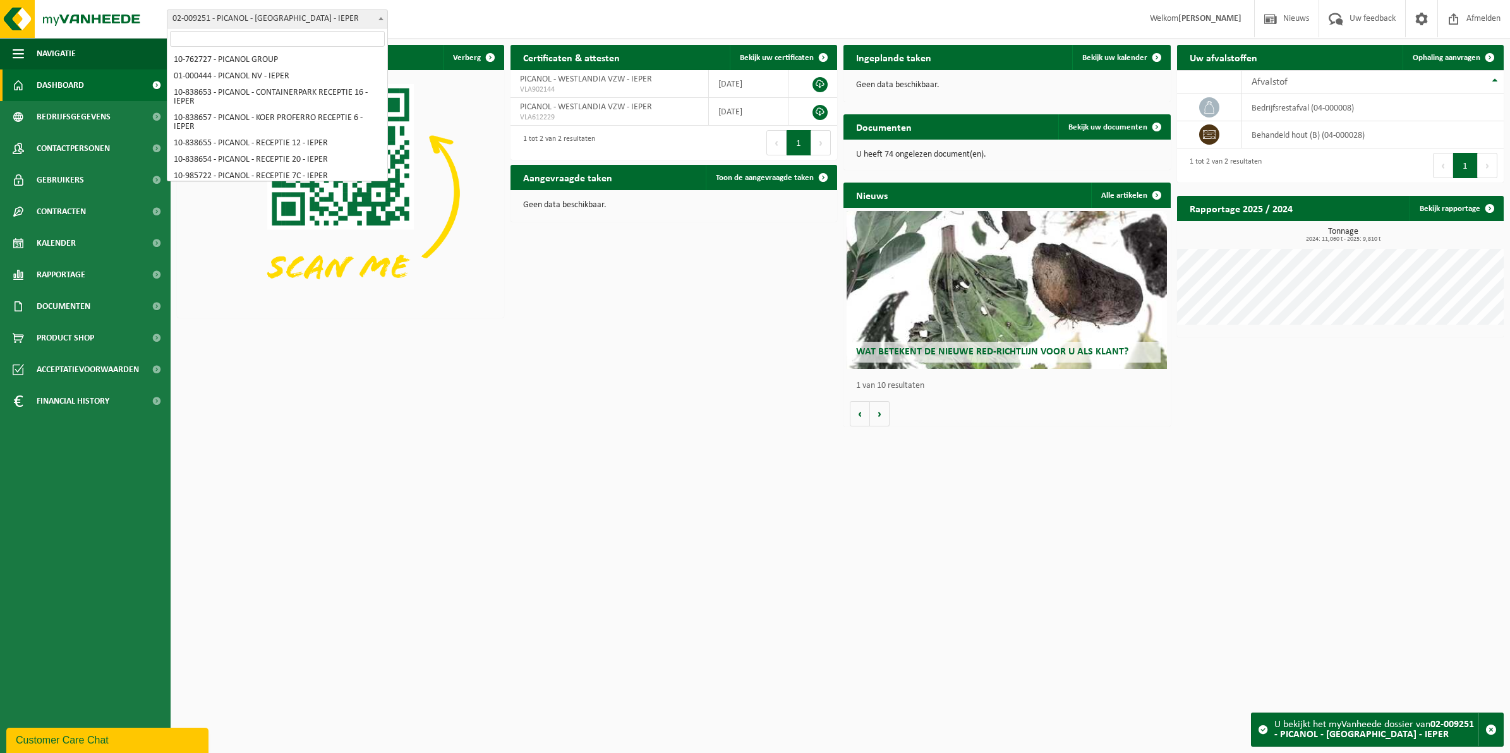
click at [377, 20] on span at bounding box center [381, 18] width 13 height 16
select select "156338"
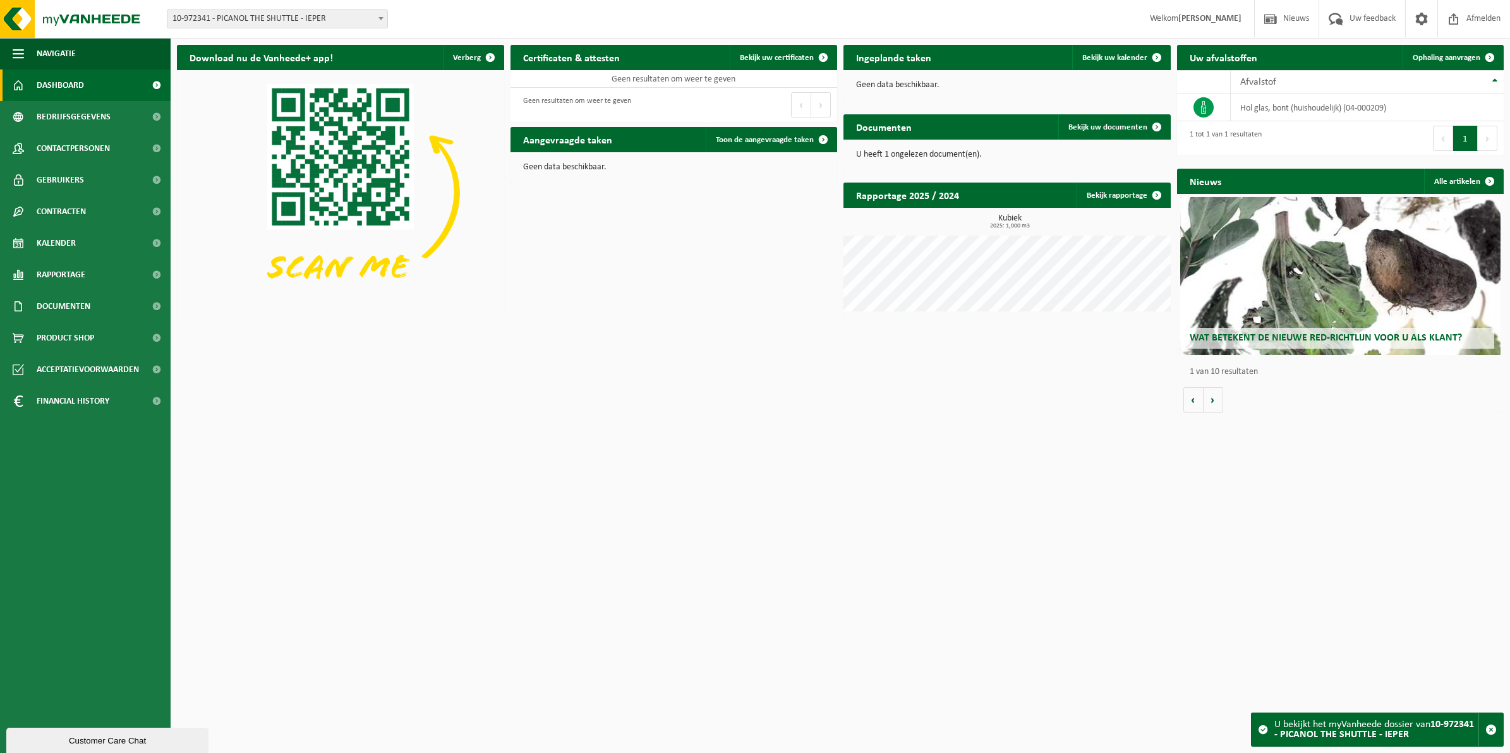
click at [381, 20] on span at bounding box center [381, 18] width 13 height 16
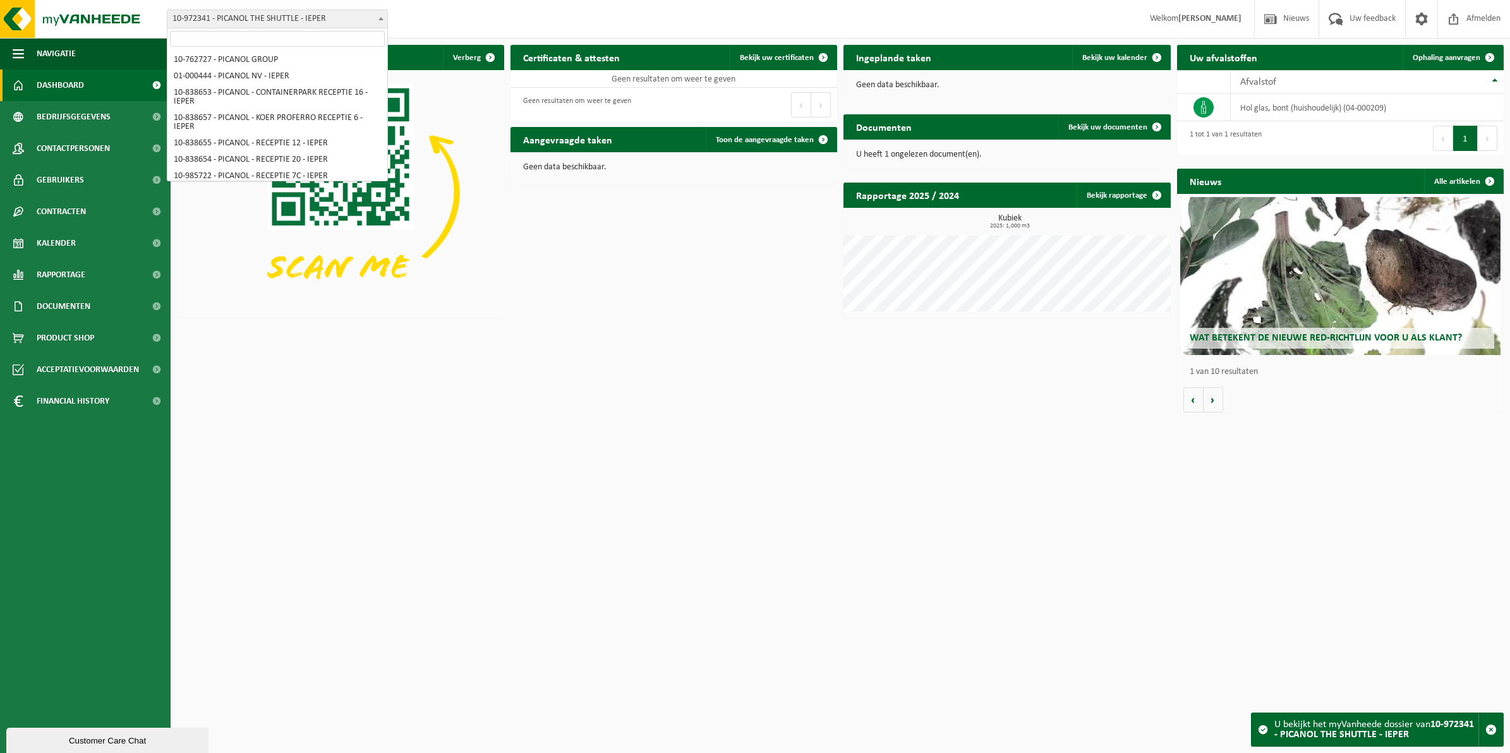
scroll to position [162, 0]
select select "195"
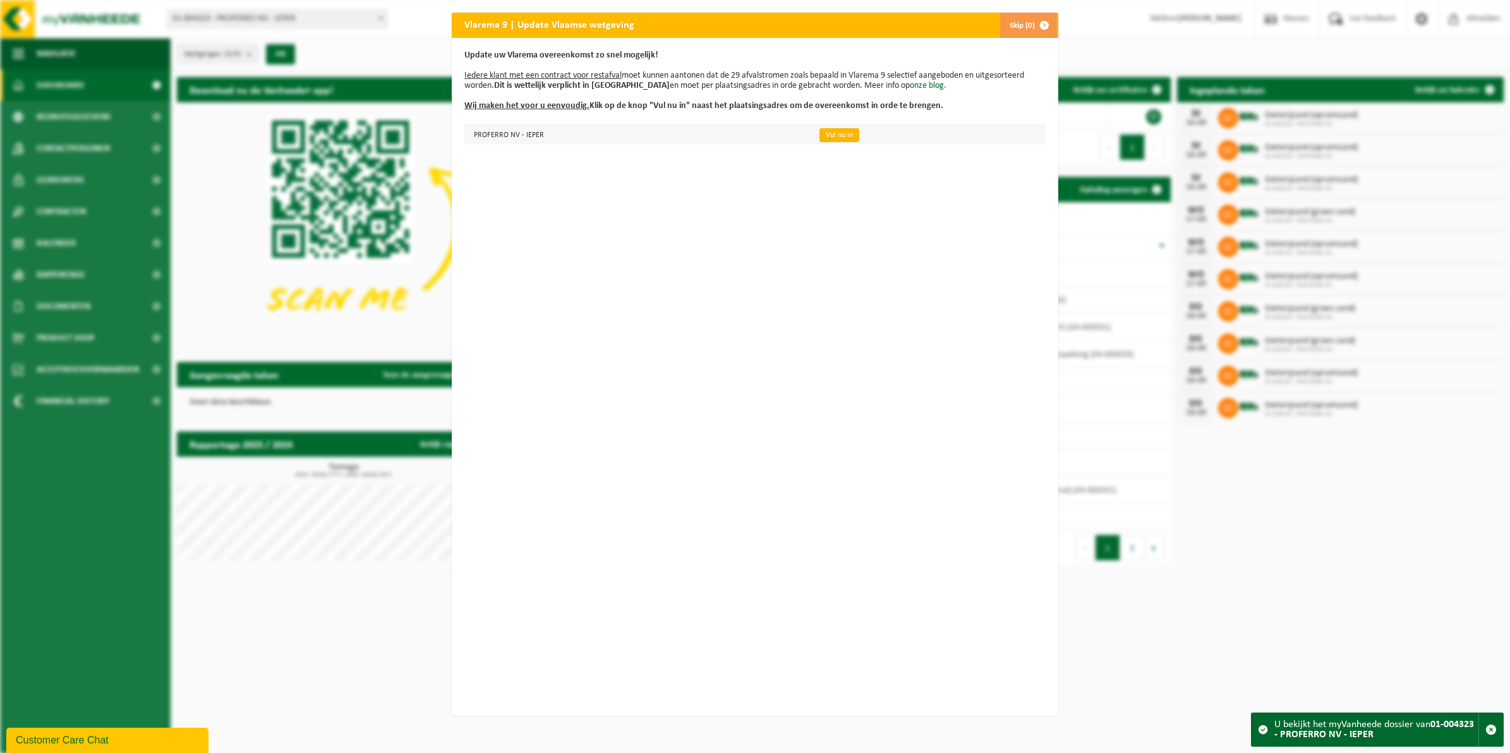
click at [819, 133] on link "Vul nu in" at bounding box center [839, 135] width 40 height 14
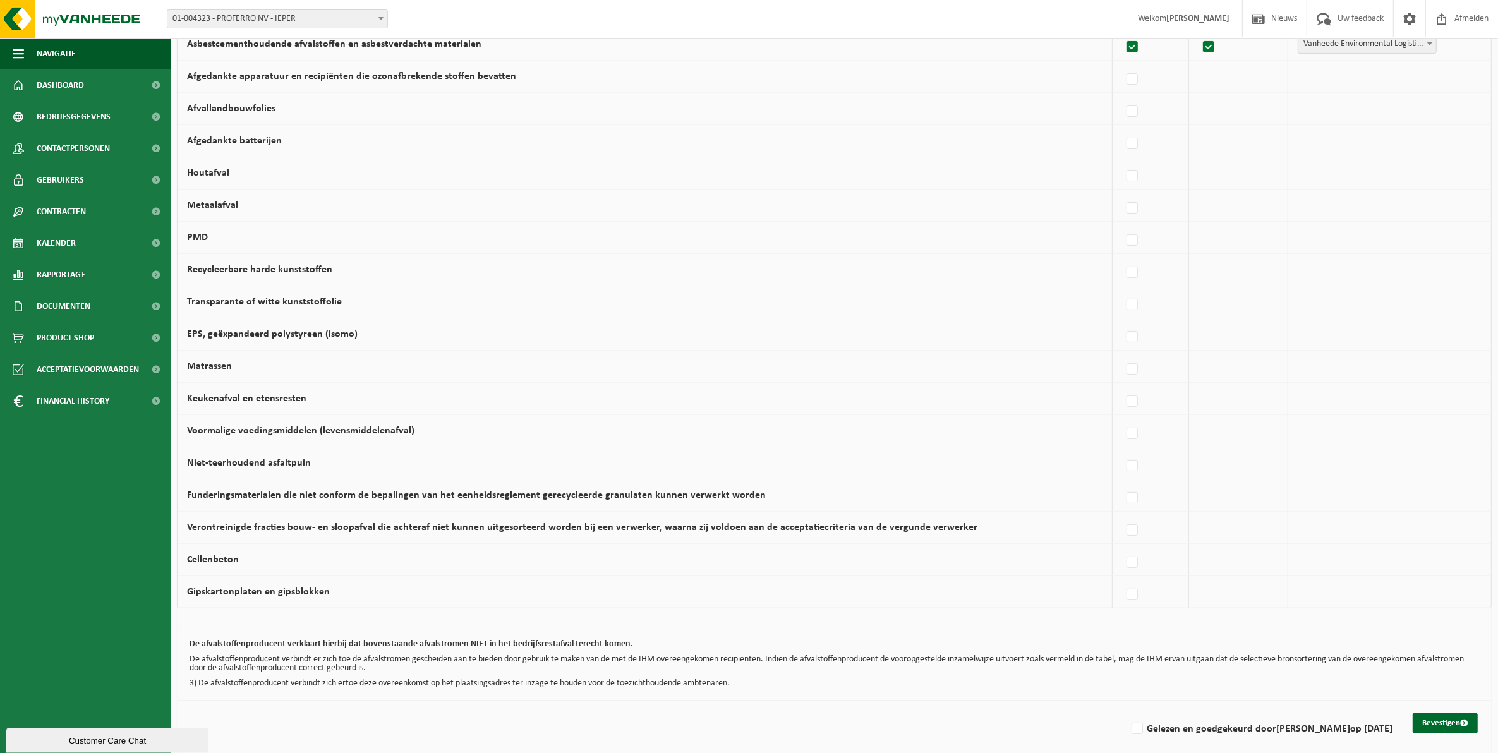
scroll to position [553, 0]
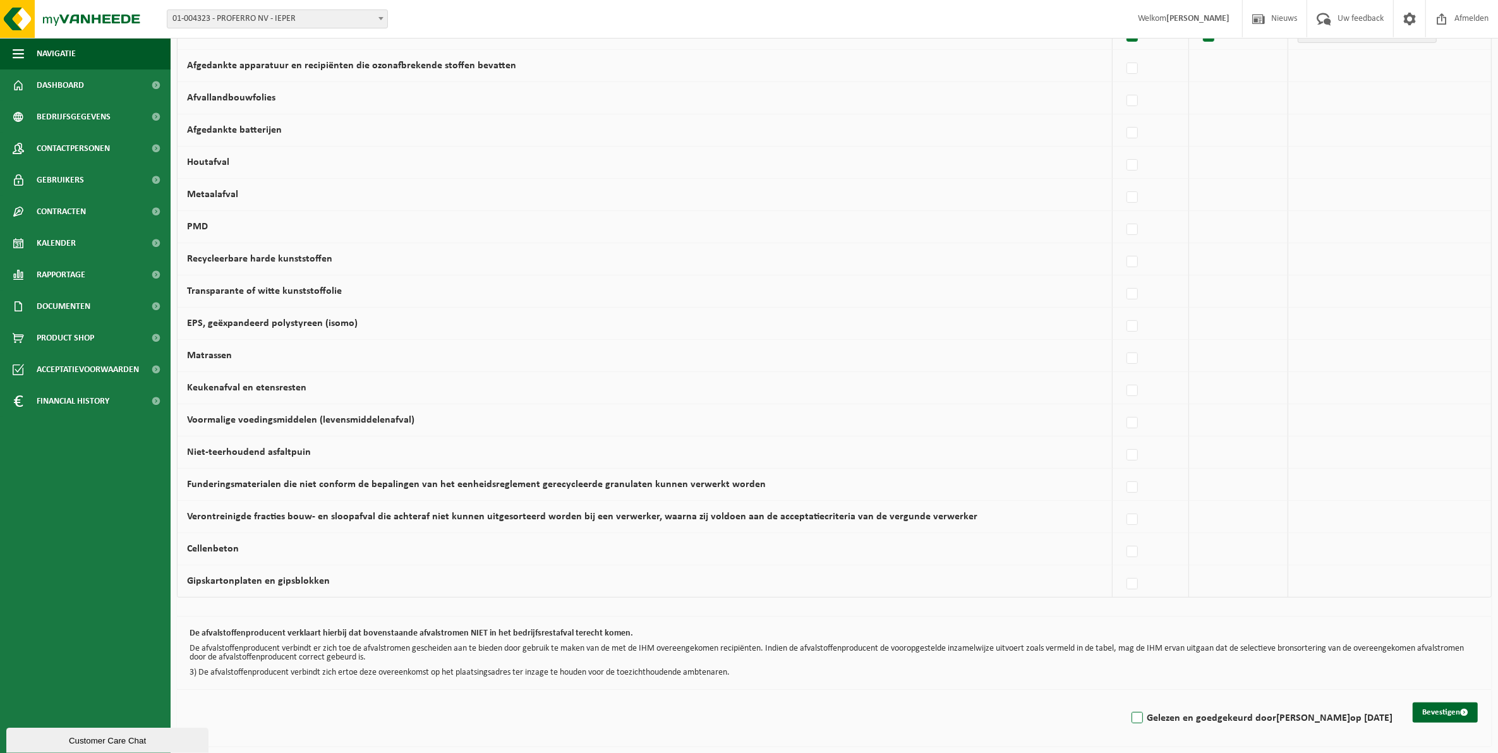
click at [1129, 719] on label "Gelezen en goedgekeurd door [PERSON_NAME] op [DATE]" at bounding box center [1260, 718] width 263 height 19
click at [1126, 702] on input "Gelezen en goedgekeurd door [PERSON_NAME] op [DATE]" at bounding box center [1126, 702] width 1 height 1
checkbox input "true"
click at [1448, 713] on button "Bevestigen" at bounding box center [1444, 712] width 65 height 20
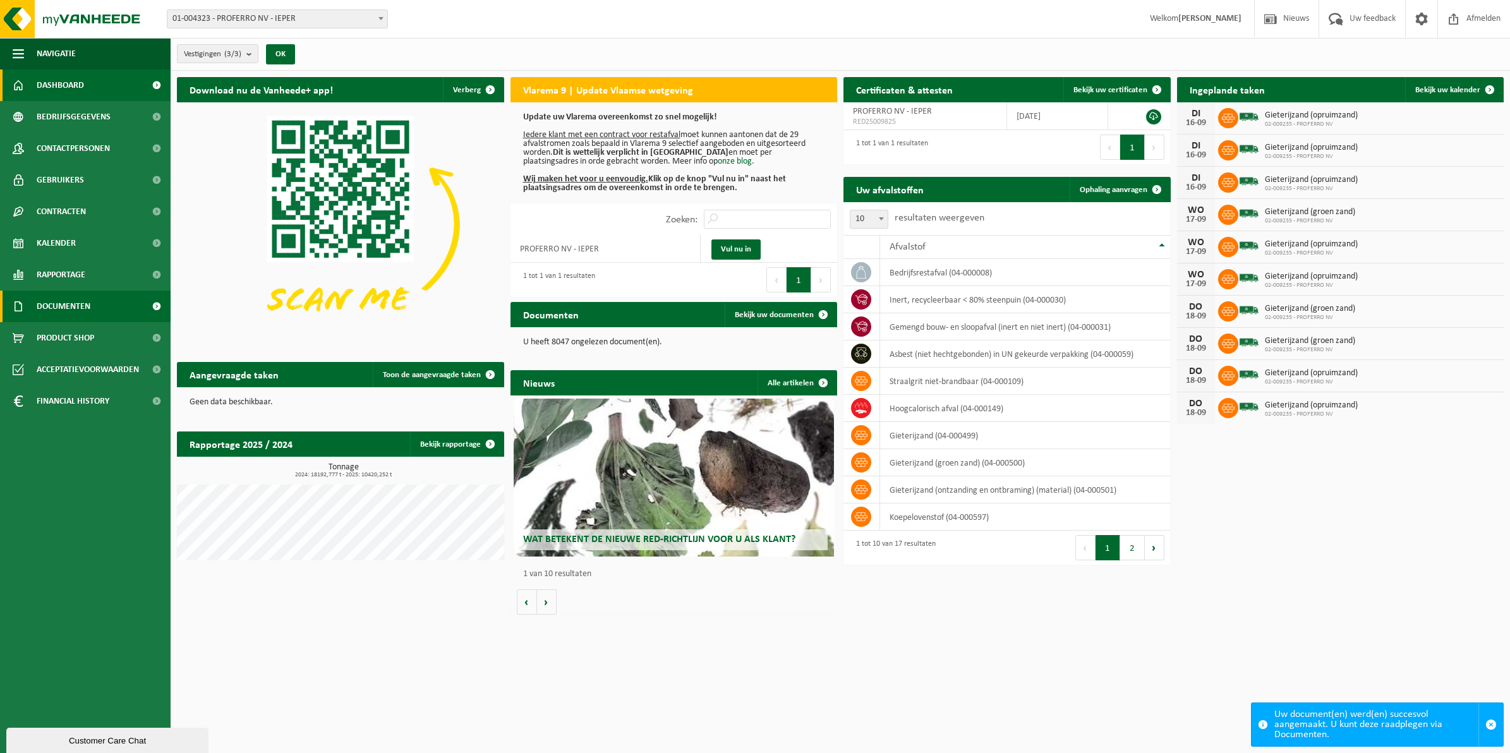
click at [70, 303] on span "Documenten" at bounding box center [64, 307] width 54 height 32
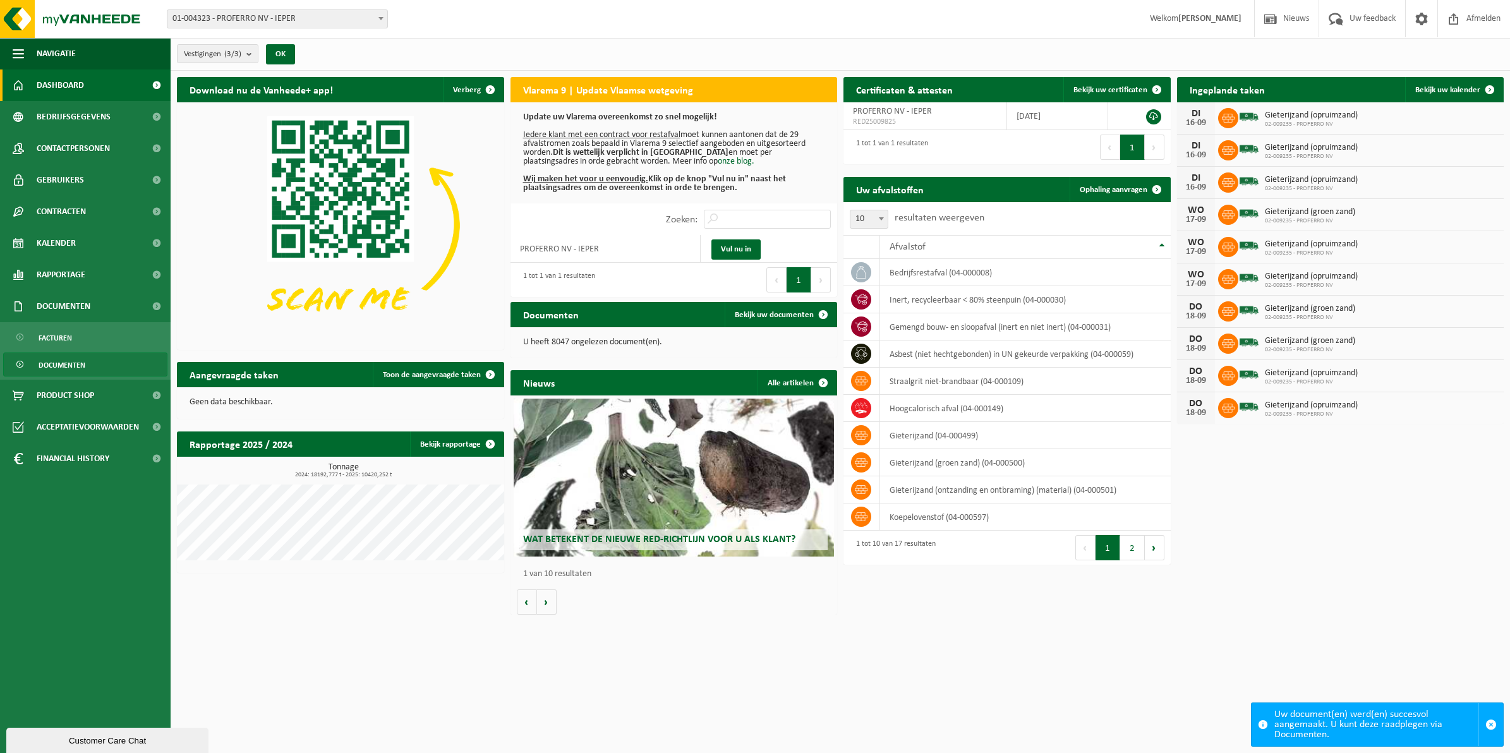
click at [76, 359] on span "Documenten" at bounding box center [62, 365] width 47 height 24
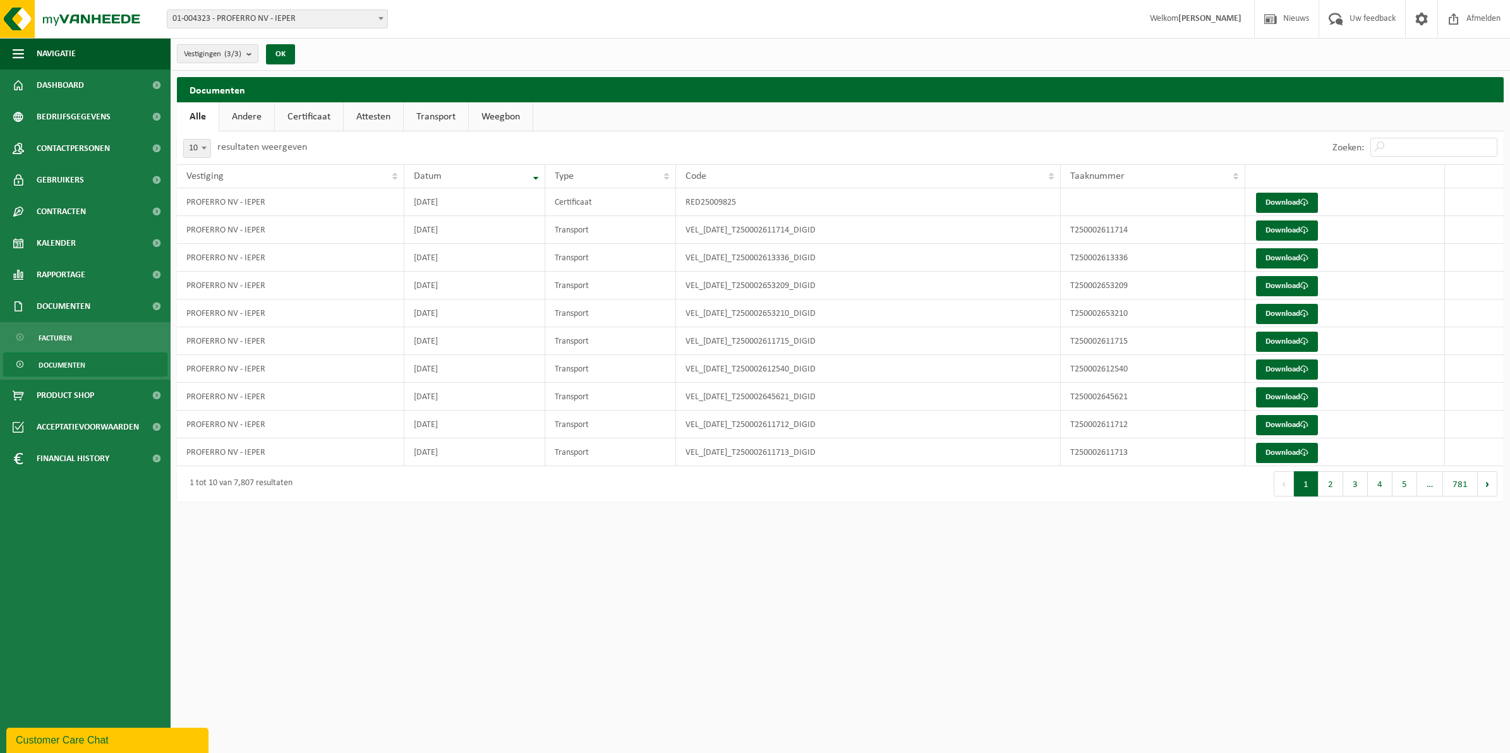
click at [304, 114] on link "Certificaat" at bounding box center [309, 116] width 68 height 29
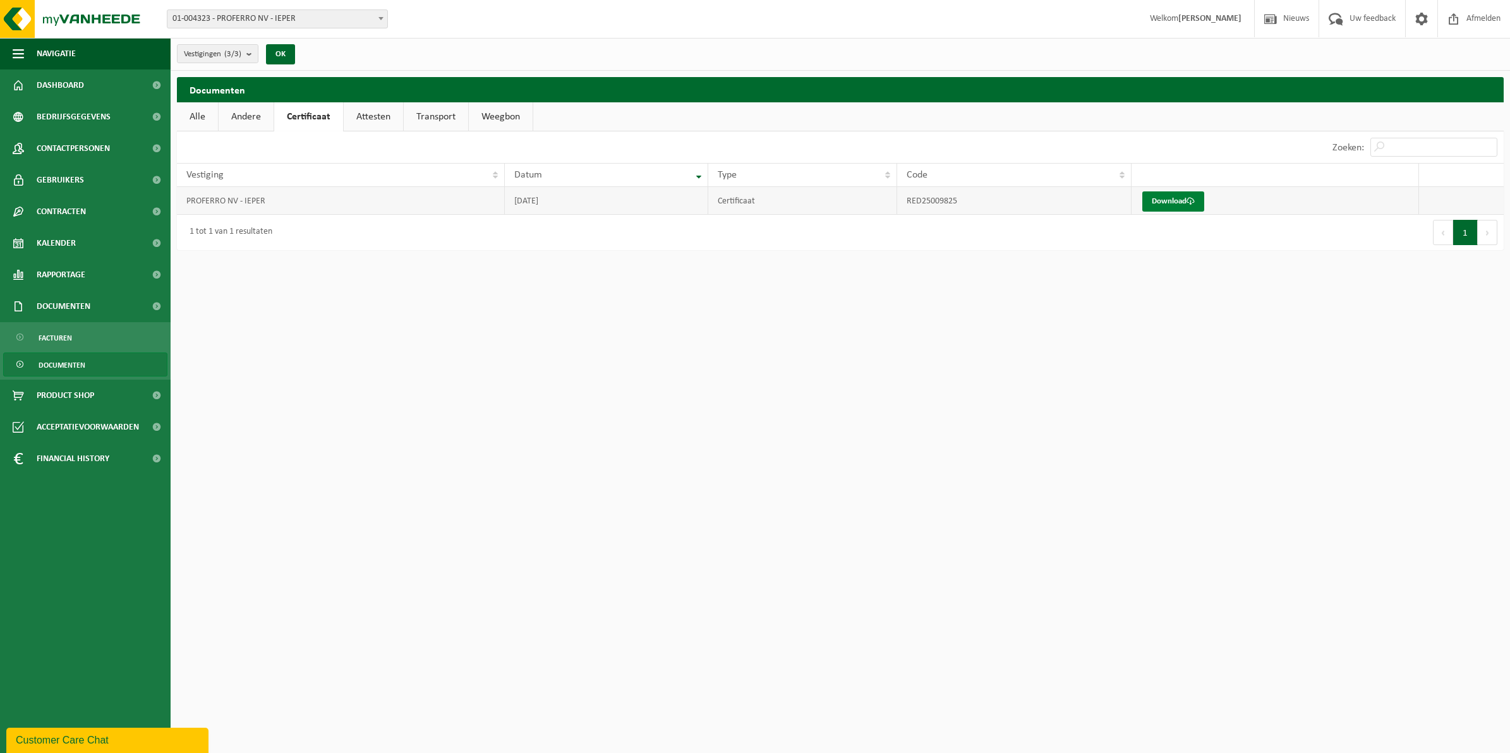
click at [1159, 203] on link "Download" at bounding box center [1173, 201] width 62 height 20
click at [248, 116] on link "Andere" at bounding box center [246, 116] width 55 height 29
click at [376, 111] on link "Attesten" at bounding box center [374, 116] width 59 height 29
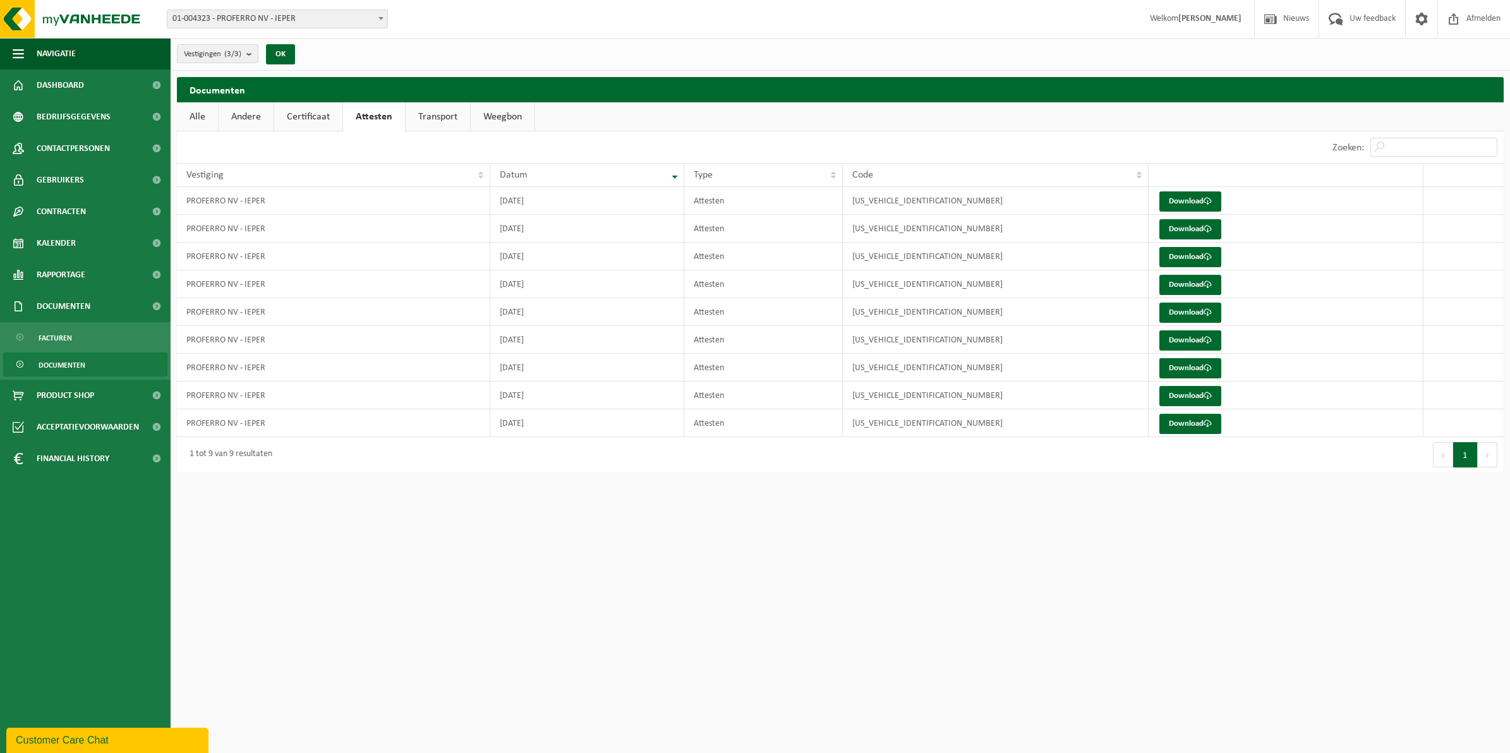
click at [435, 116] on link "Transport" at bounding box center [438, 116] width 64 height 29
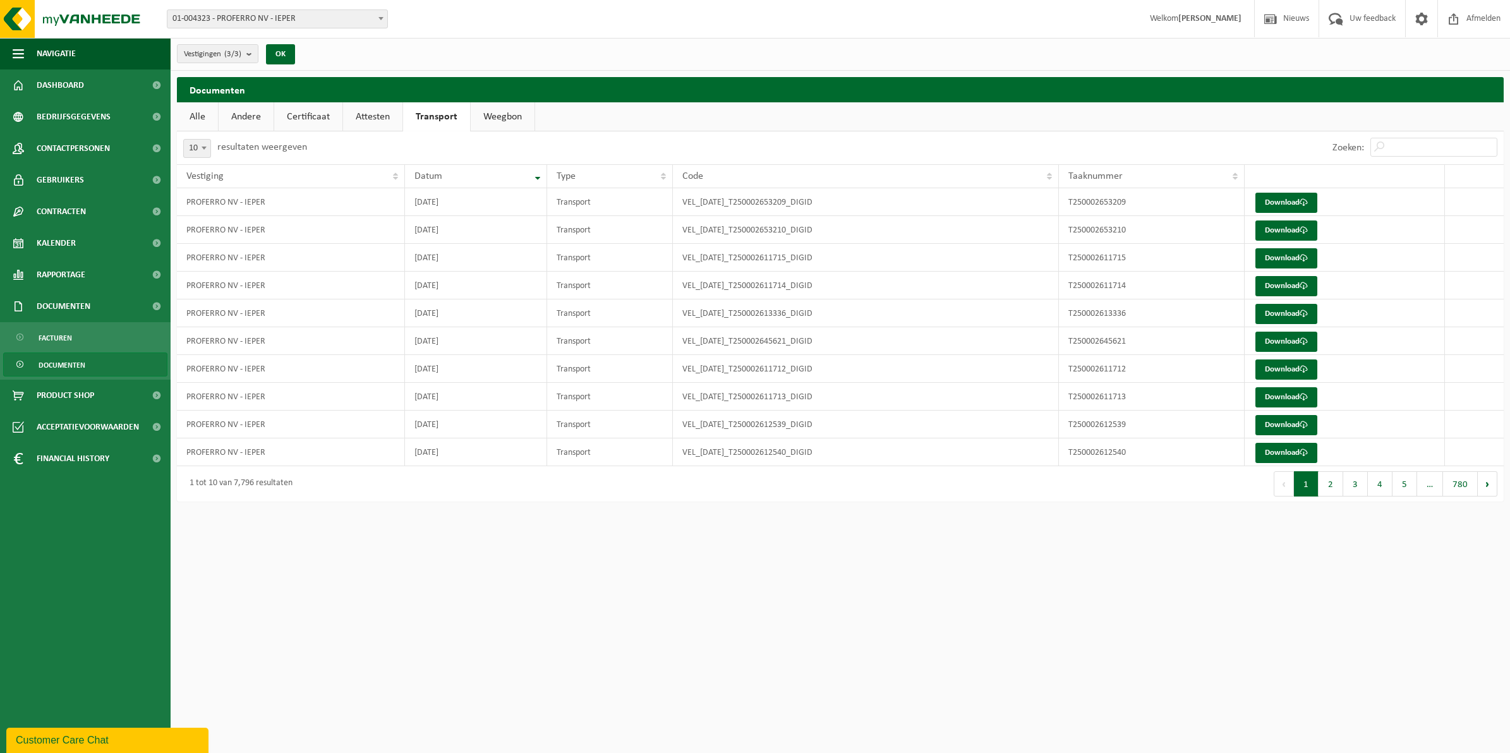
click at [493, 116] on link "Weegbon" at bounding box center [503, 116] width 64 height 29
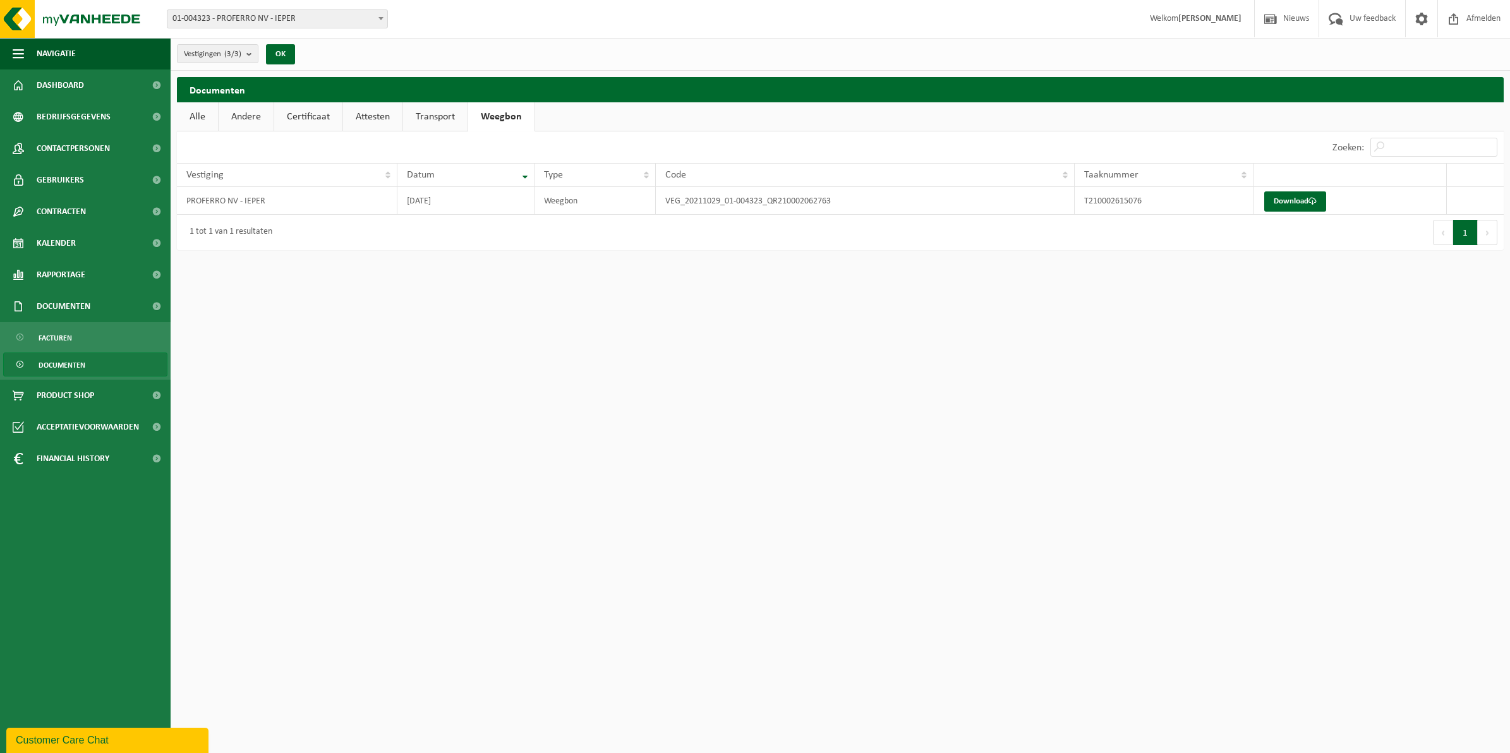
click at [64, 362] on span "Documenten" at bounding box center [62, 365] width 47 height 24
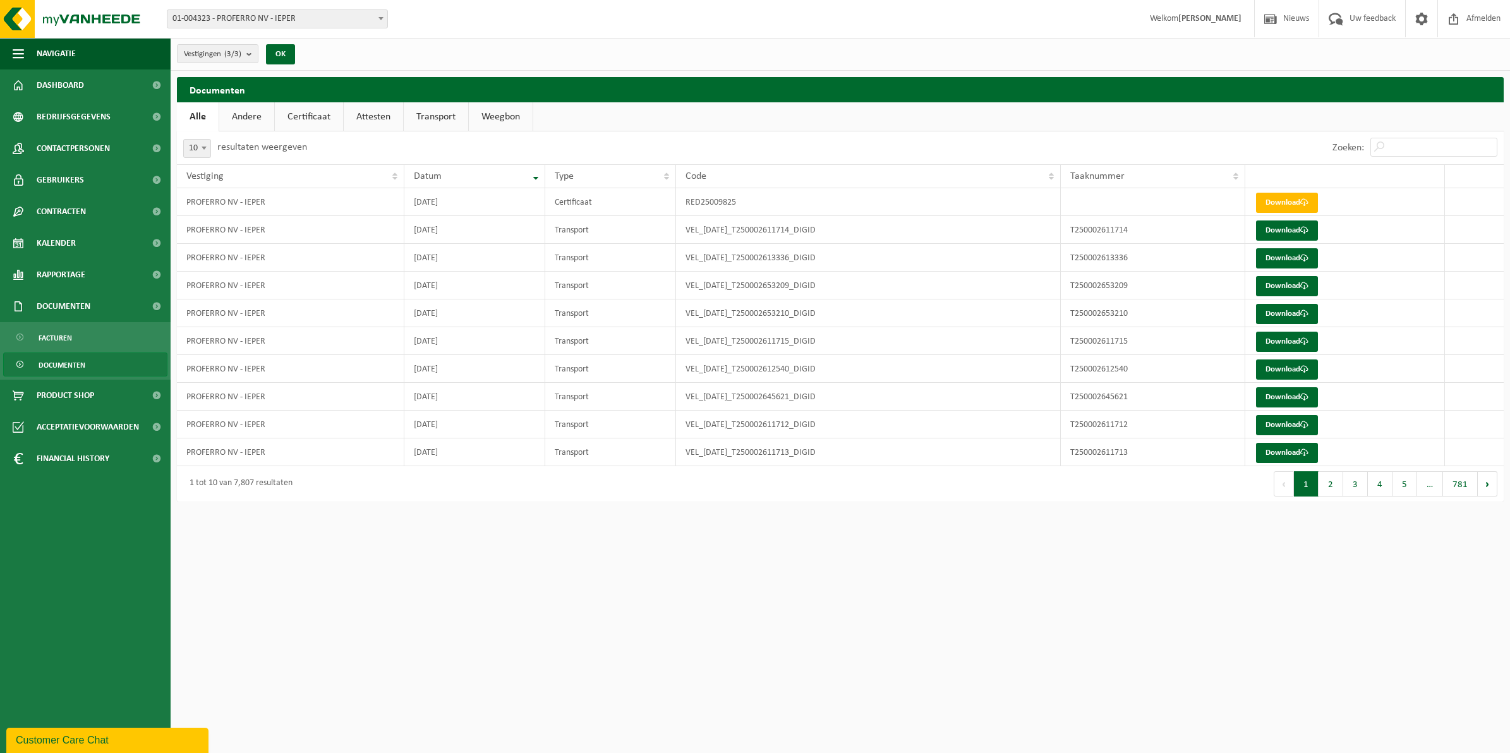
click at [251, 114] on link "Andere" at bounding box center [246, 116] width 55 height 29
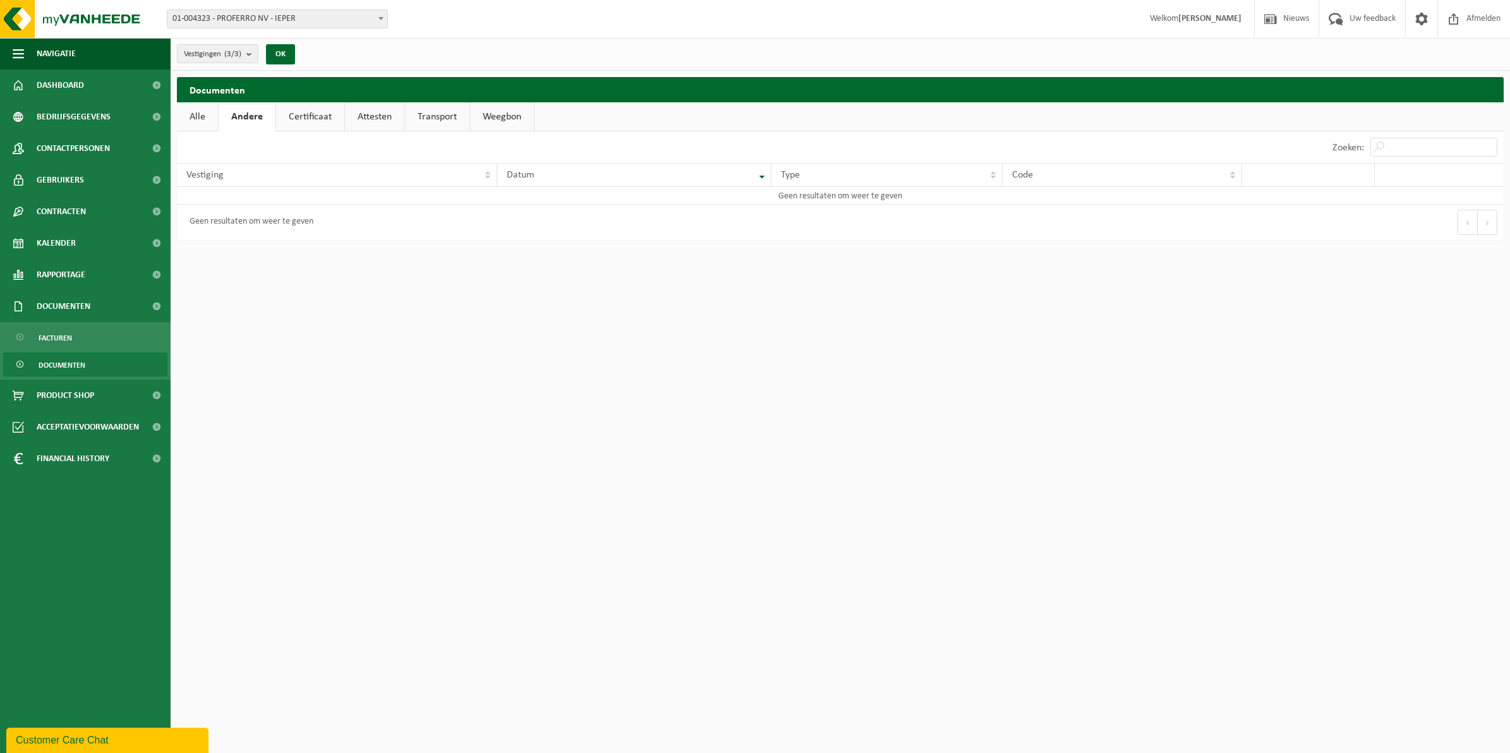
click at [307, 120] on link "Certificaat" at bounding box center [310, 116] width 68 height 29
click at [376, 114] on link "Attesten" at bounding box center [373, 116] width 59 height 29
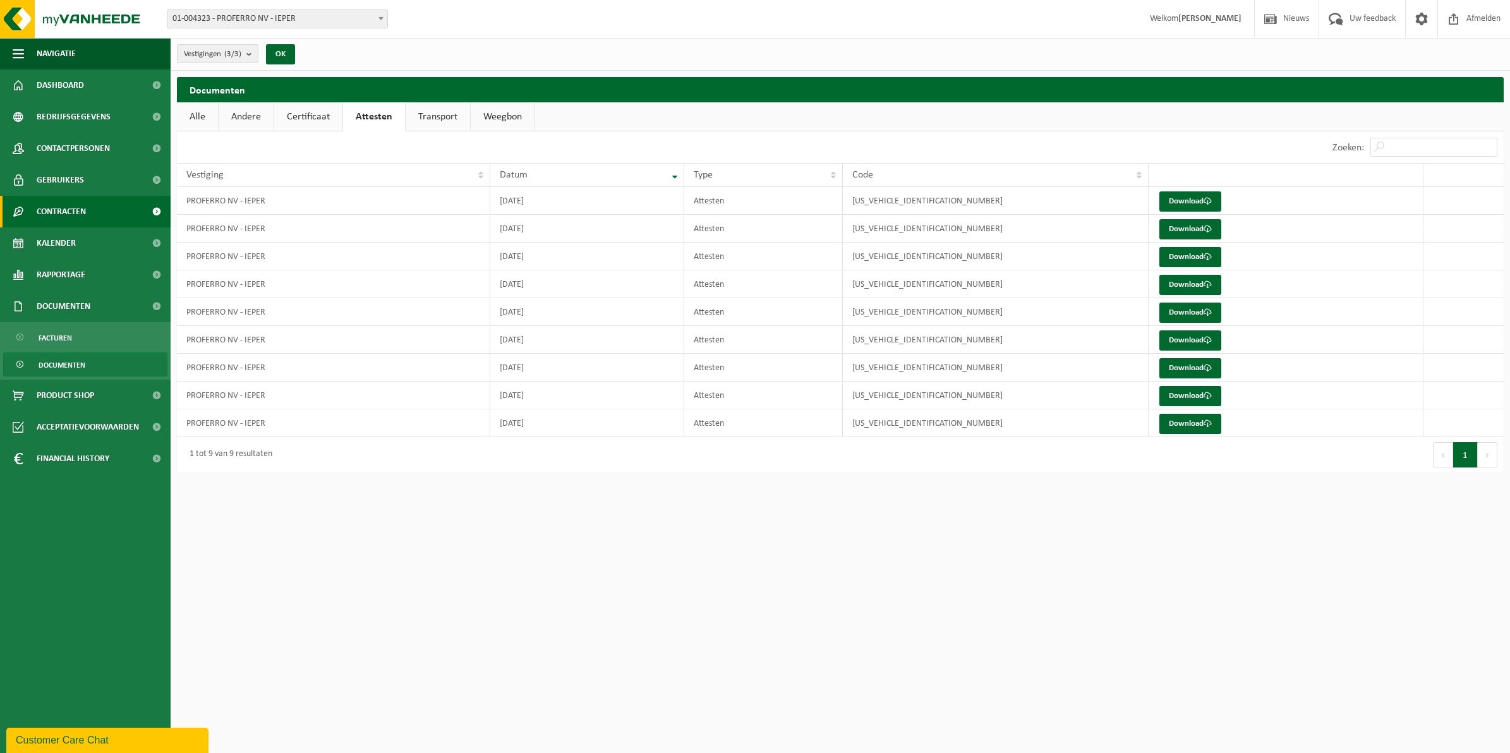
click at [64, 205] on span "Contracten" at bounding box center [61, 212] width 49 height 32
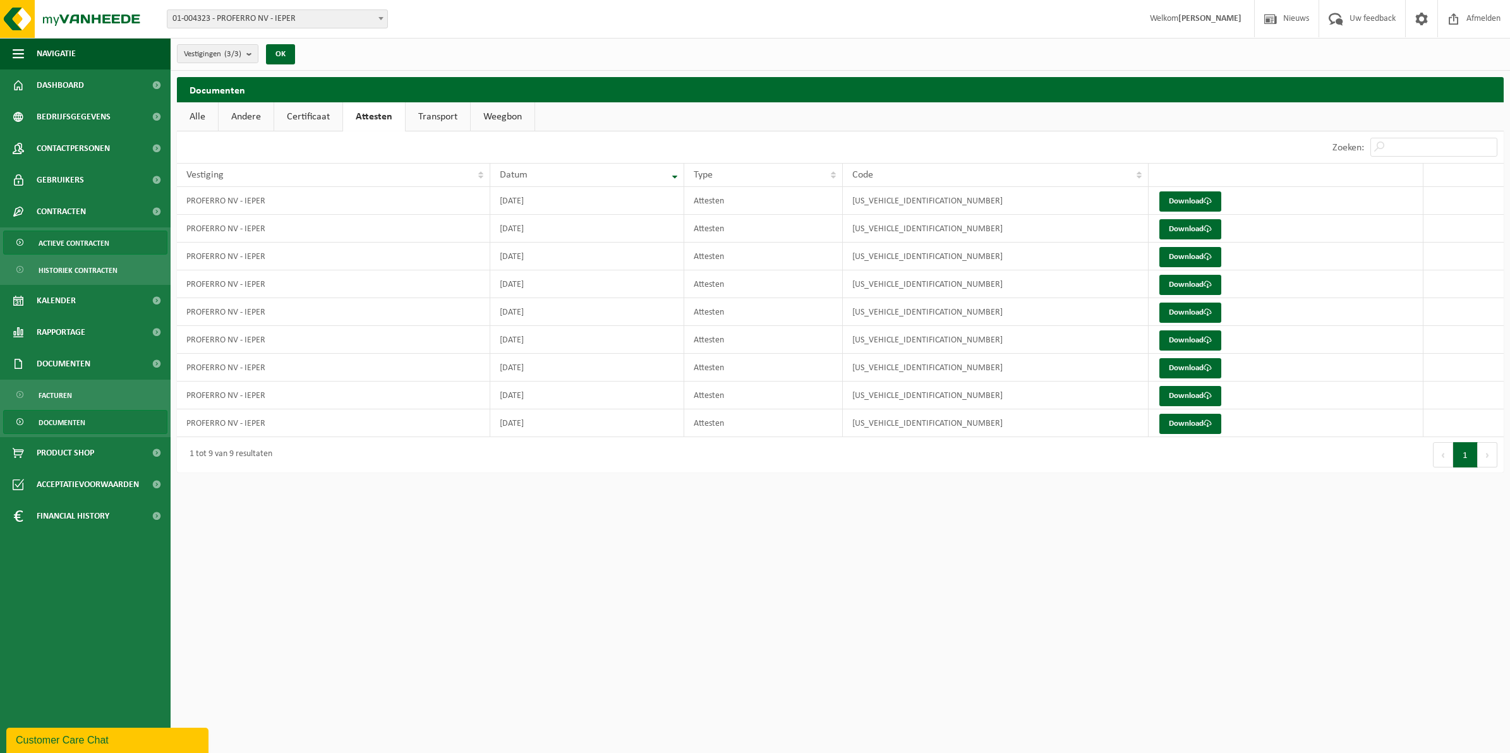
click at [76, 238] on span "Actieve contracten" at bounding box center [74, 243] width 71 height 24
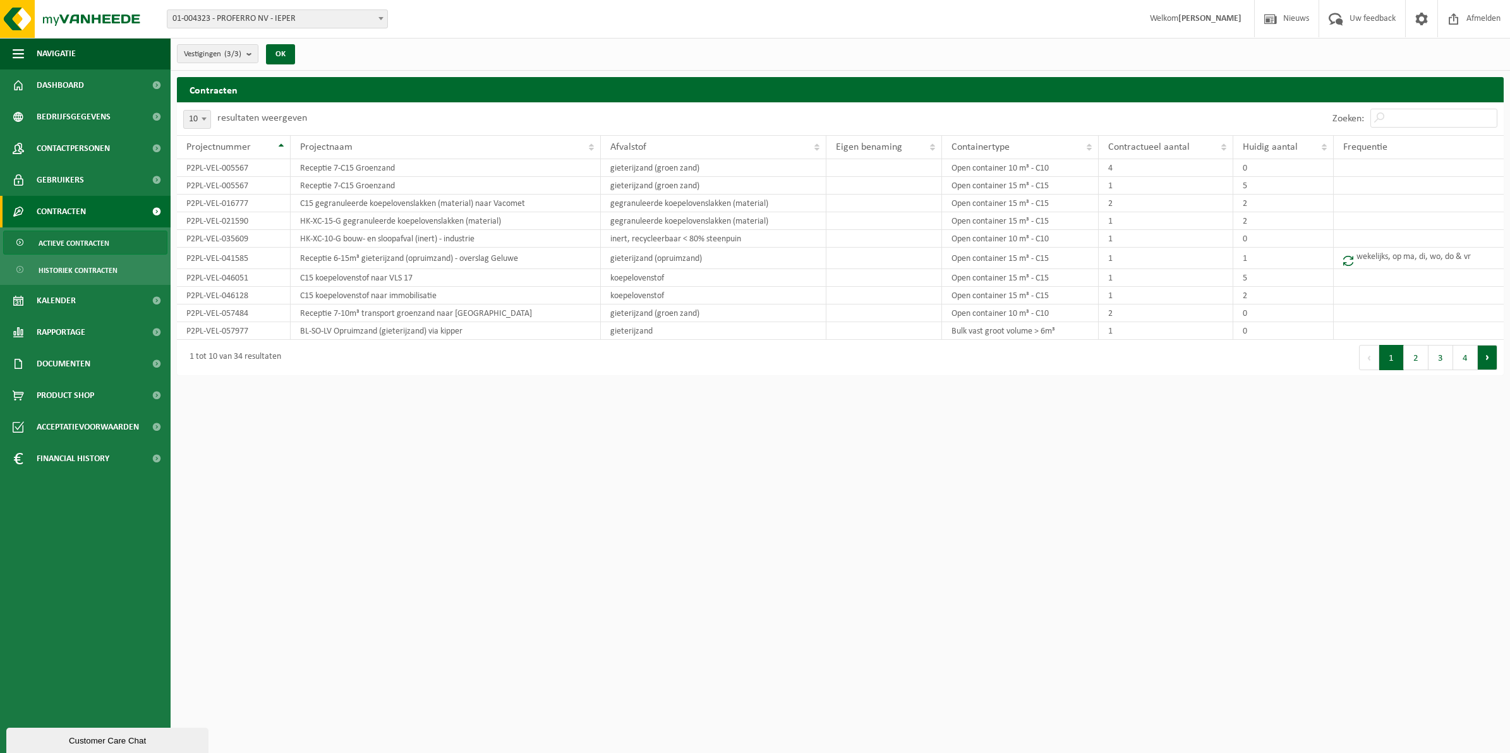
click at [1486, 360] on button "Volgende" at bounding box center [1487, 357] width 20 height 25
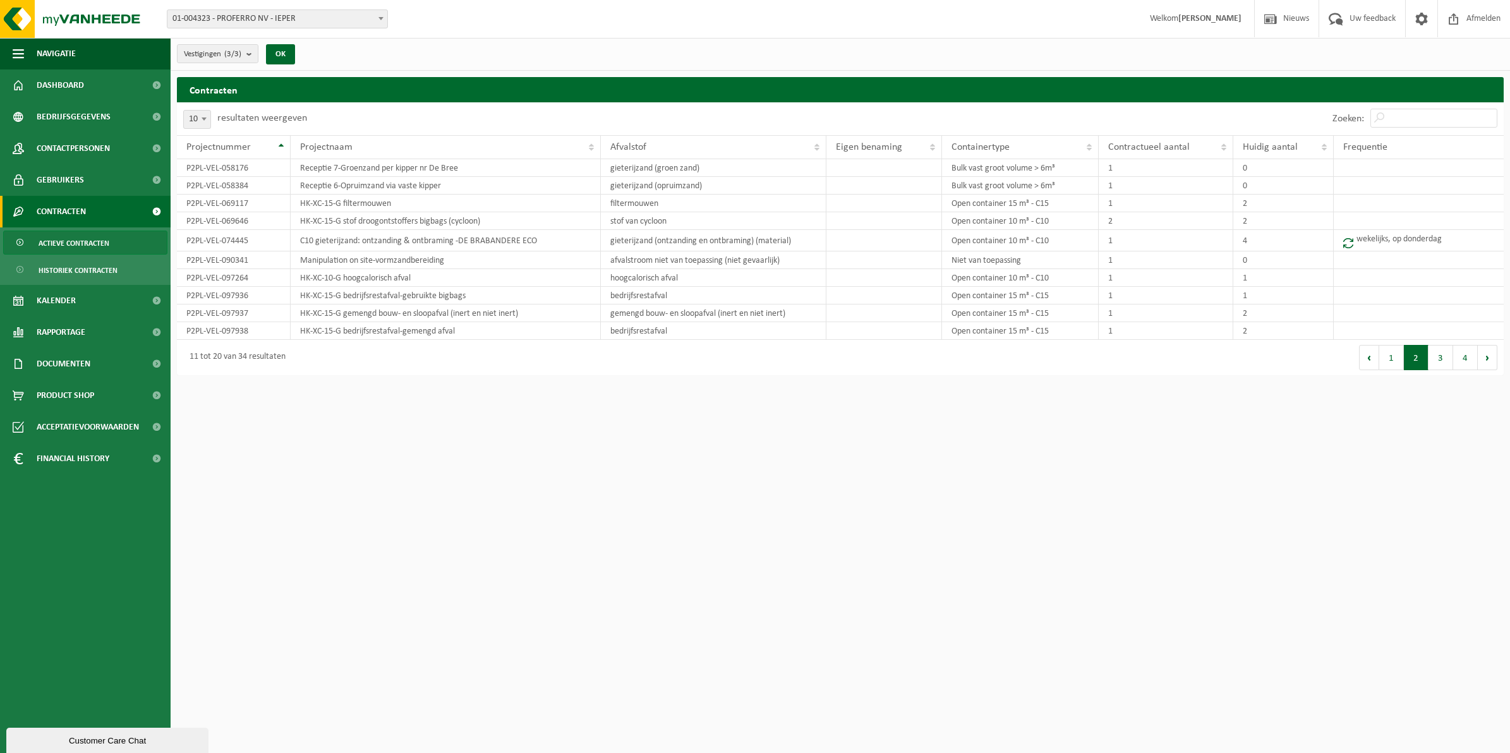
click at [1486, 360] on button "Volgende" at bounding box center [1487, 357] width 20 height 25
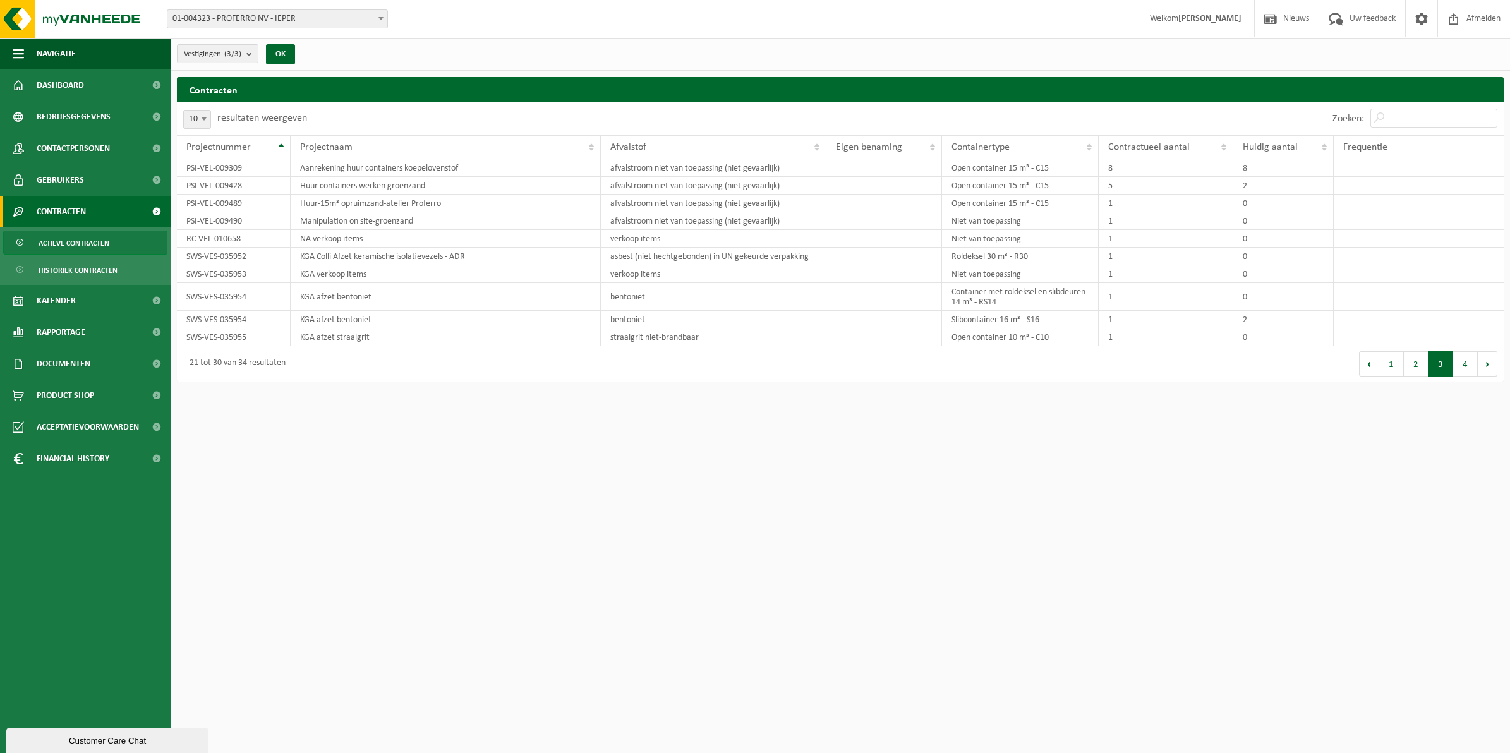
click at [1486, 360] on button "Volgende" at bounding box center [1487, 363] width 20 height 25
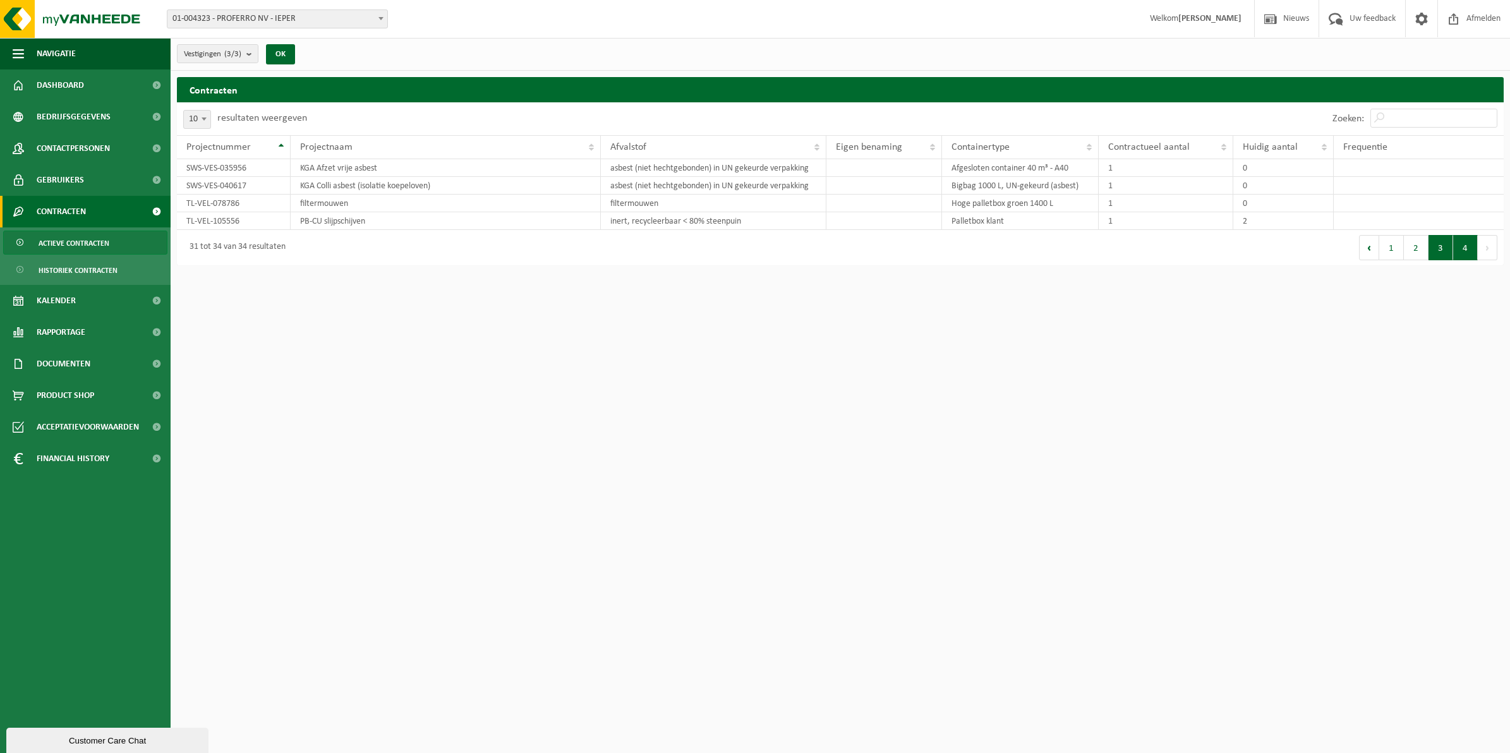
click at [1438, 248] on button "3" at bounding box center [1440, 247] width 25 height 25
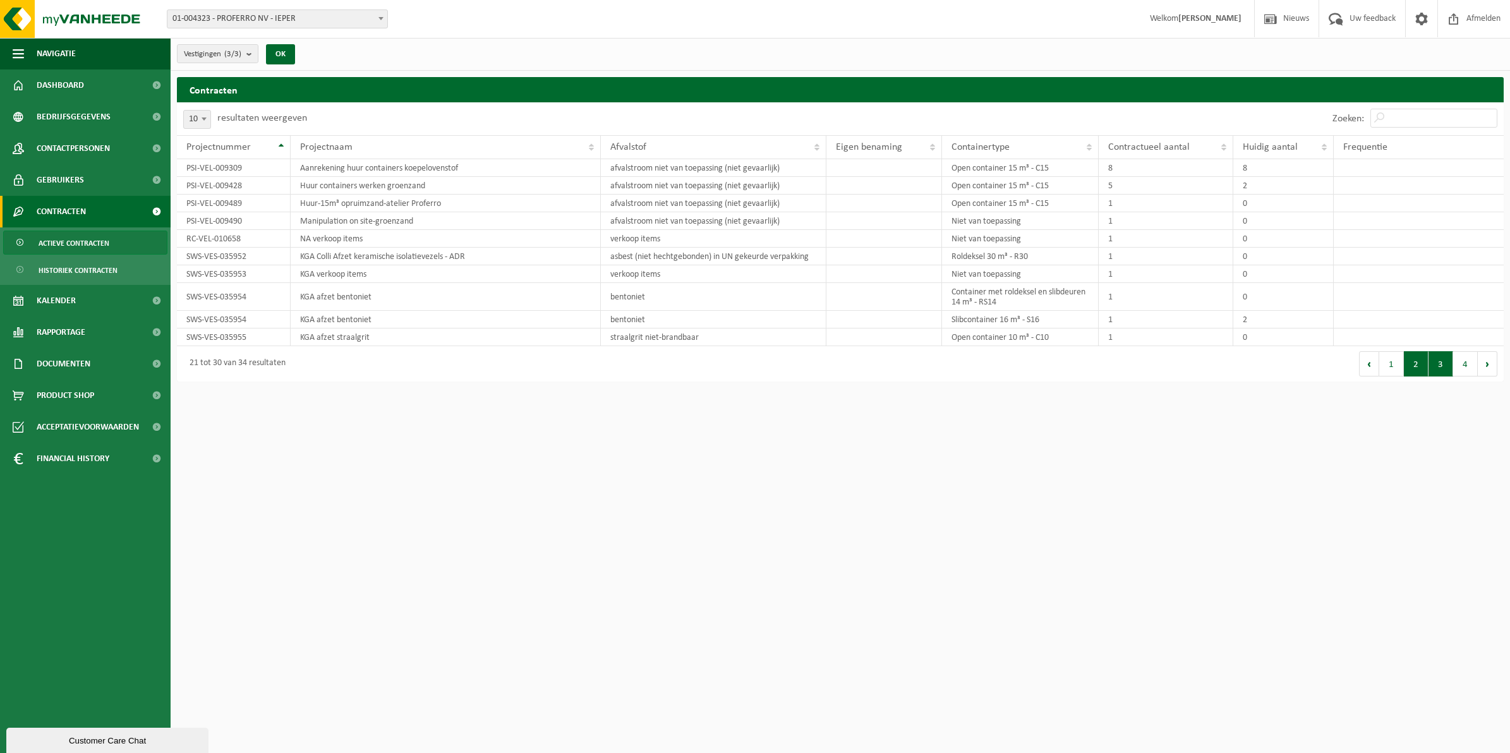
click at [1412, 365] on button "2" at bounding box center [1416, 363] width 25 height 25
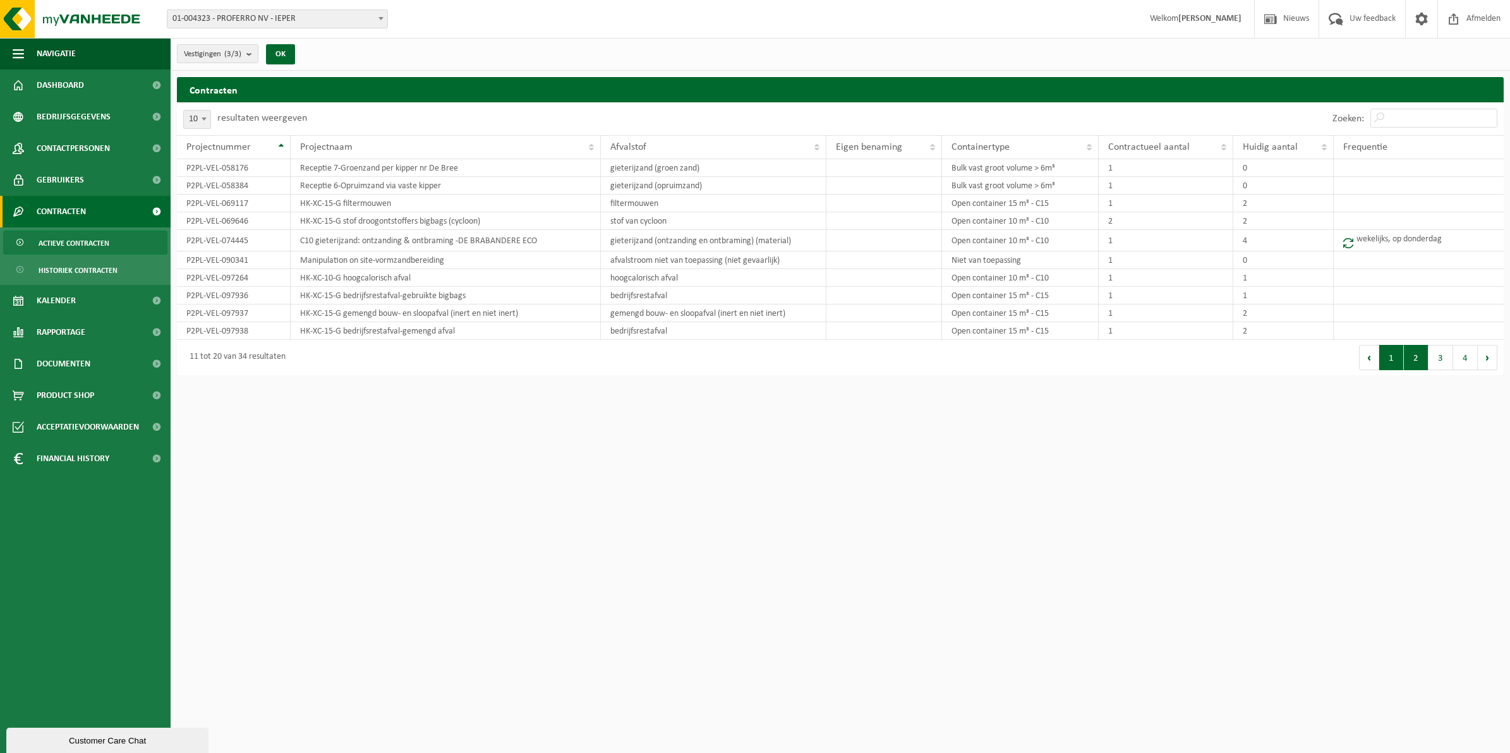
click at [1384, 363] on button "1" at bounding box center [1391, 357] width 25 height 25
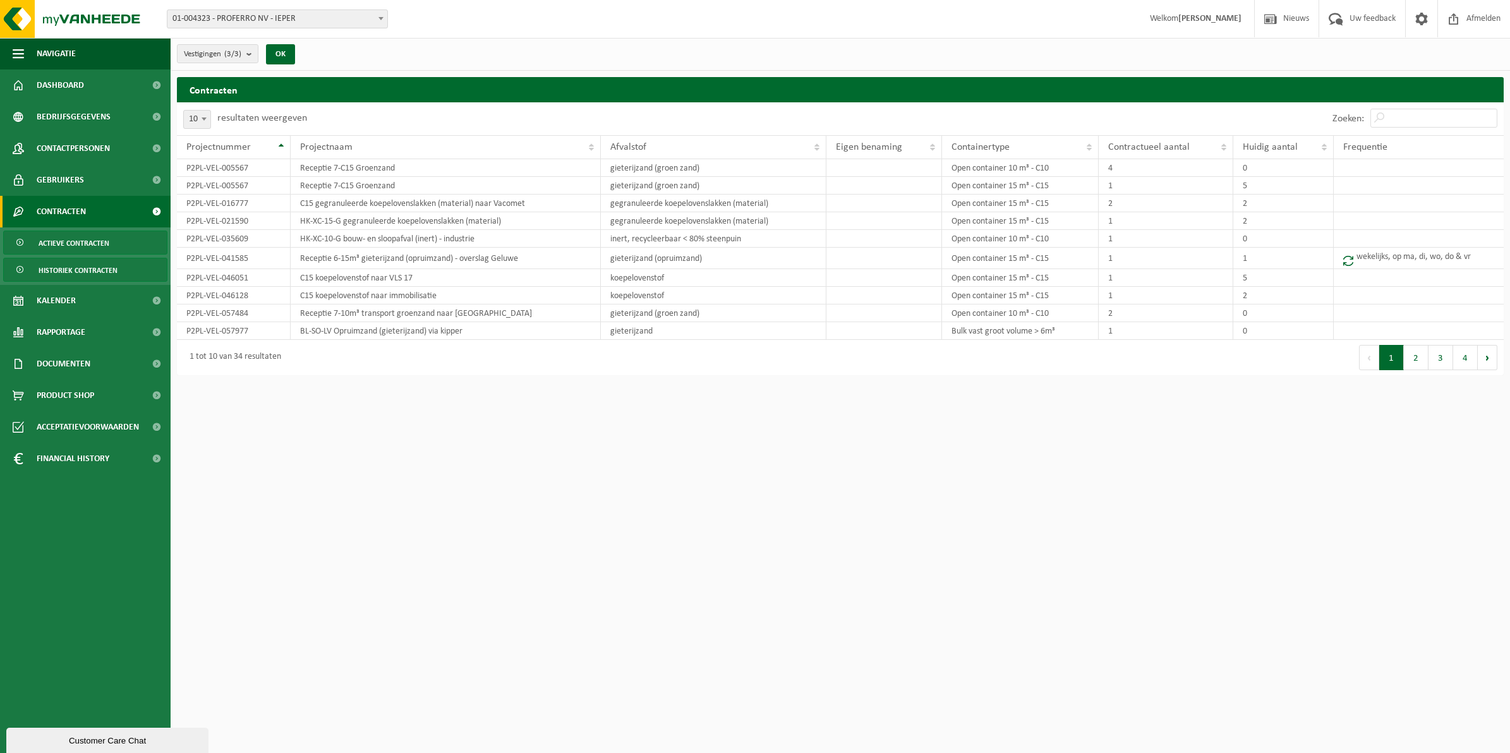
click at [71, 266] on span "Historiek contracten" at bounding box center [78, 270] width 79 height 24
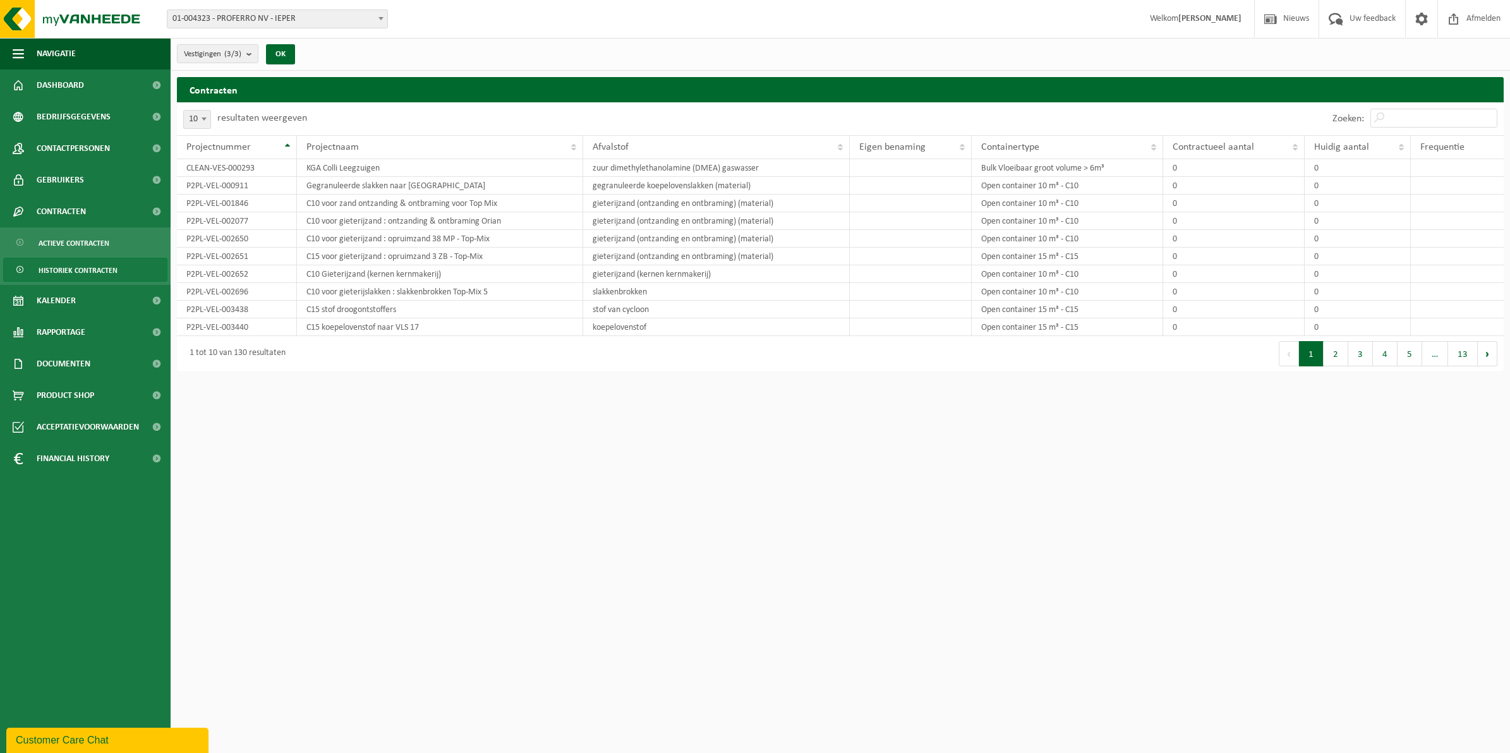
click at [382, 18] on b at bounding box center [380, 18] width 5 height 3
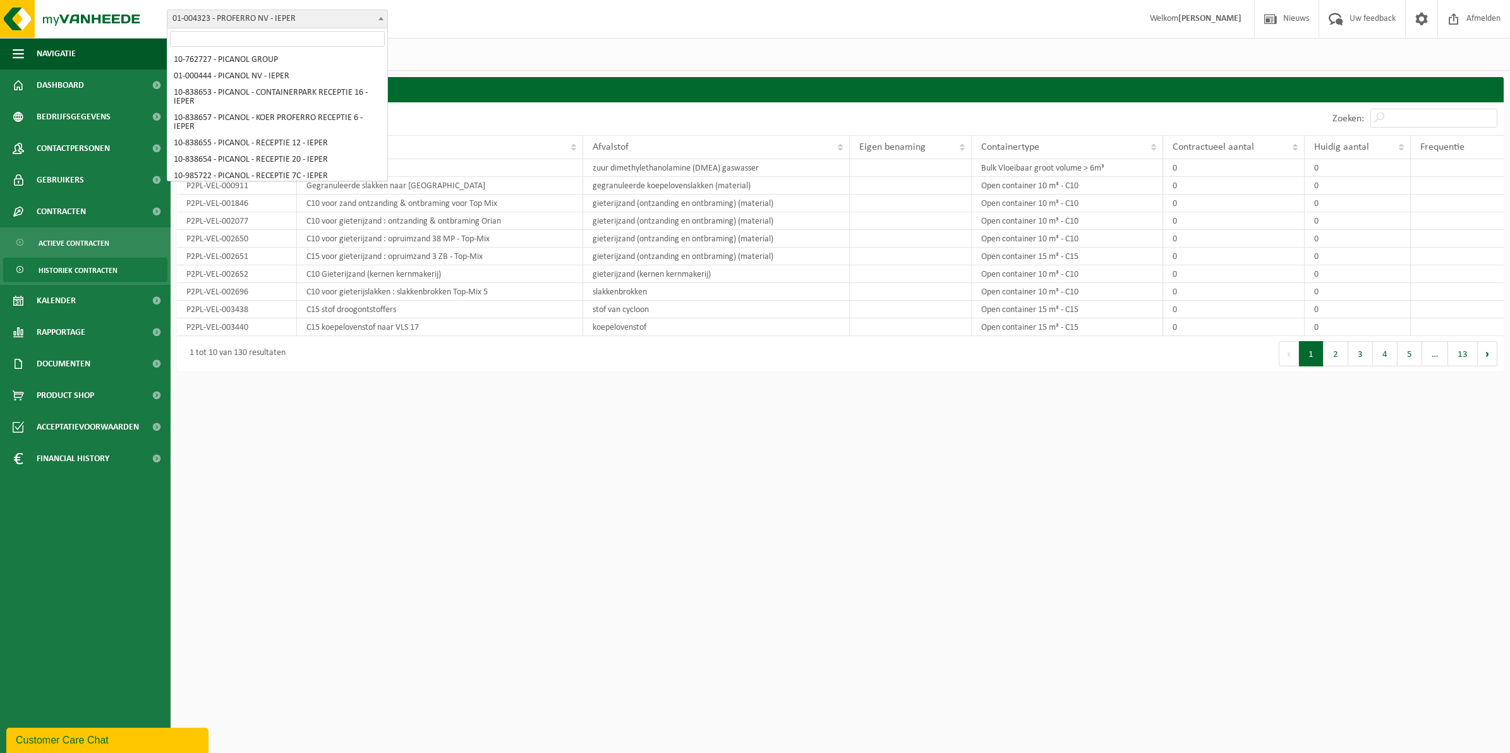
scroll to position [162, 0]
select select "93338"
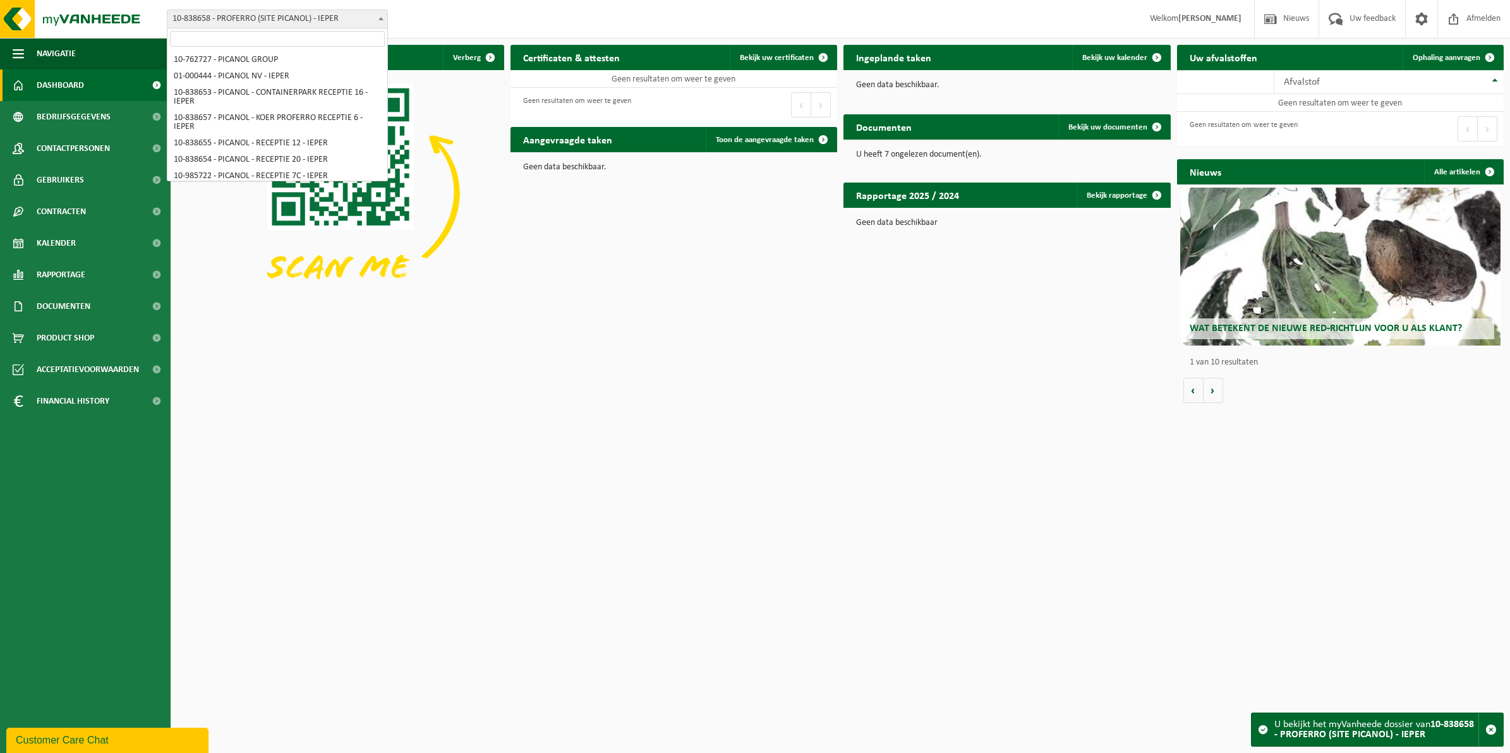
click at [375, 17] on span at bounding box center [381, 18] width 13 height 16
select select "1666"
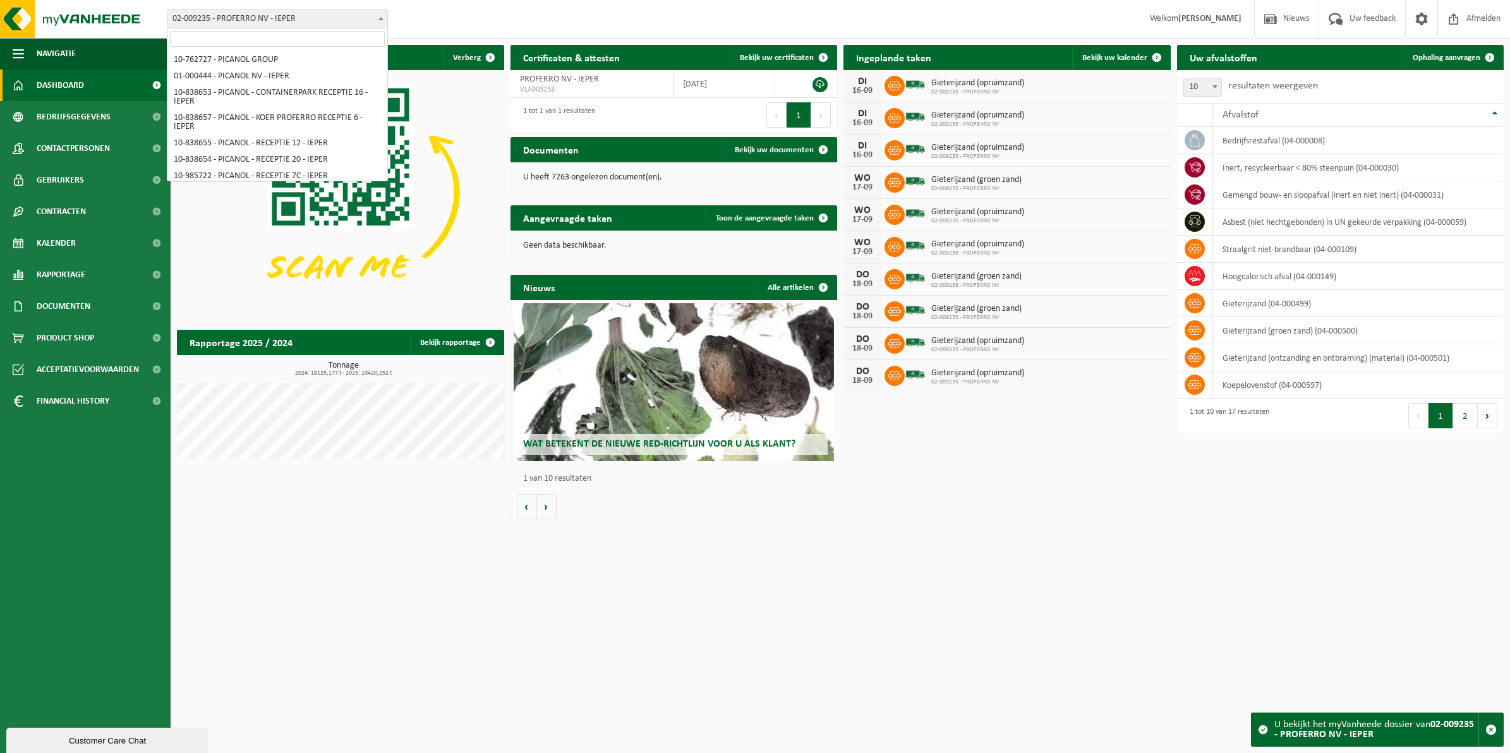
click at [381, 20] on span at bounding box center [381, 18] width 13 height 16
select select "95686"
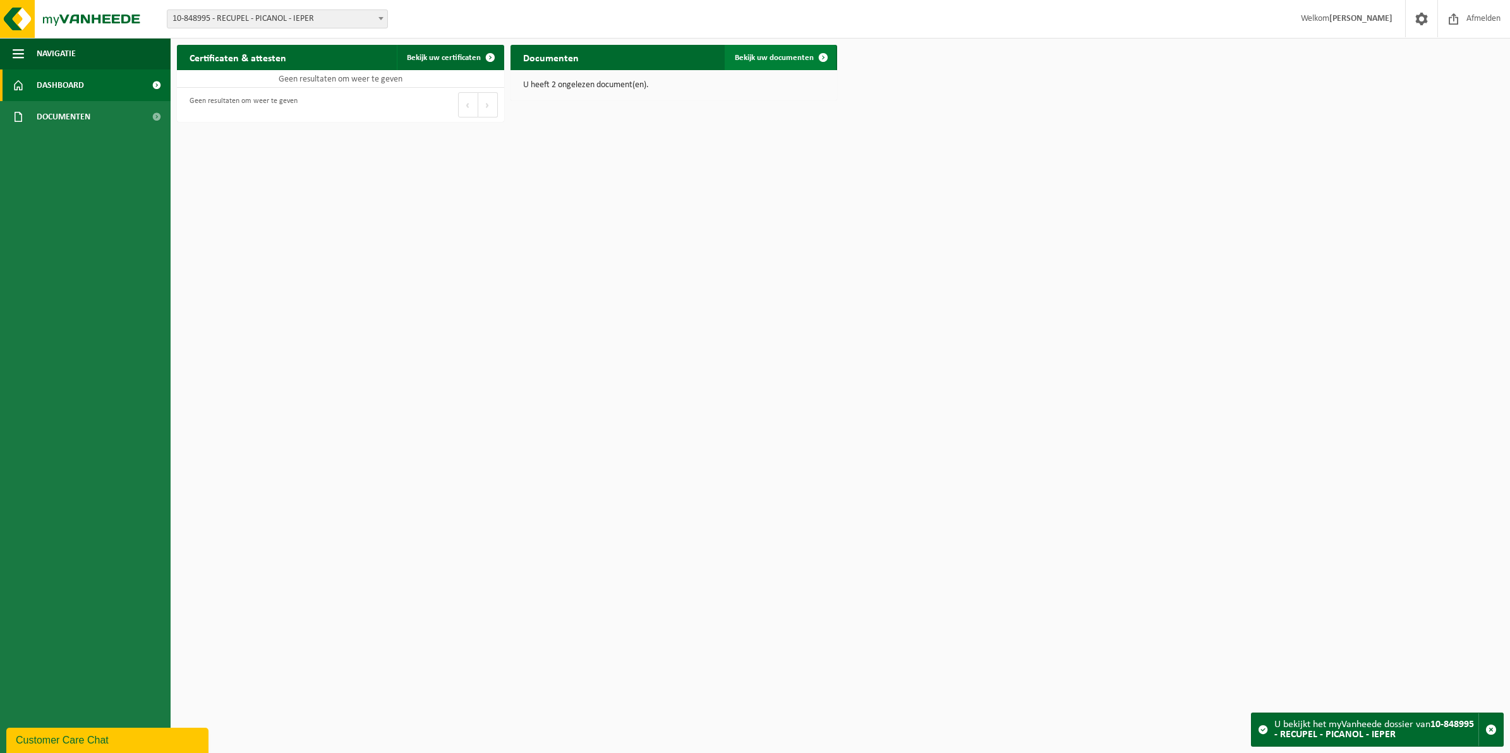
click at [769, 57] on span "Bekijk uw documenten" at bounding box center [774, 58] width 79 height 8
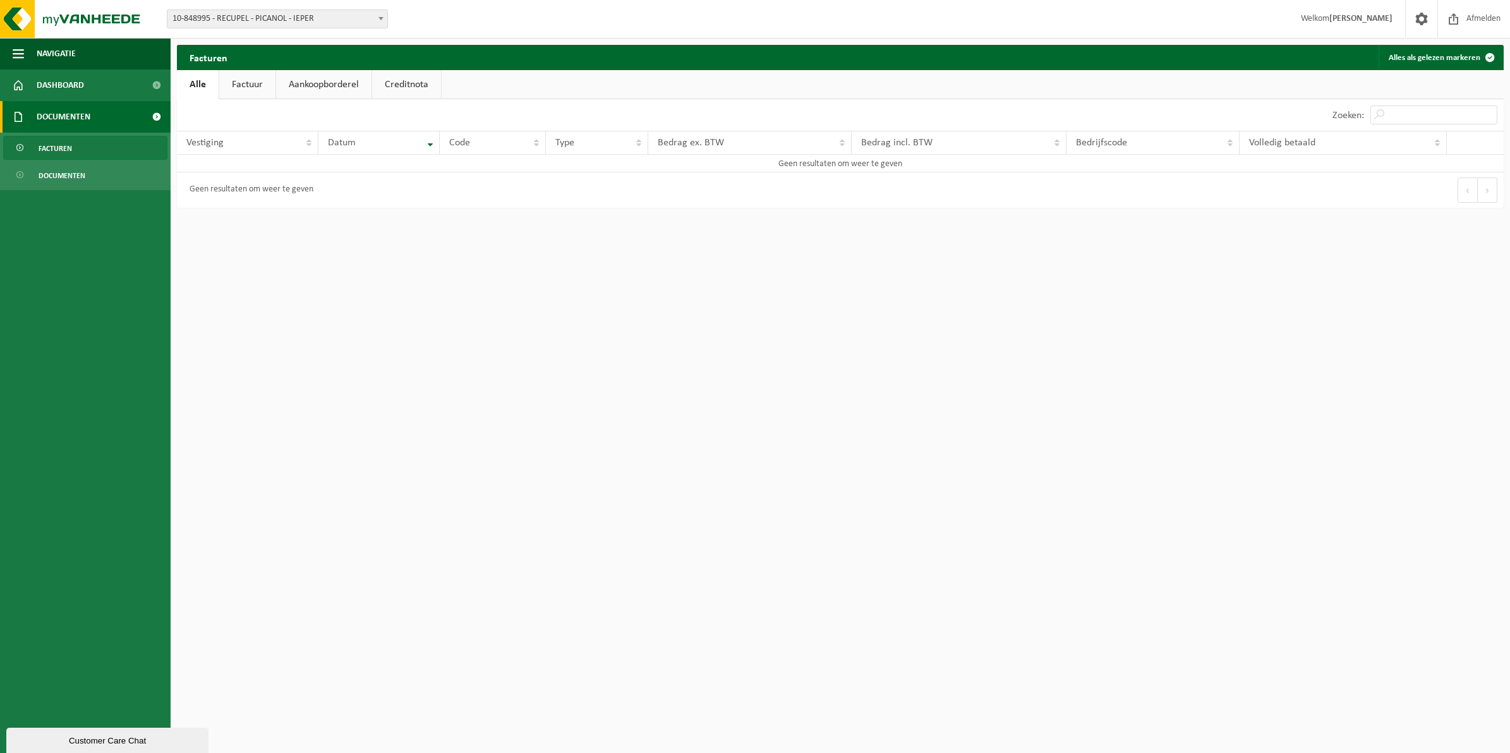
click at [256, 80] on link "Factuur" at bounding box center [247, 84] width 56 height 29
click at [304, 83] on link "Aankoopborderel" at bounding box center [324, 84] width 95 height 29
click at [393, 81] on link "Creditnota" at bounding box center [412, 84] width 69 height 29
click at [193, 83] on link "Alle" at bounding box center [197, 84] width 41 height 29
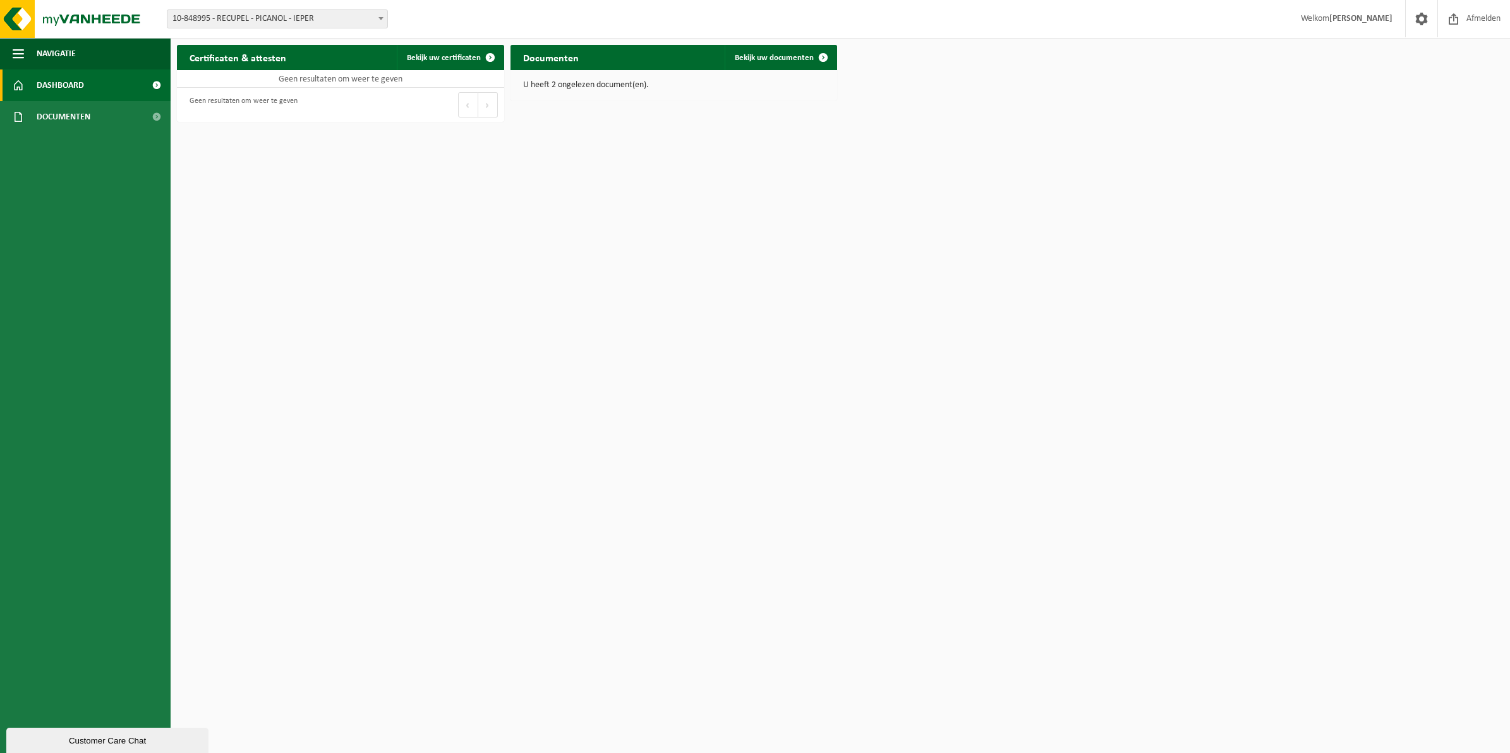
click at [84, 80] on link "Dashboard" at bounding box center [85, 85] width 171 height 32
click at [764, 51] on link "Bekijk uw documenten" at bounding box center [780, 57] width 111 height 25
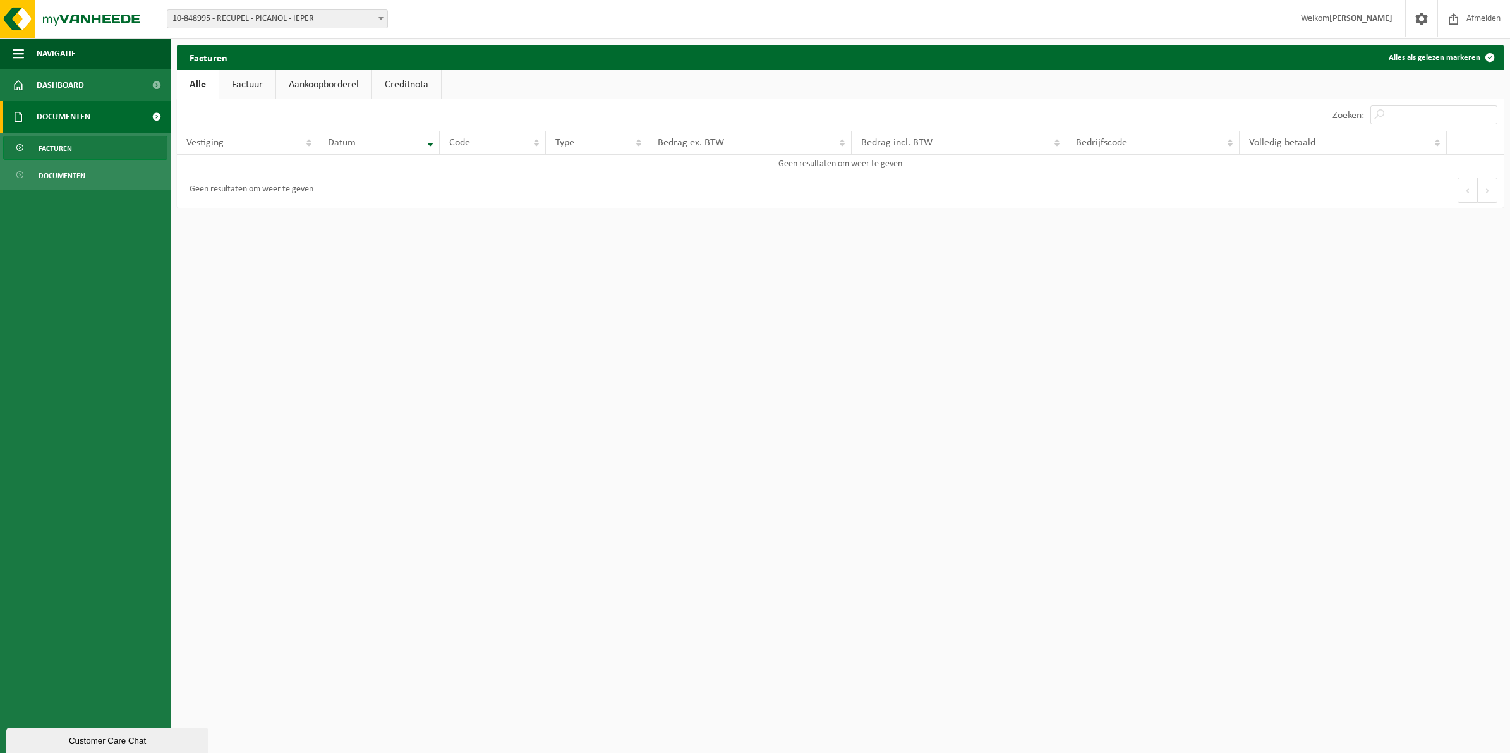
click at [206, 84] on link "Alle" at bounding box center [198, 84] width 42 height 29
click at [383, 20] on span at bounding box center [381, 18] width 13 height 16
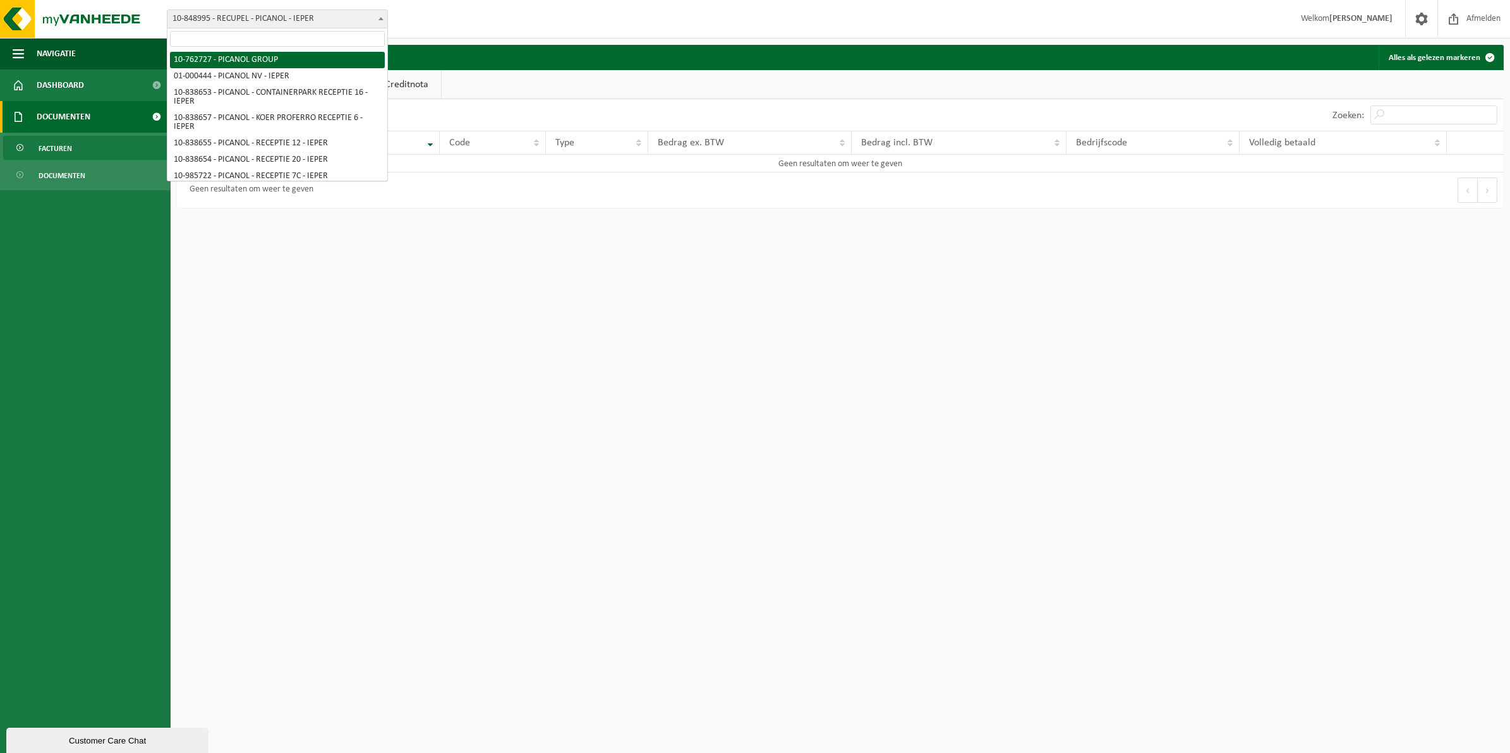
select select "11510"
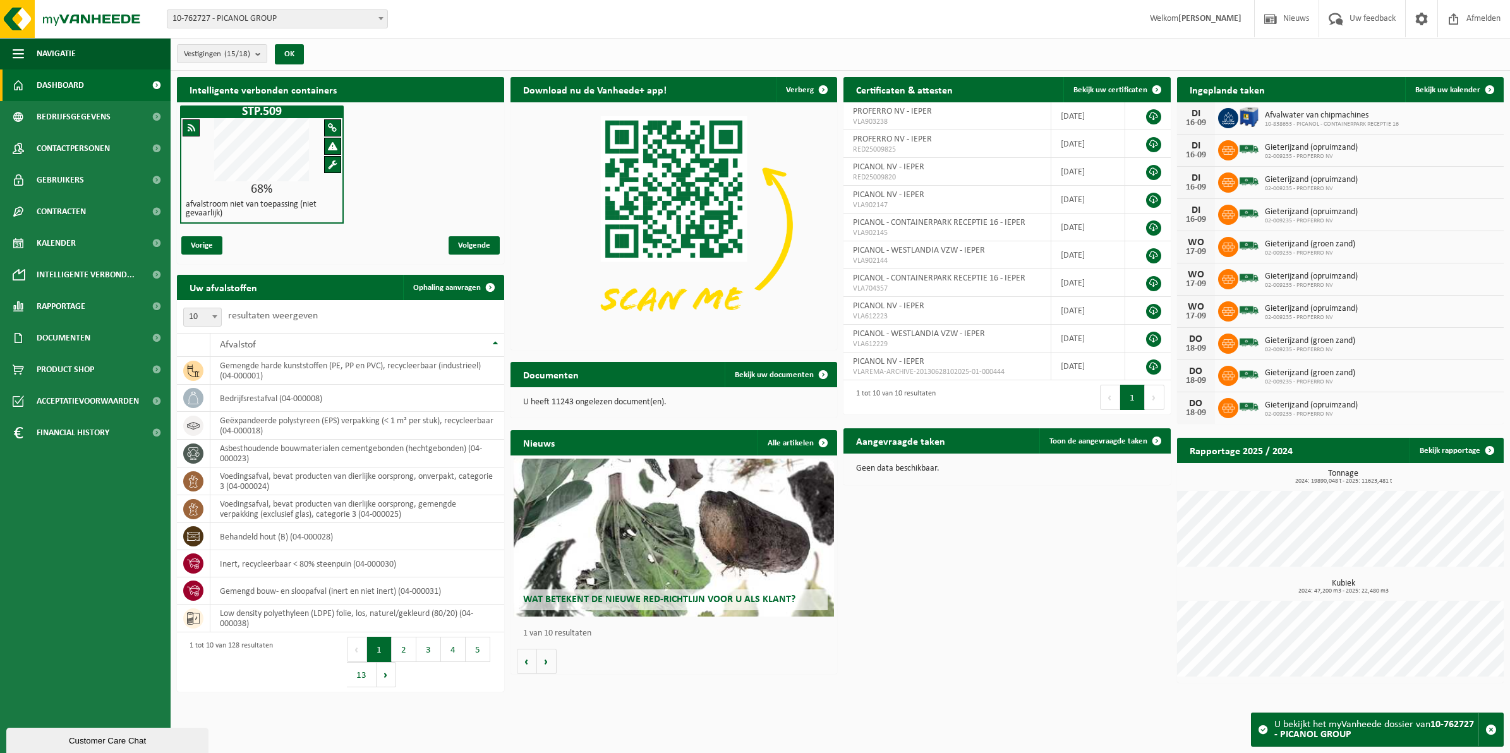
click at [1220, 19] on strong "[PERSON_NAME]" at bounding box center [1209, 18] width 63 height 9
click at [1426, 16] on span at bounding box center [1421, 18] width 19 height 37
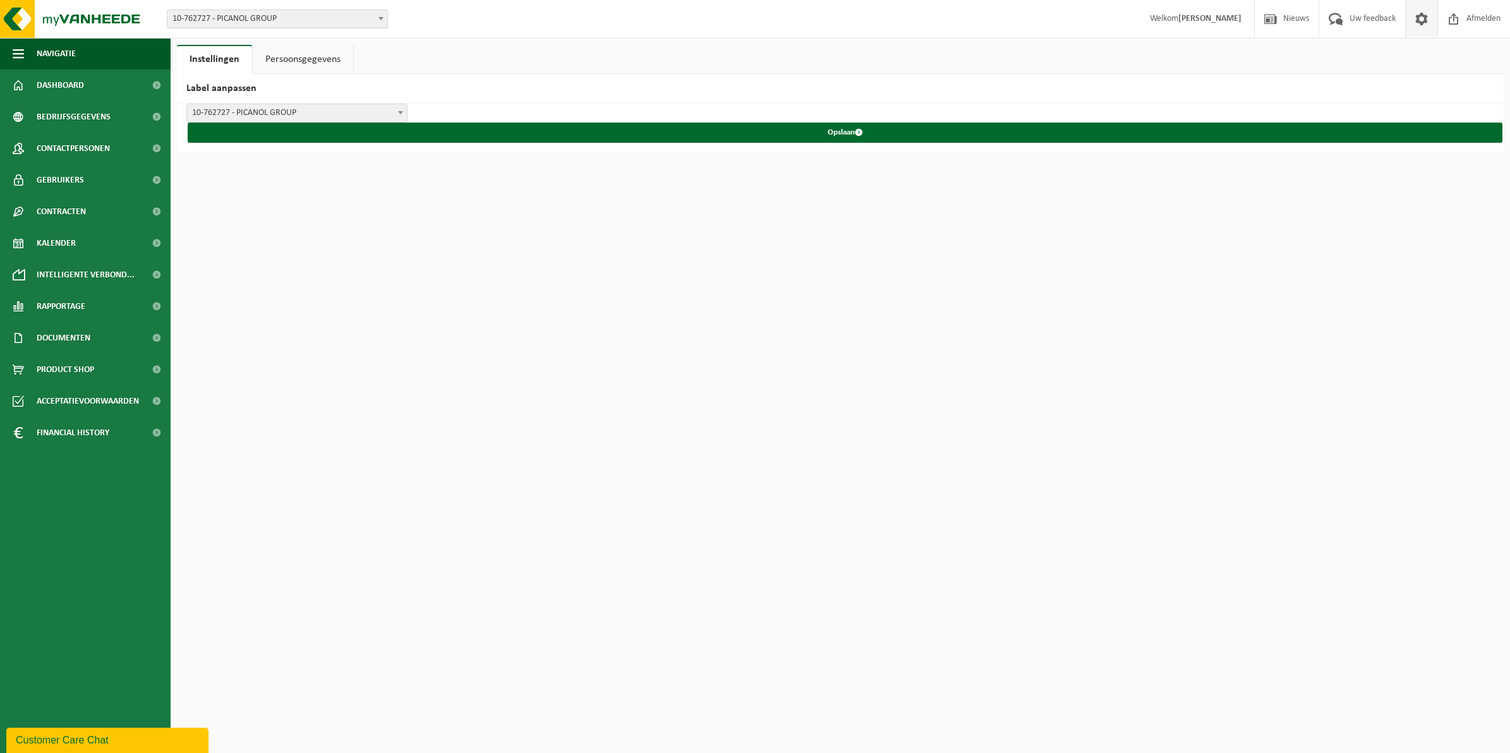
click at [319, 60] on link "Persoonsgegevens" at bounding box center [303, 59] width 100 height 29
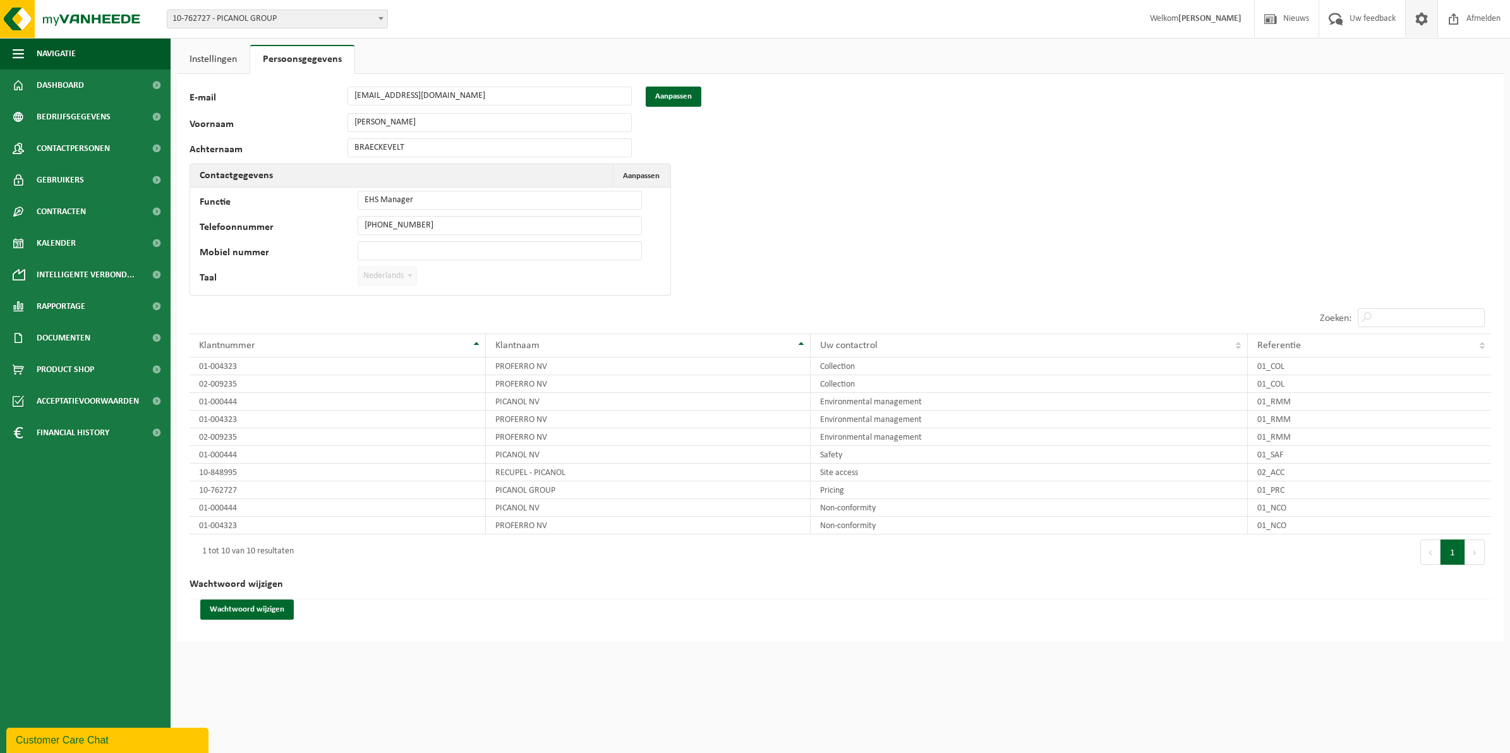
click at [215, 54] on link "Instellingen" at bounding box center [213, 59] width 73 height 29
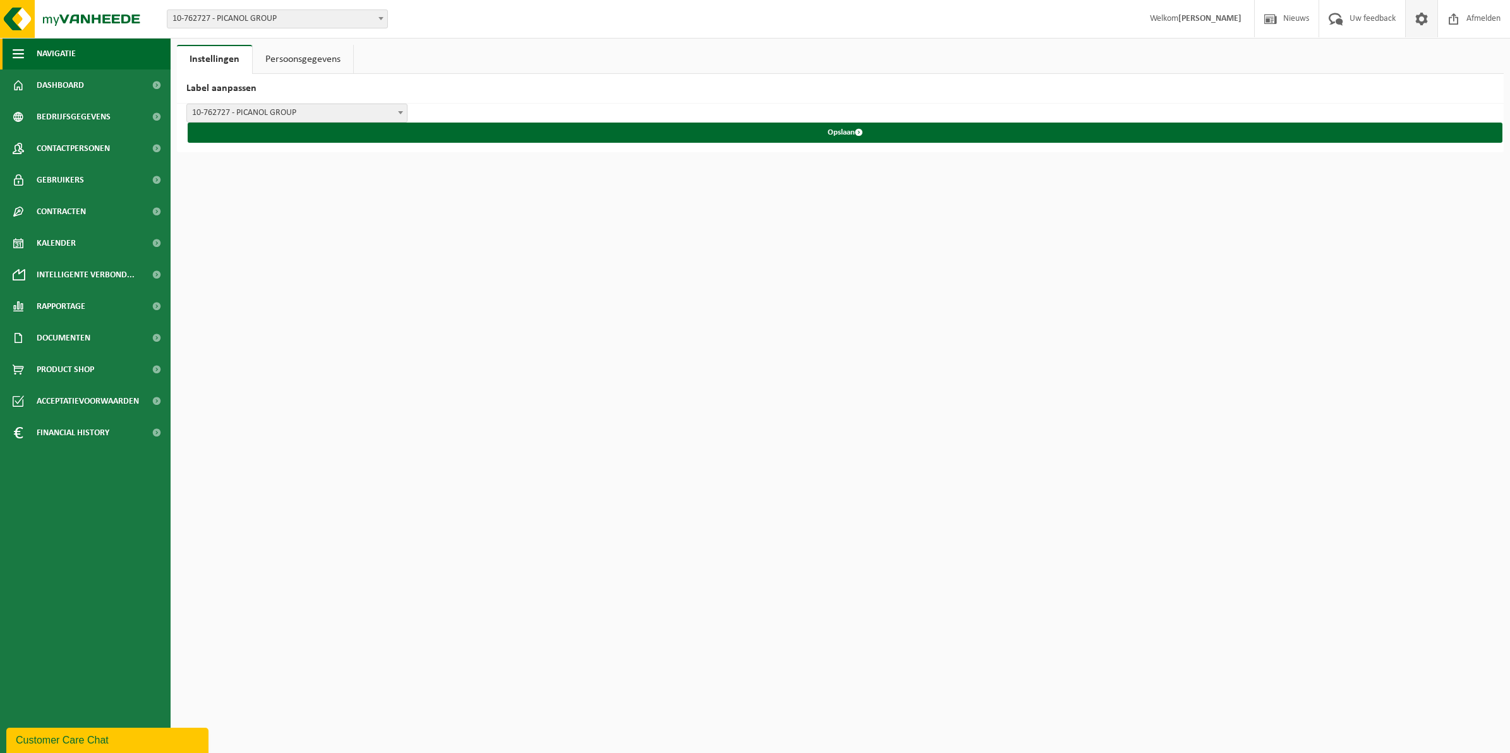
click at [24, 52] on button "Navigatie" at bounding box center [85, 54] width 171 height 32
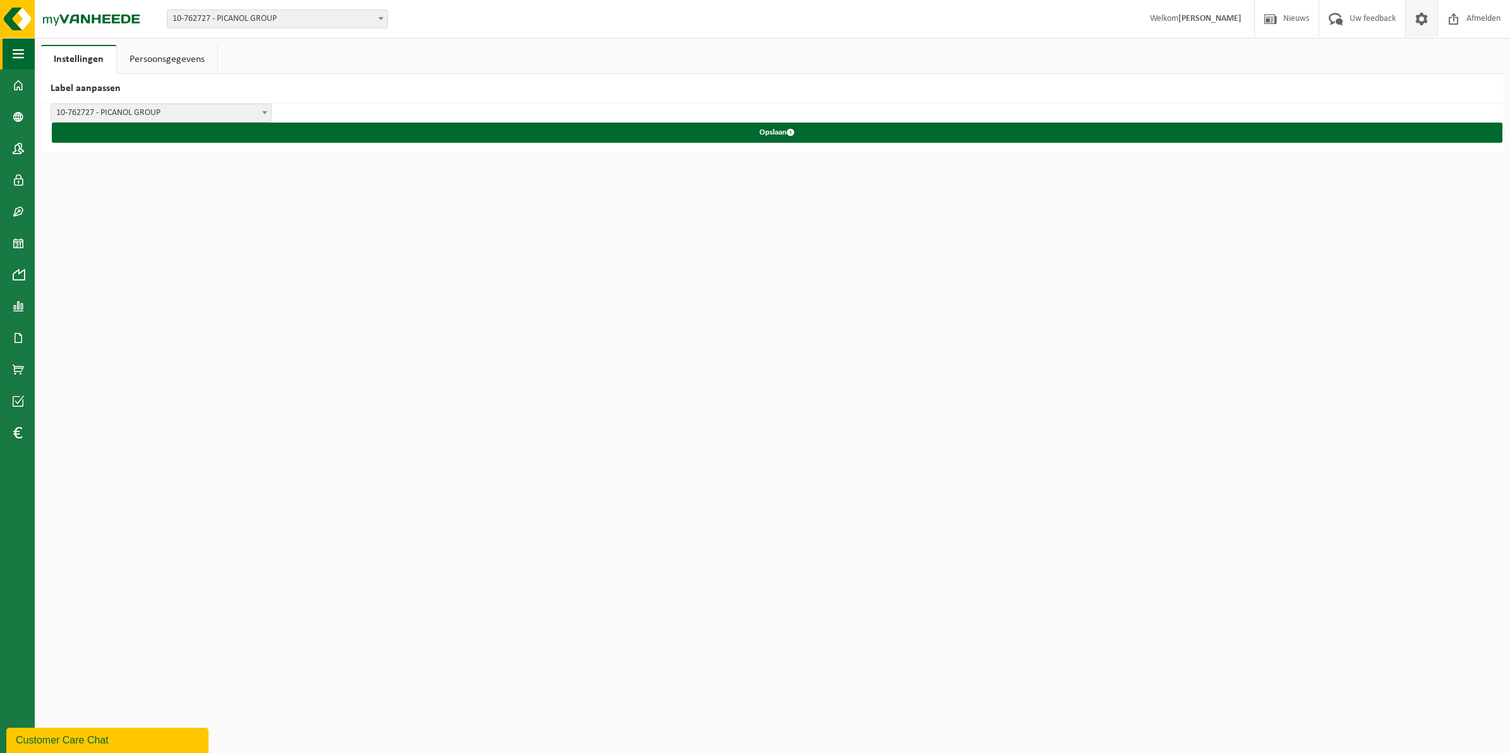
click at [19, 46] on span "button" at bounding box center [18, 54] width 11 height 32
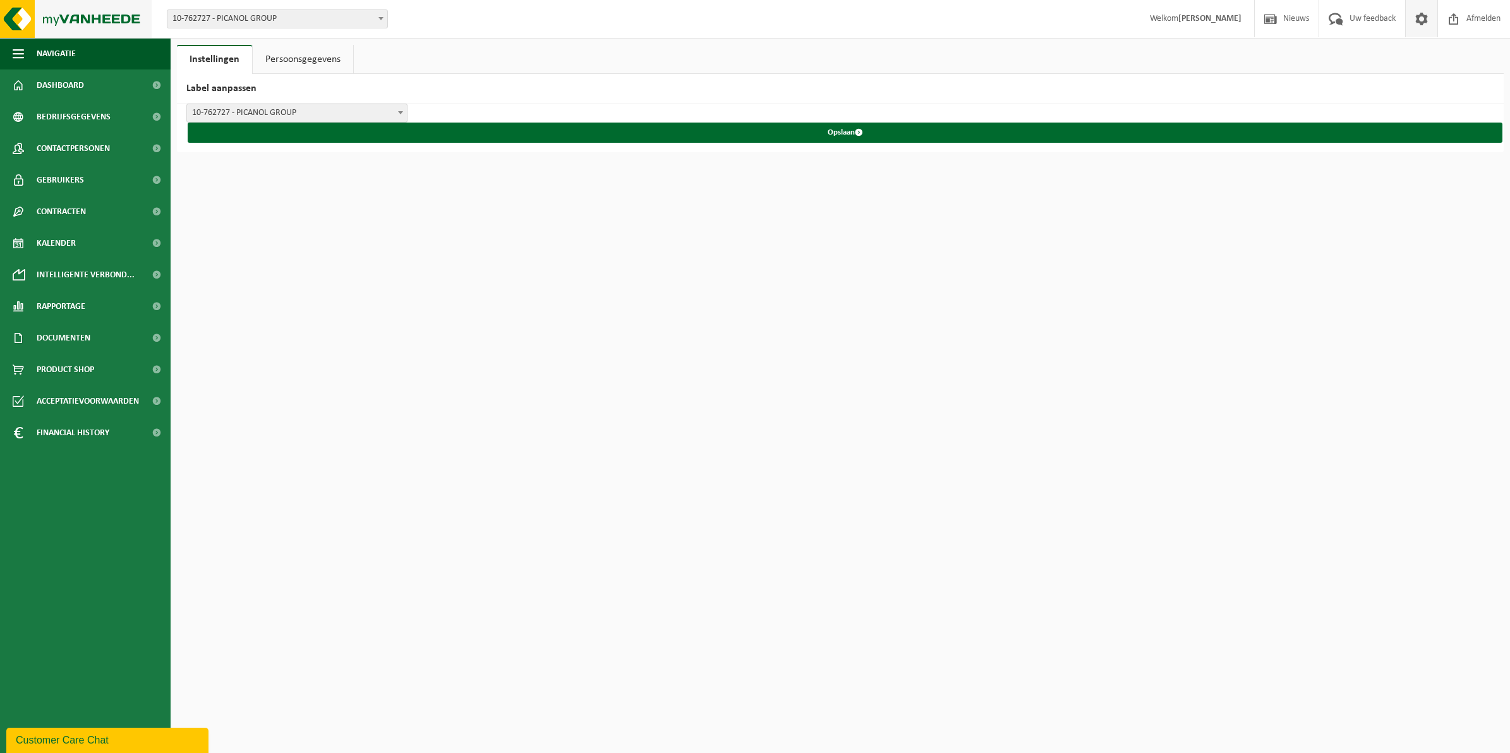
click at [100, 19] on img at bounding box center [76, 19] width 152 height 38
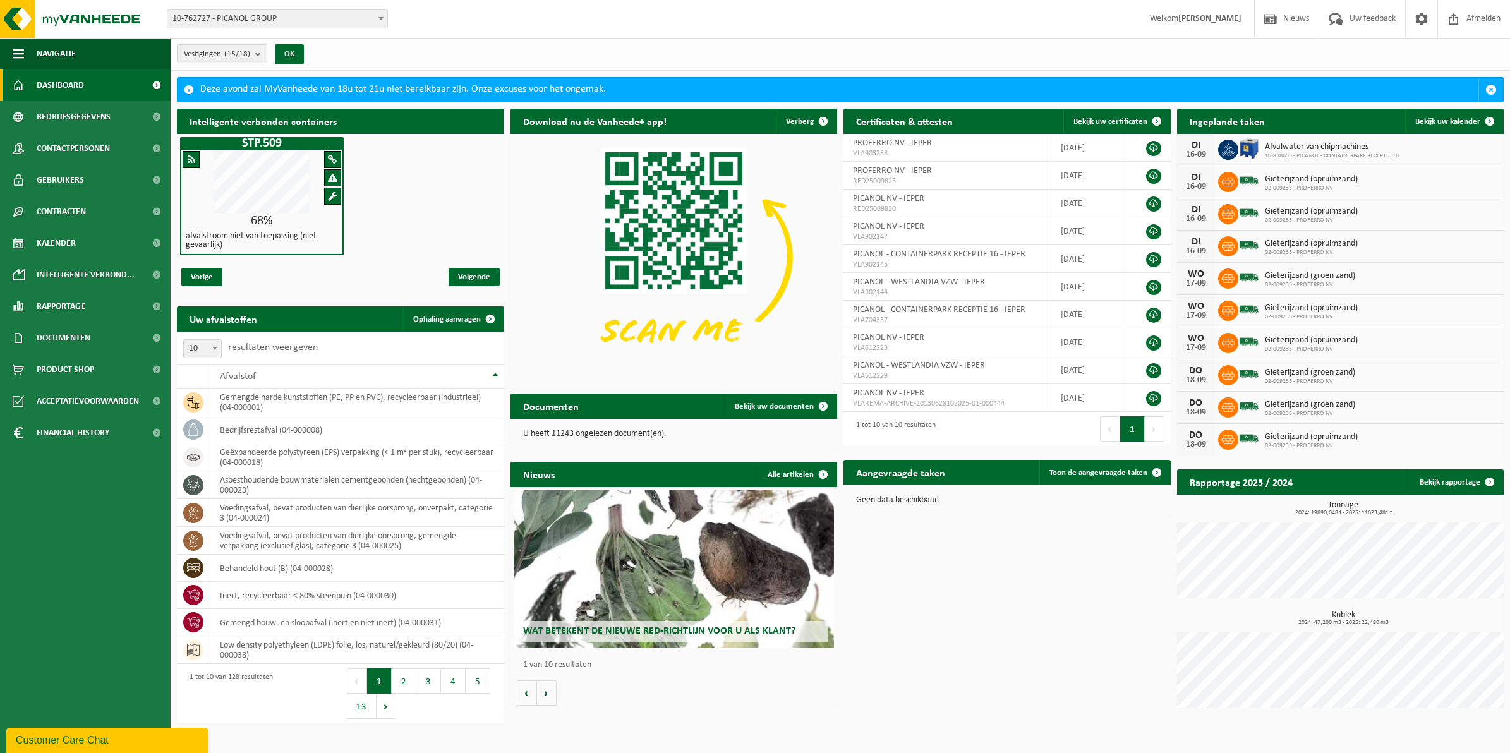
click at [1178, 17] on strong "[PERSON_NAME]" at bounding box center [1209, 18] width 63 height 9
drag, startPoint x: 1170, startPoint y: 17, endPoint x: 1088, endPoint y: 15, distance: 82.2
click at [1088, 15] on div "Vestiging: 10-762727 - PICANOL GROUP 01-000444 - PICANOL NV - IEPER 10-838653 -…" at bounding box center [755, 19] width 1510 height 39
click at [107, 18] on img at bounding box center [76, 19] width 152 height 38
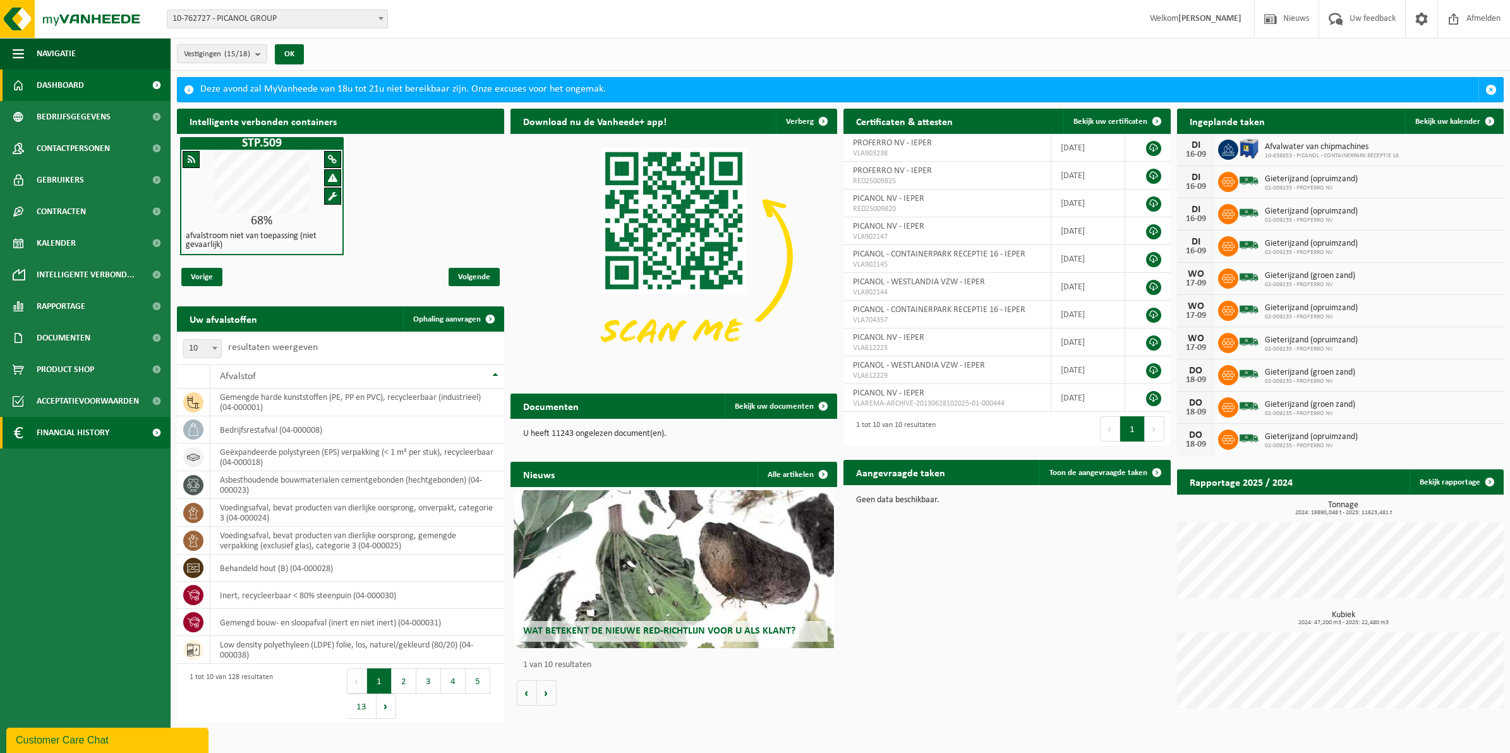
click at [93, 428] on span "Financial History" at bounding box center [73, 433] width 73 height 32
click at [89, 462] on span "In grafiekvorm" at bounding box center [67, 464] width 57 height 24
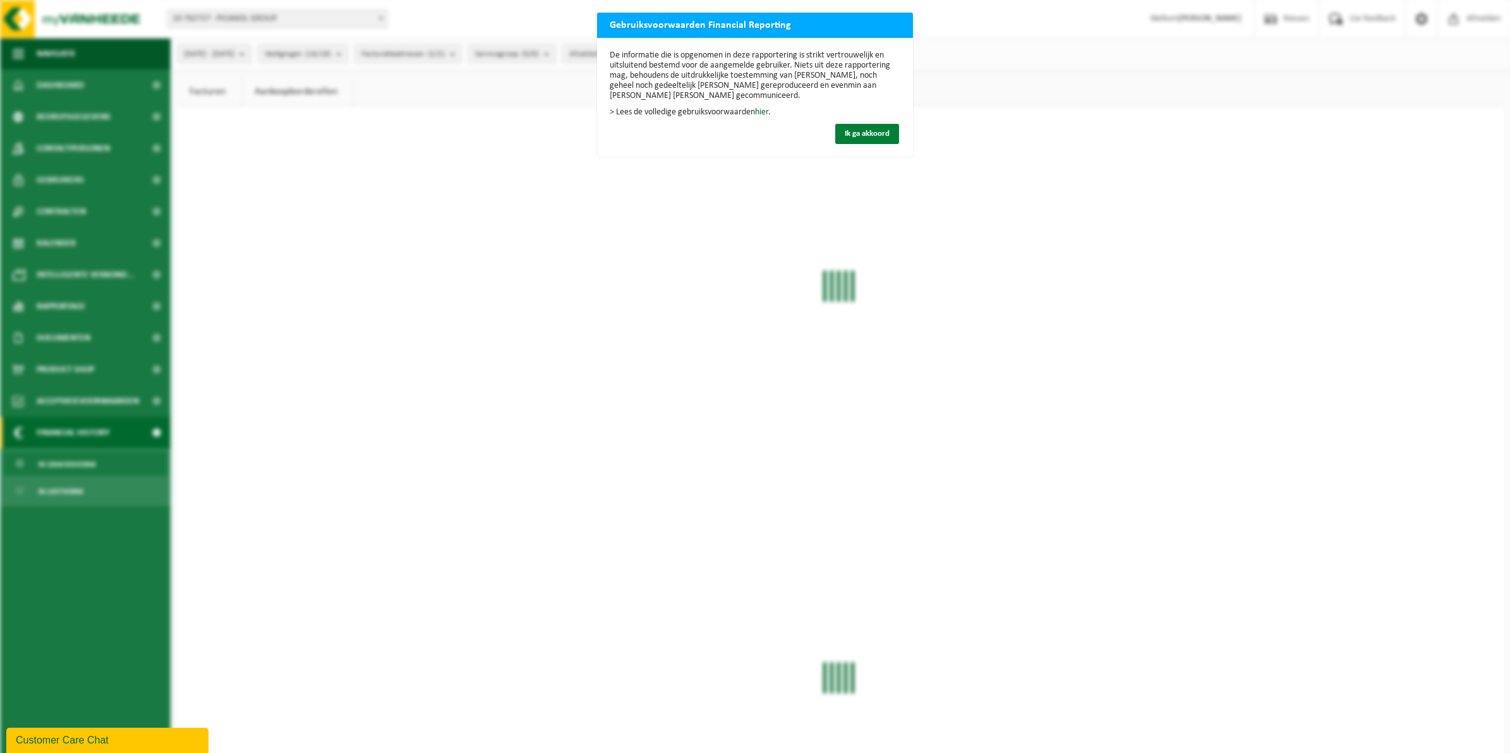
click at [860, 126] on button "Ik ga akkoord" at bounding box center [867, 134] width 64 height 20
